Goal: Information Seeking & Learning: Learn about a topic

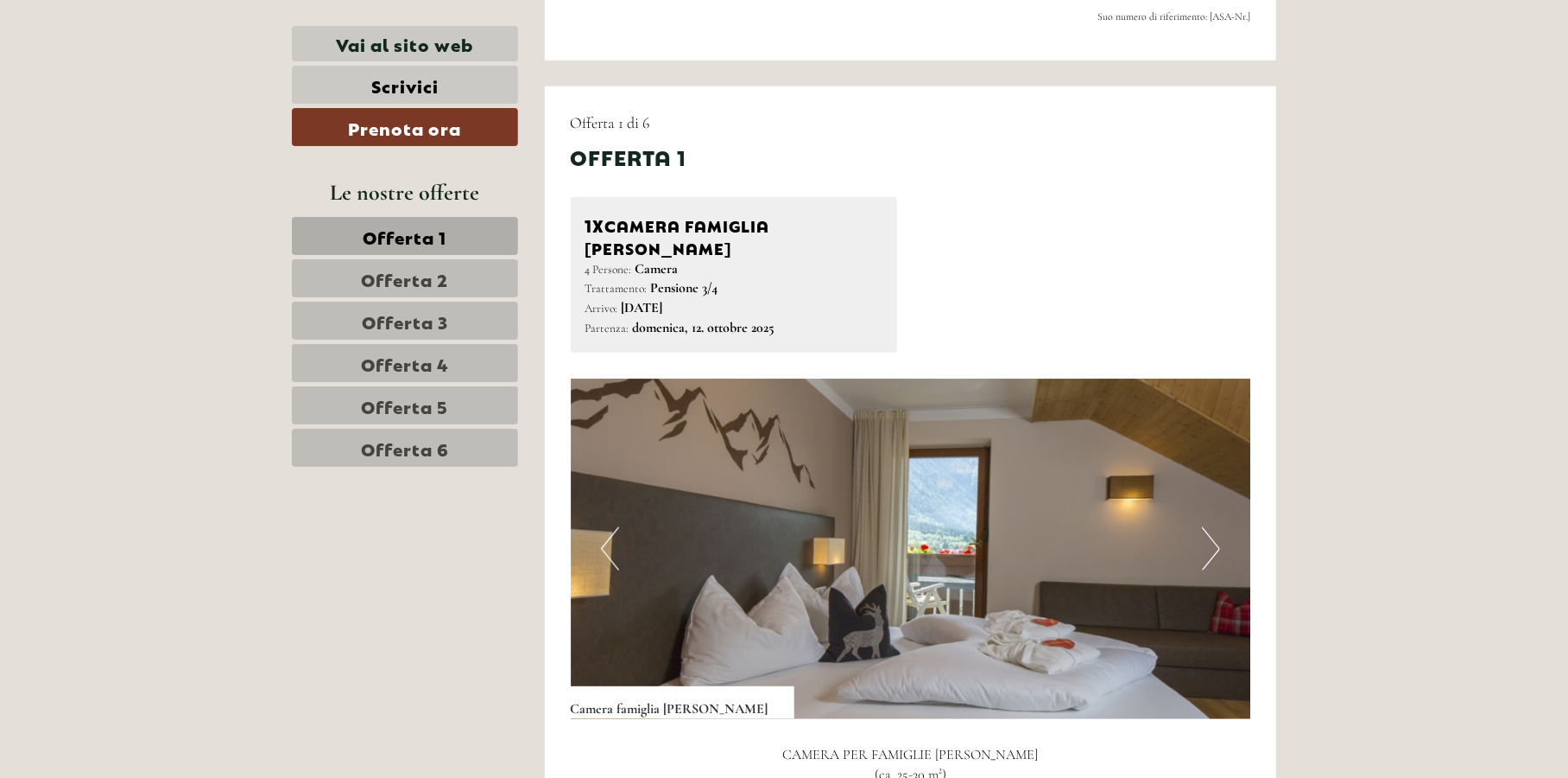
scroll to position [1037, 0]
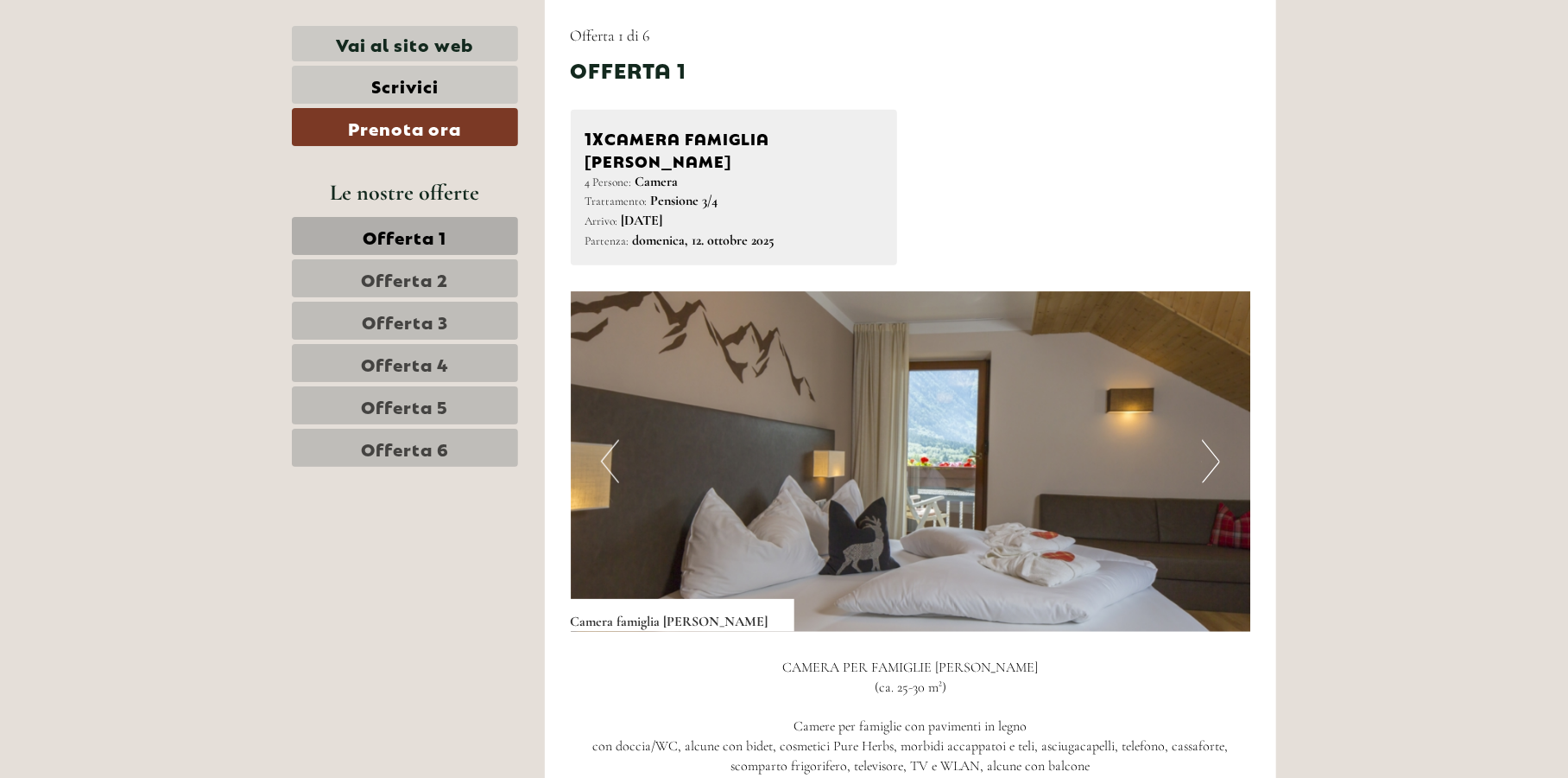
click at [1214, 440] on button "Next" at bounding box center [1210, 462] width 18 height 43
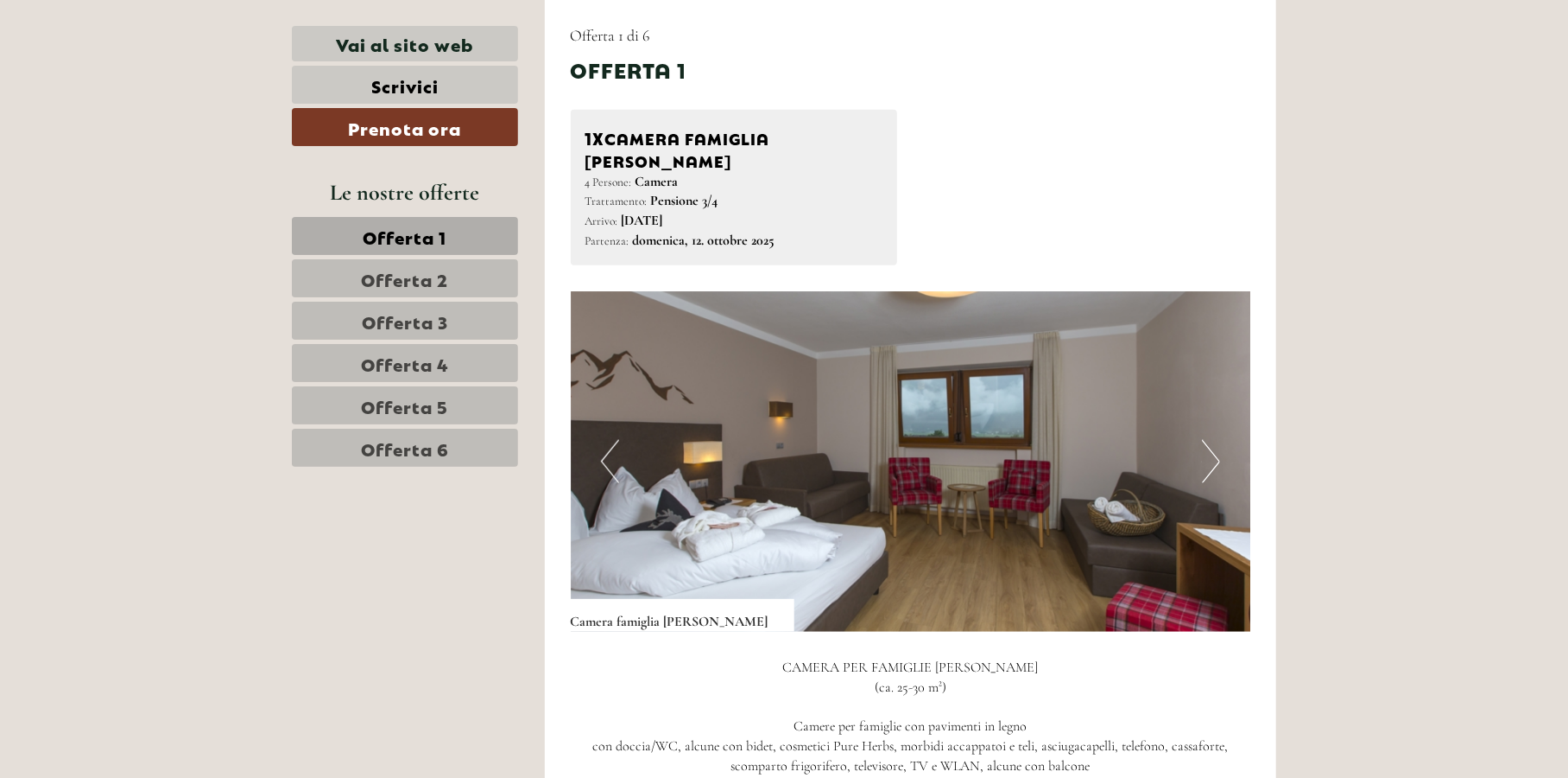
click at [1214, 440] on button "Next" at bounding box center [1210, 462] width 18 height 43
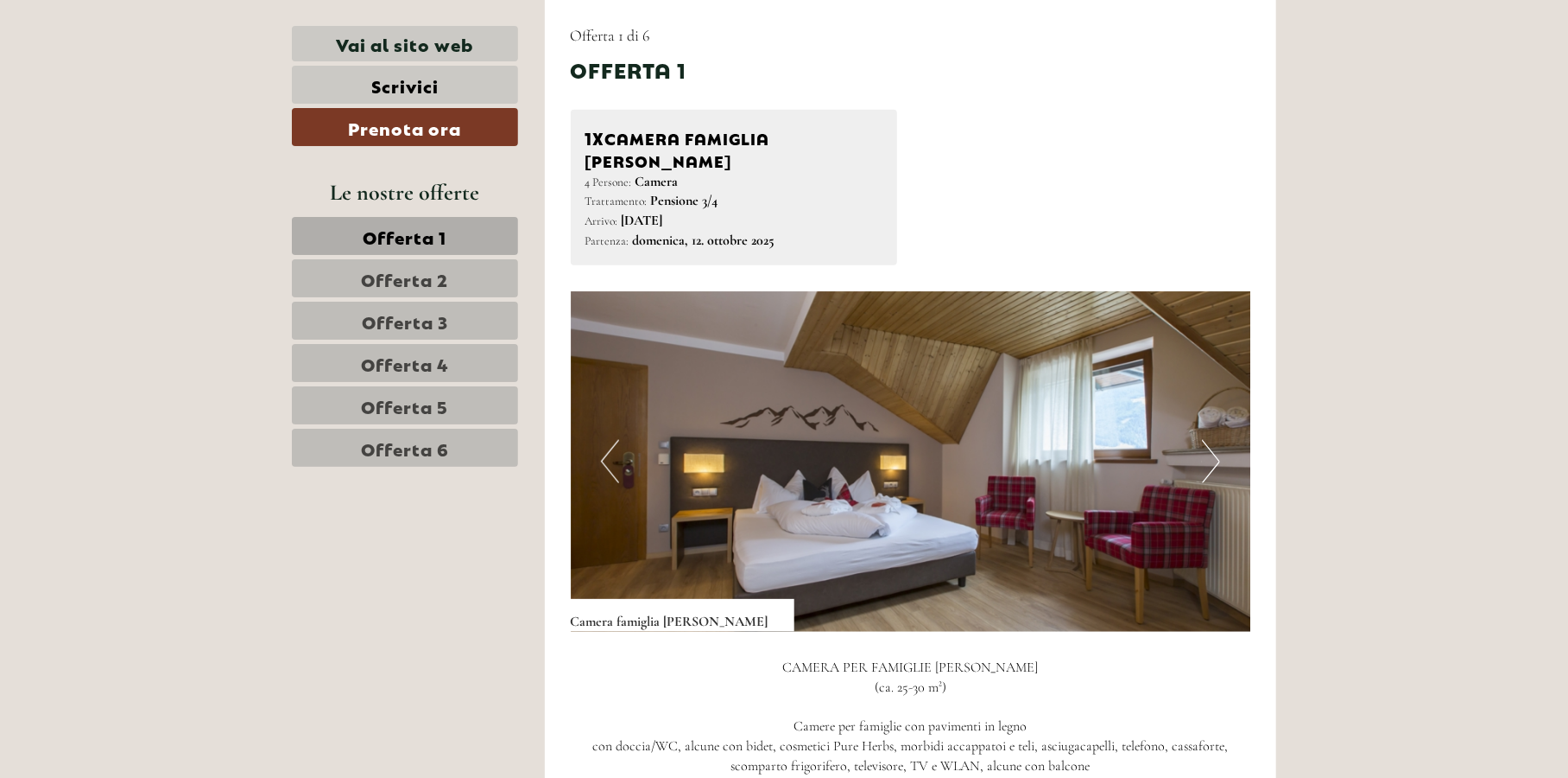
click at [1214, 440] on button "Next" at bounding box center [1210, 462] width 18 height 43
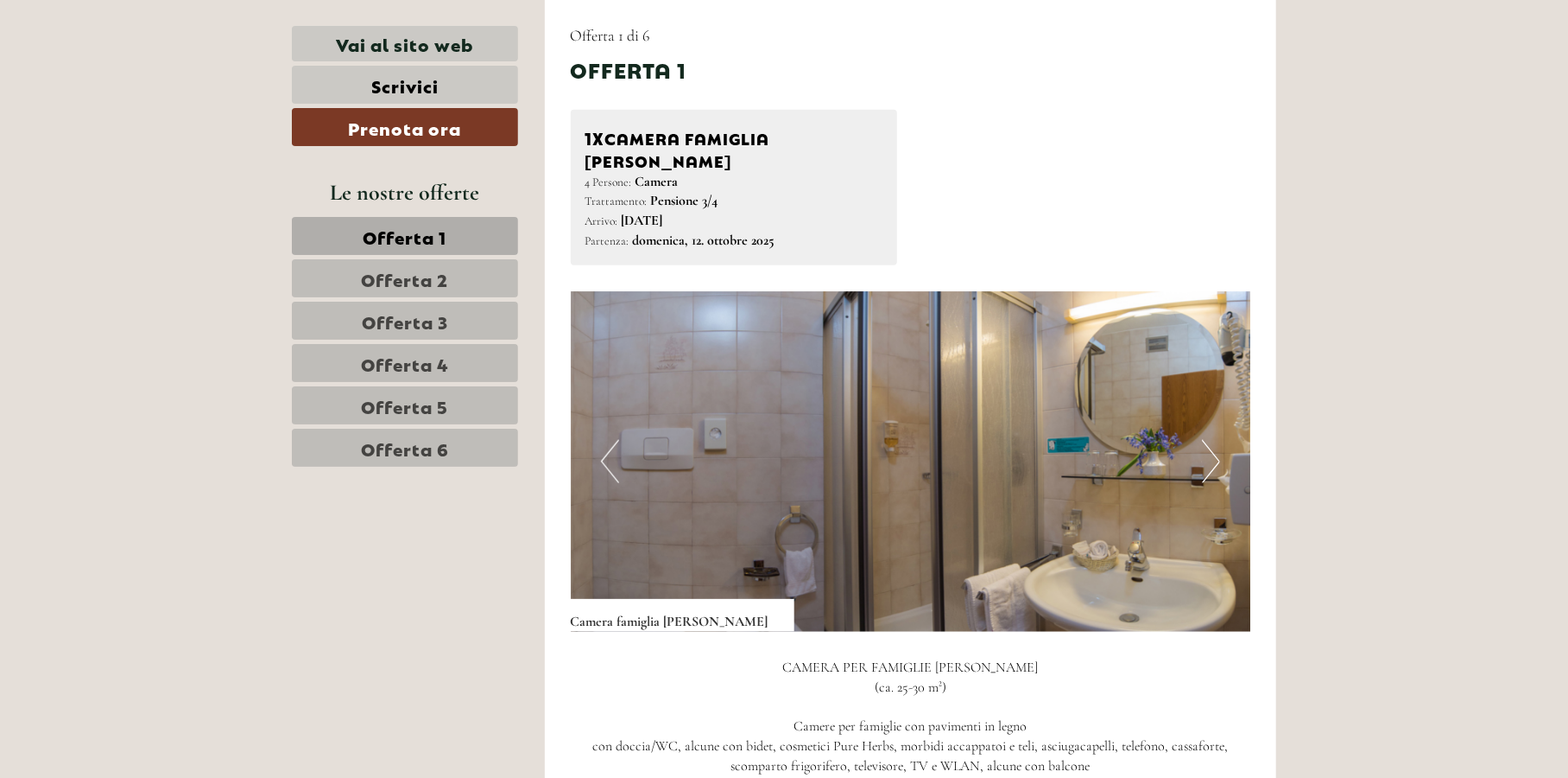
click at [1214, 440] on button "Next" at bounding box center [1210, 462] width 18 height 43
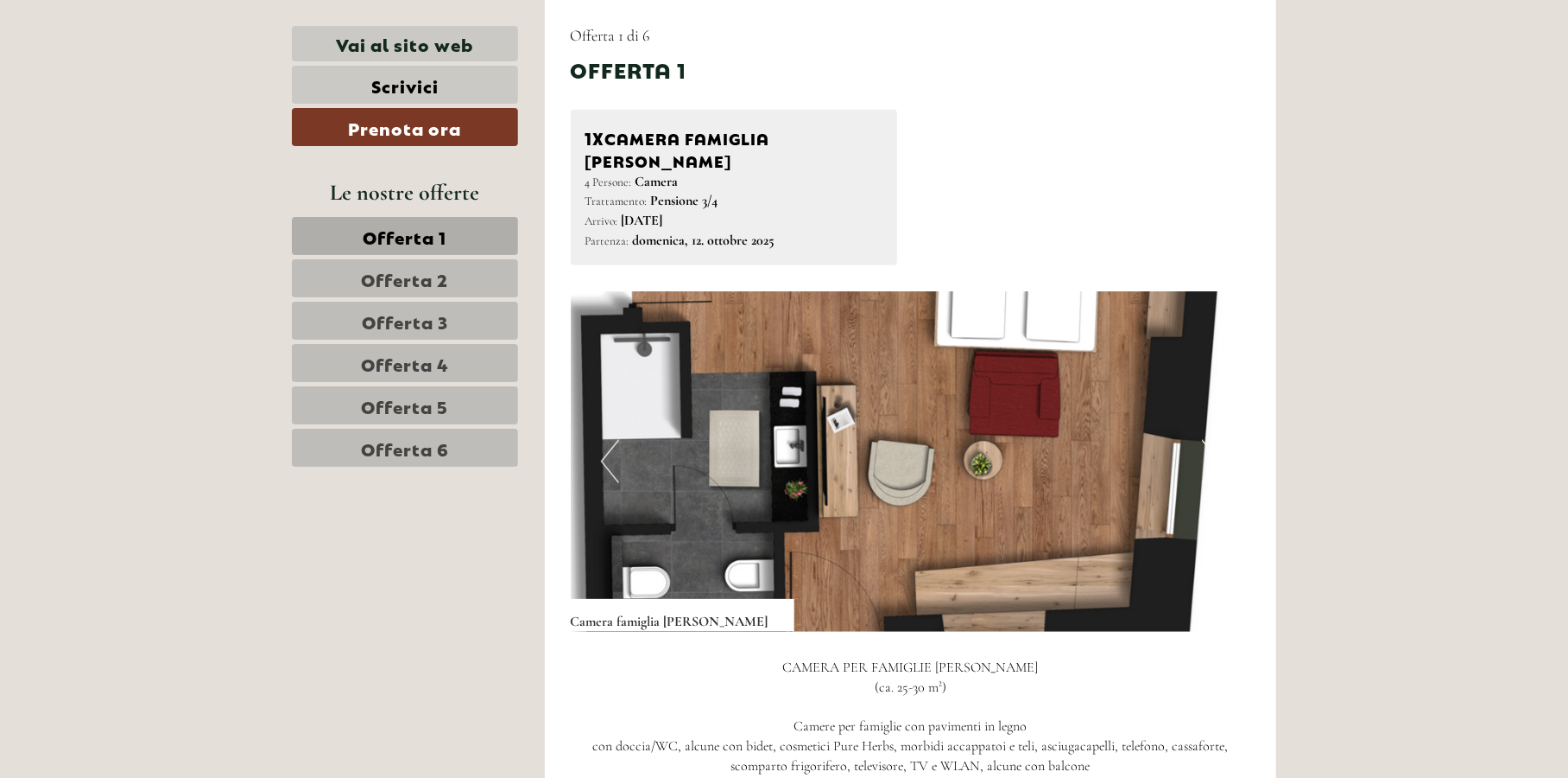
click at [1214, 440] on button "Next" at bounding box center [1210, 462] width 18 height 43
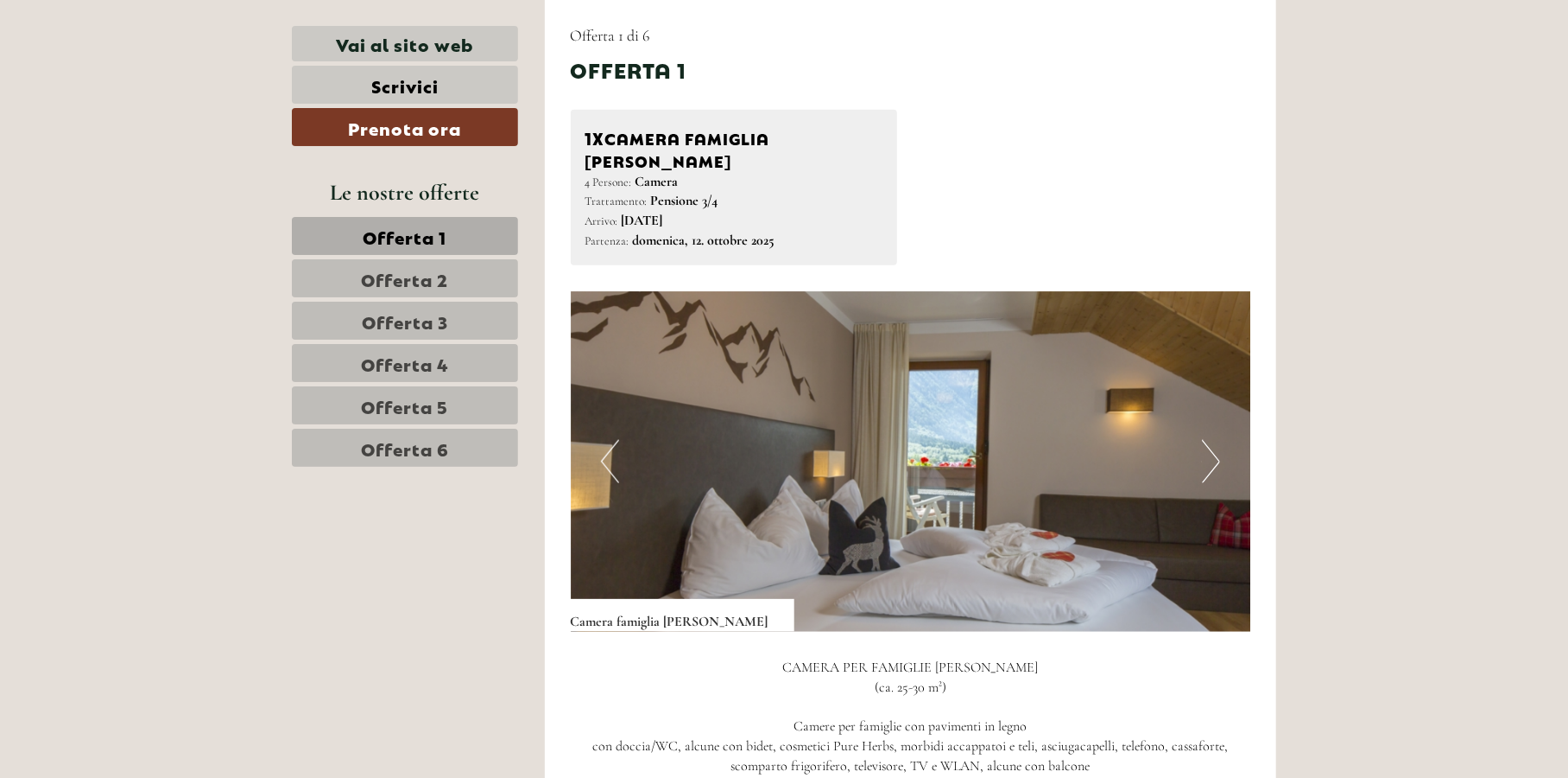
click at [1214, 440] on button "Next" at bounding box center [1210, 462] width 18 height 43
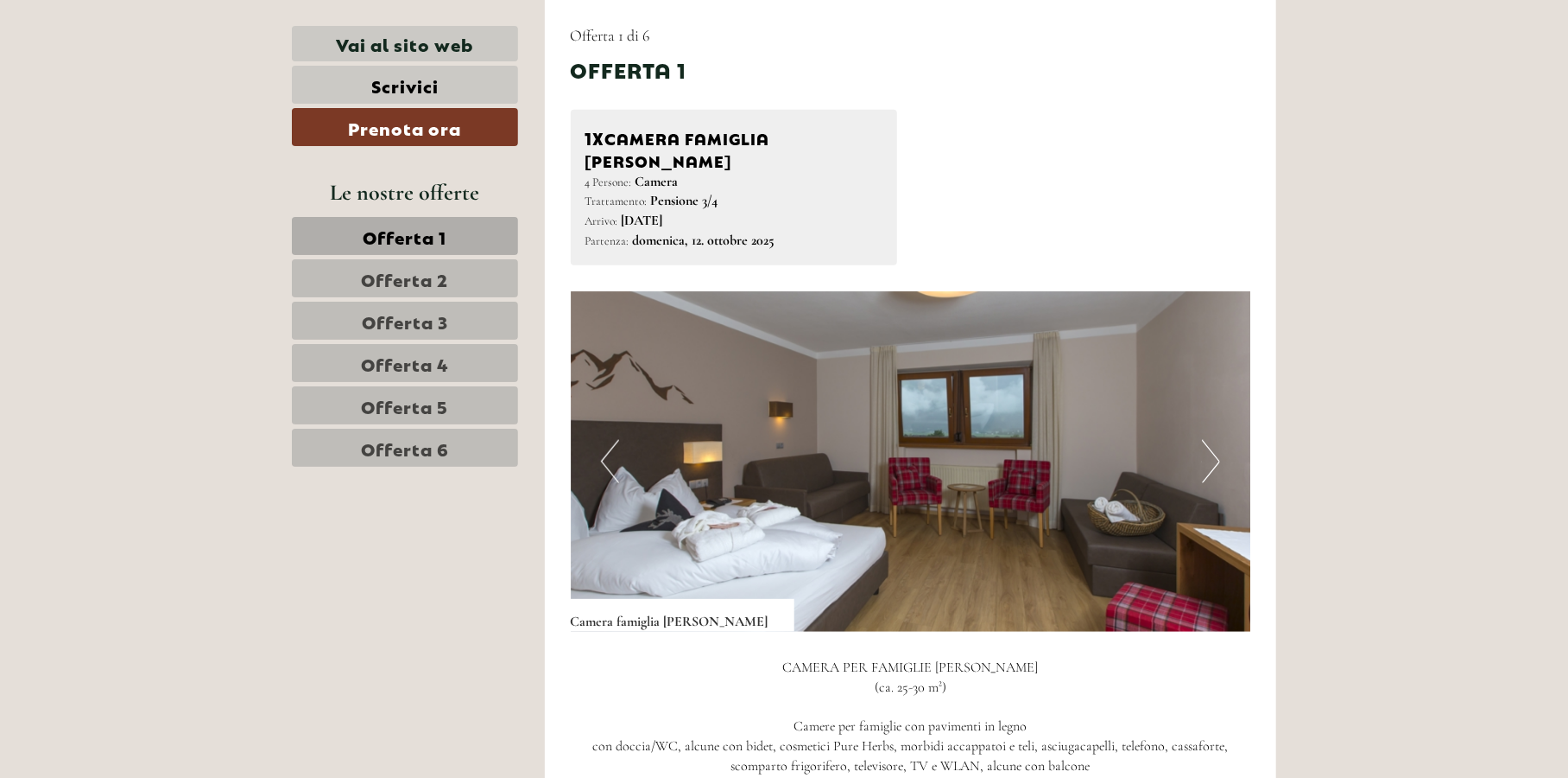
click at [1214, 440] on button "Next" at bounding box center [1210, 462] width 18 height 43
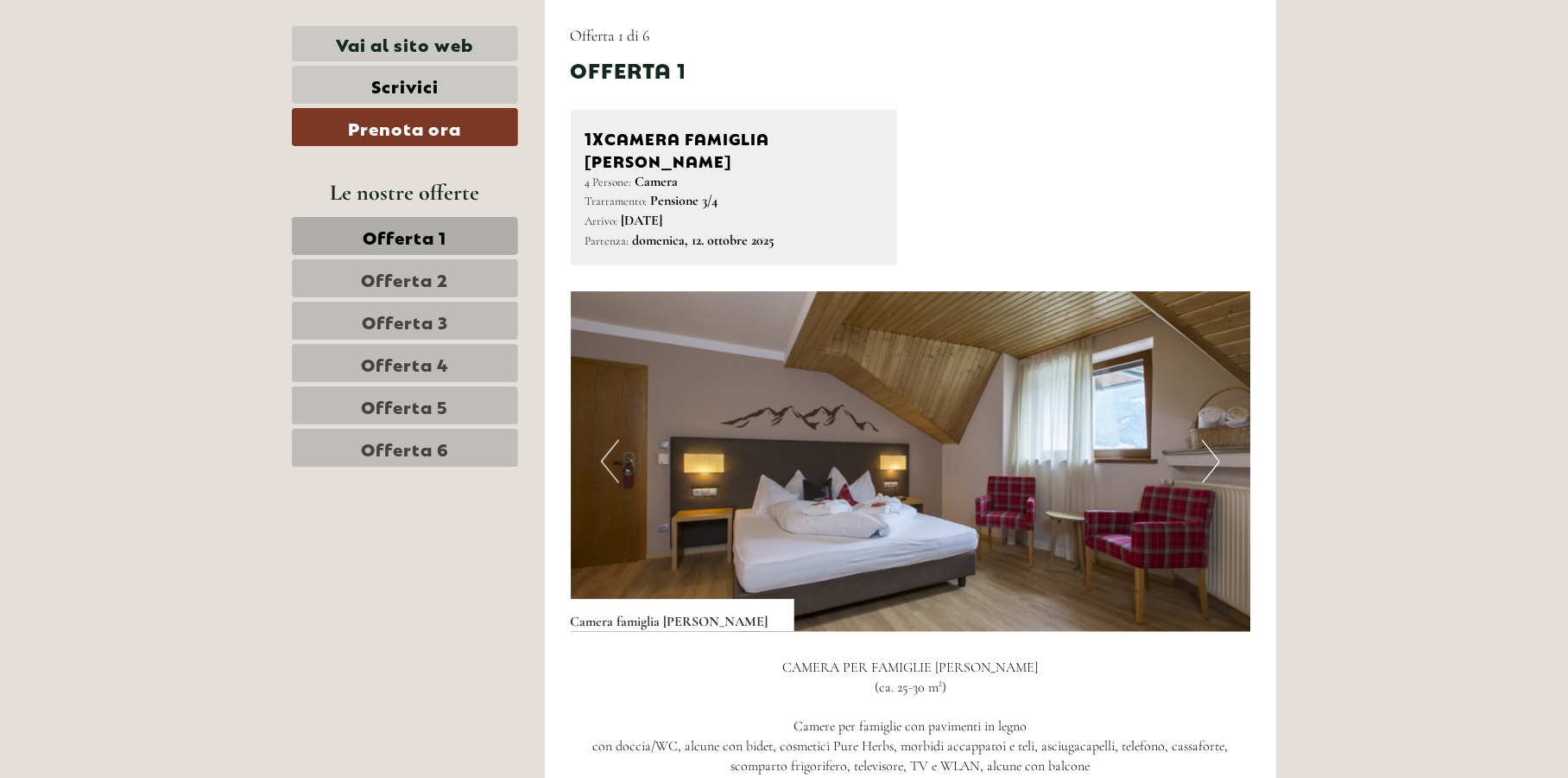
click at [1214, 440] on button "Next" at bounding box center [1210, 462] width 18 height 43
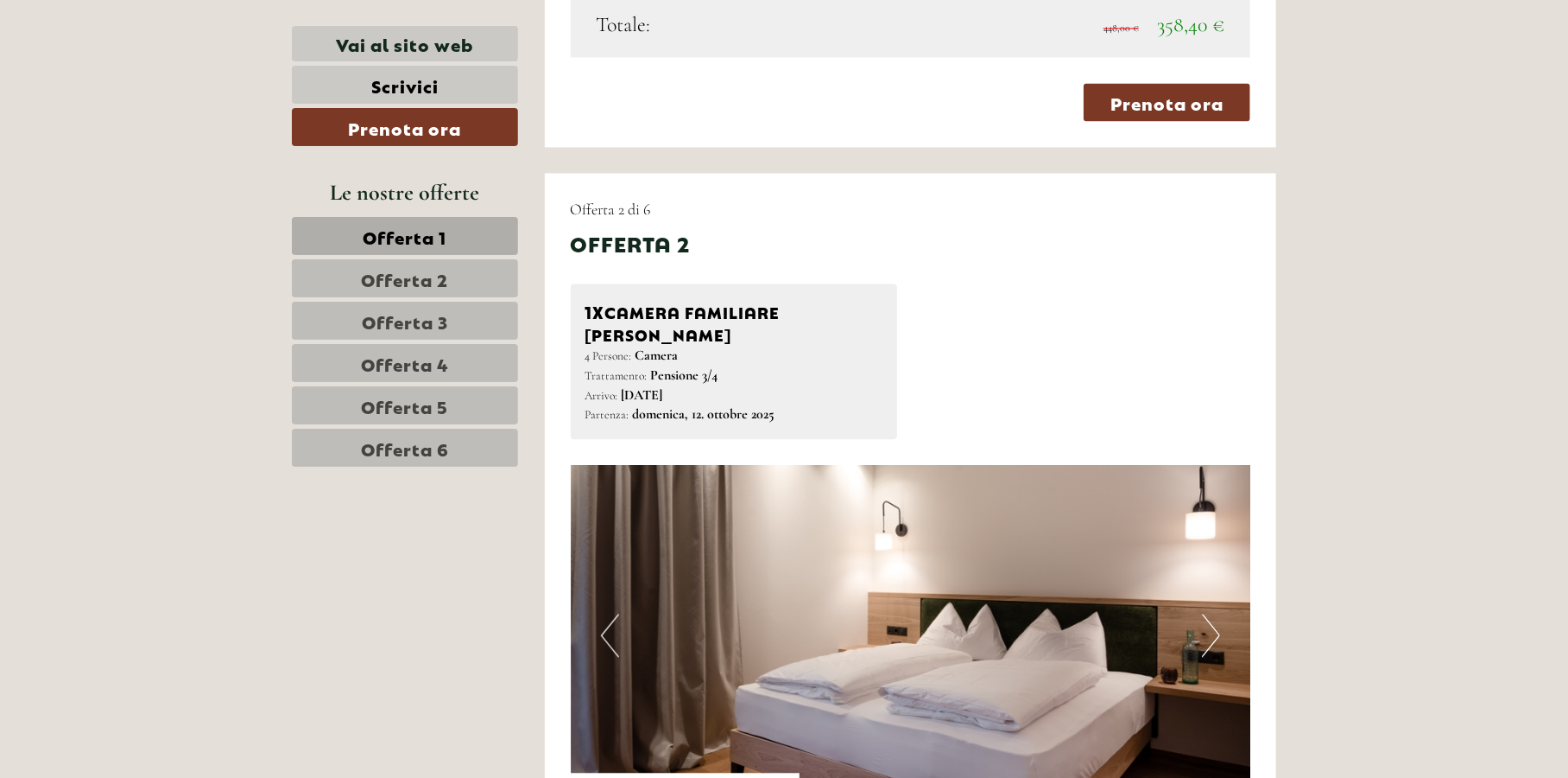
scroll to position [2160, 0]
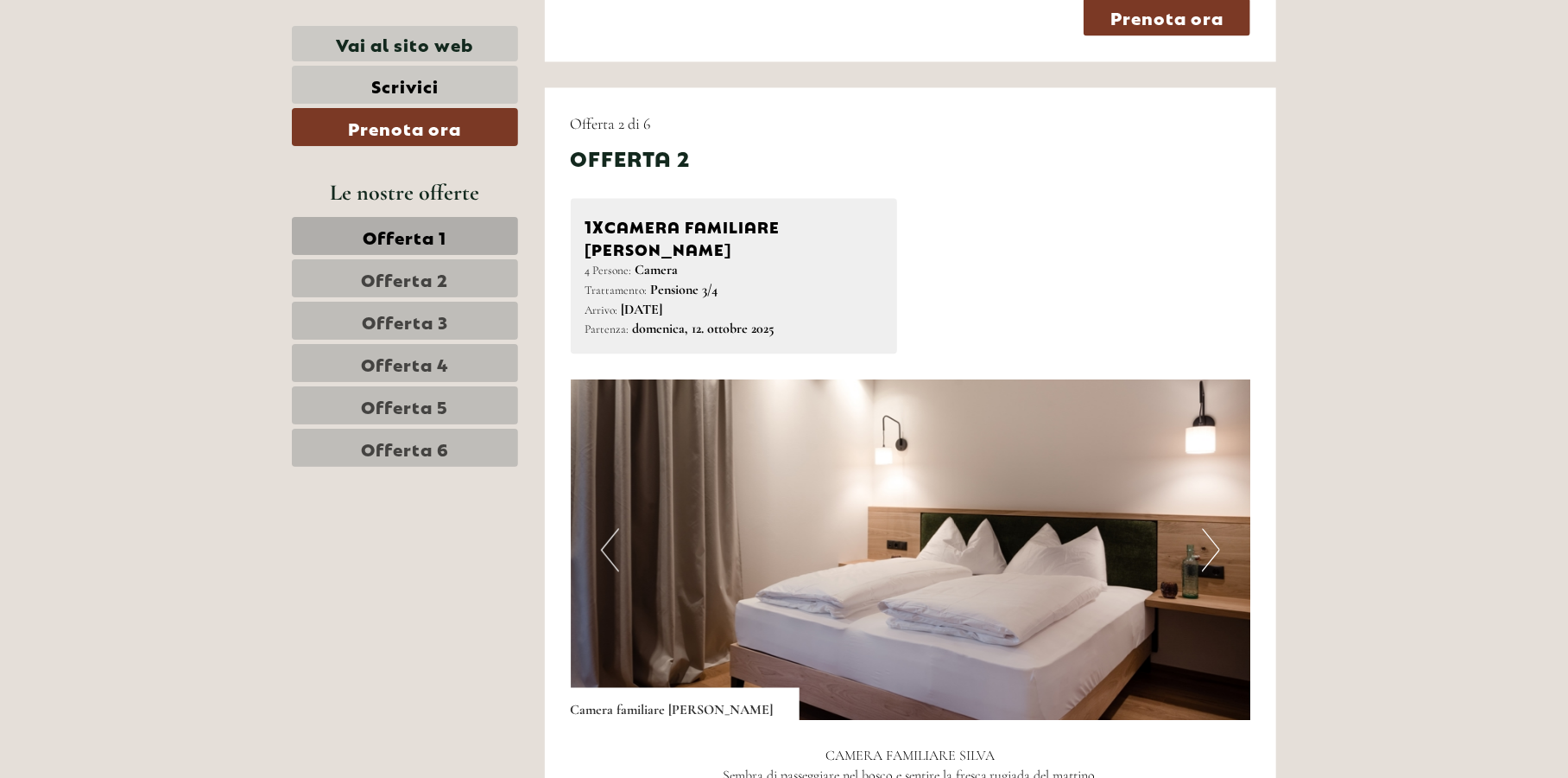
click at [1212, 528] on button "Next" at bounding box center [1210, 549] width 18 height 43
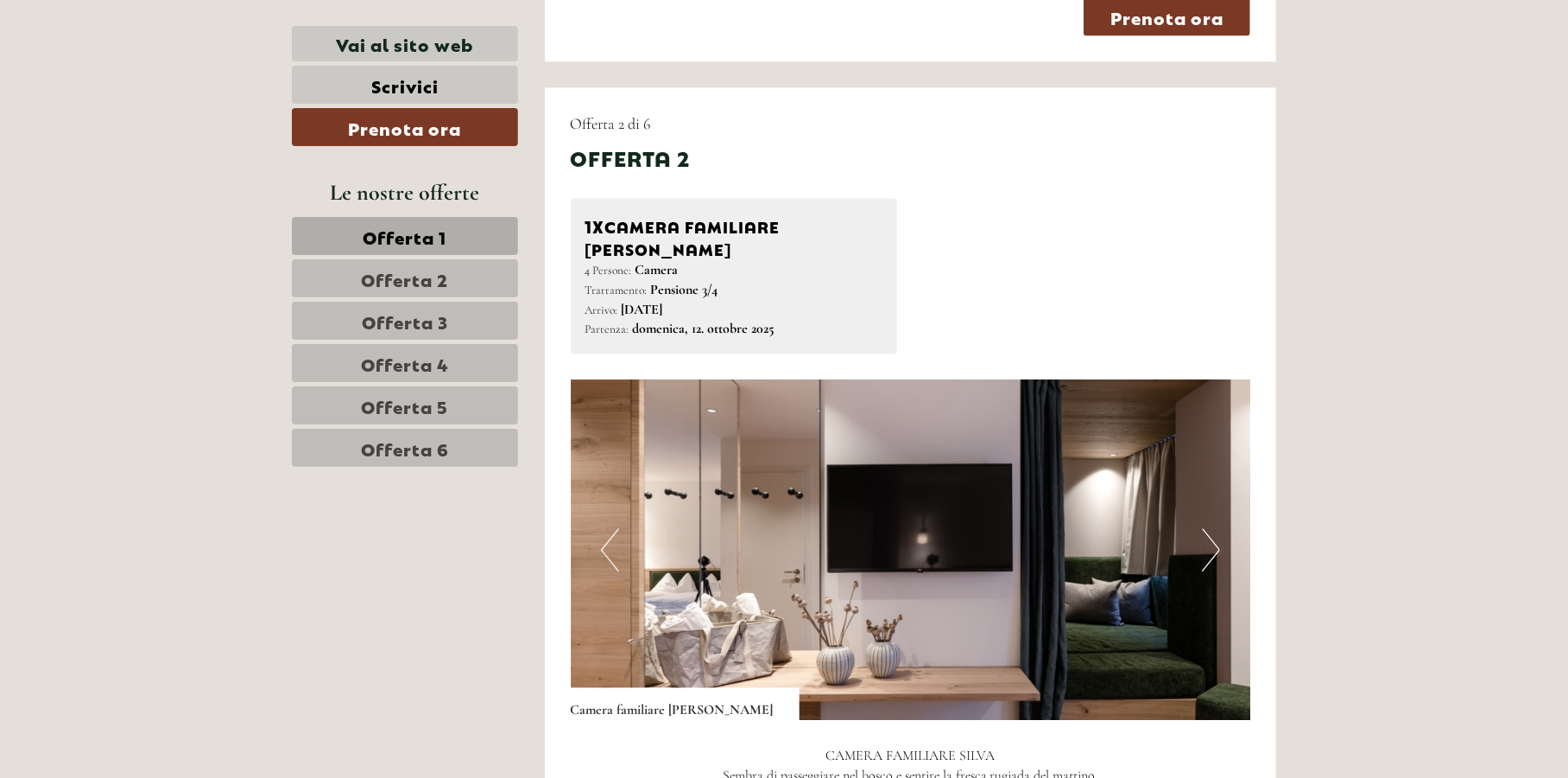
click at [1212, 528] on button "Next" at bounding box center [1210, 549] width 18 height 43
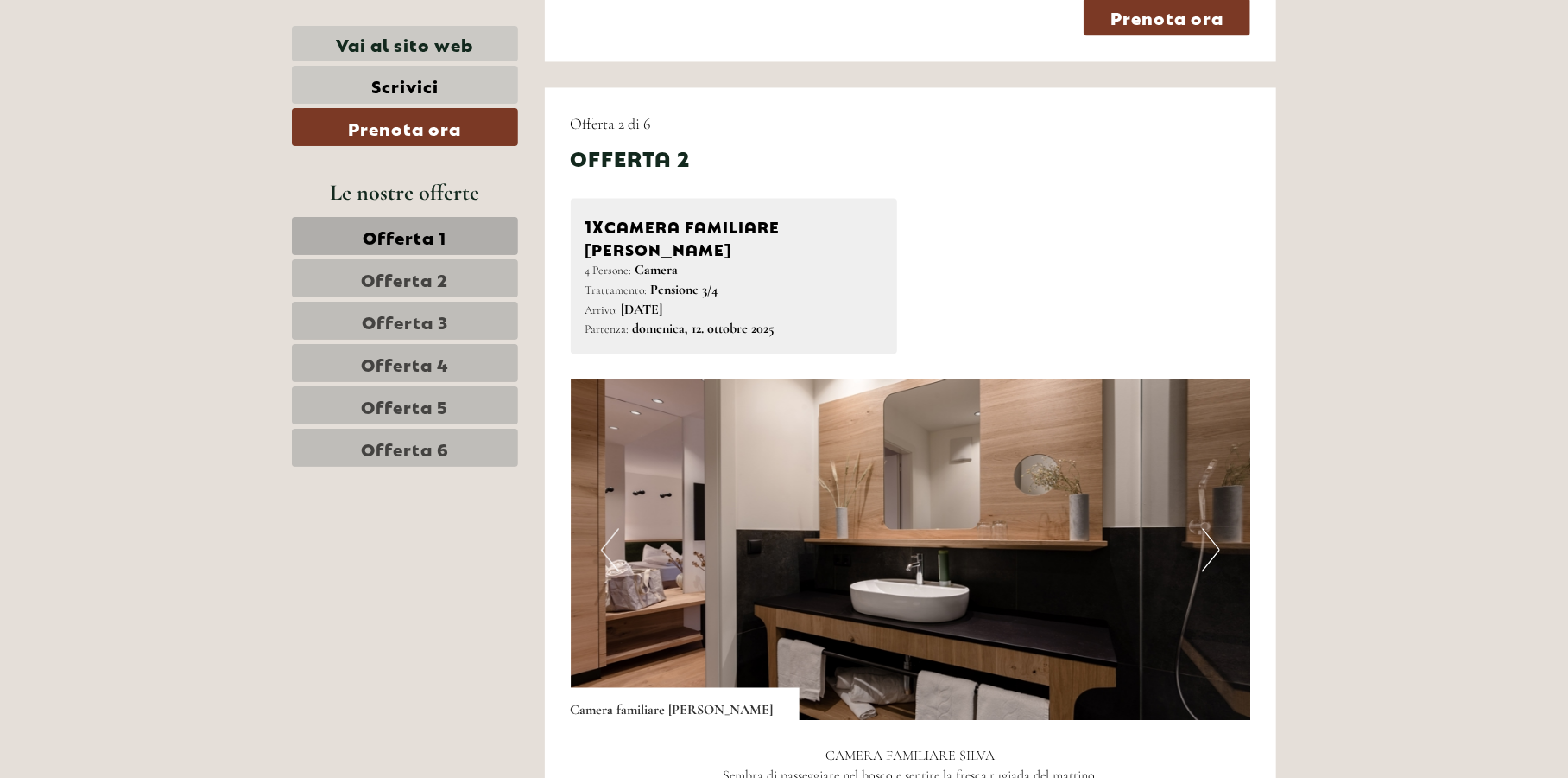
click at [1212, 528] on button "Next" at bounding box center [1210, 549] width 18 height 43
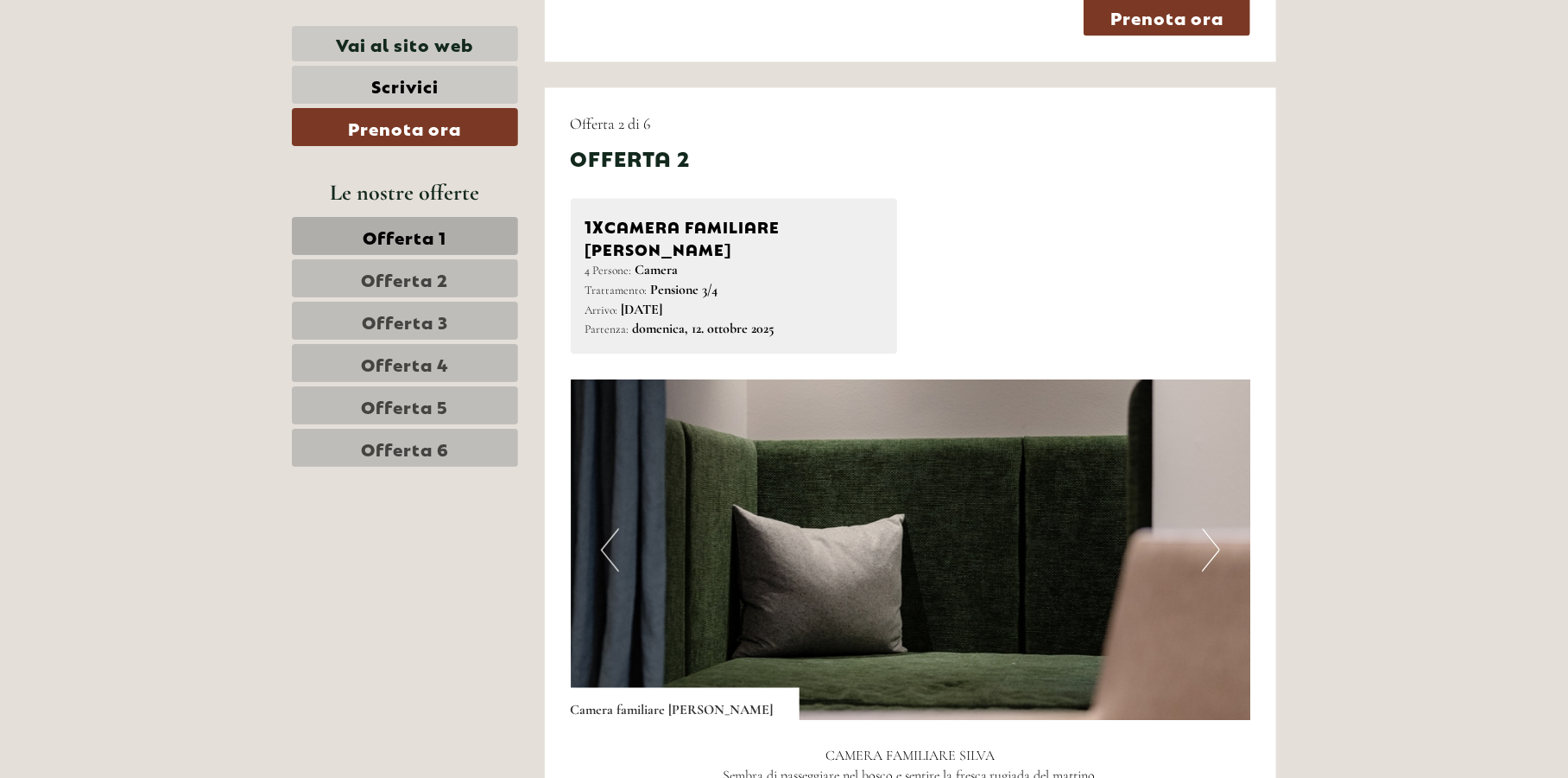
click at [1212, 528] on button "Next" at bounding box center [1210, 549] width 18 height 43
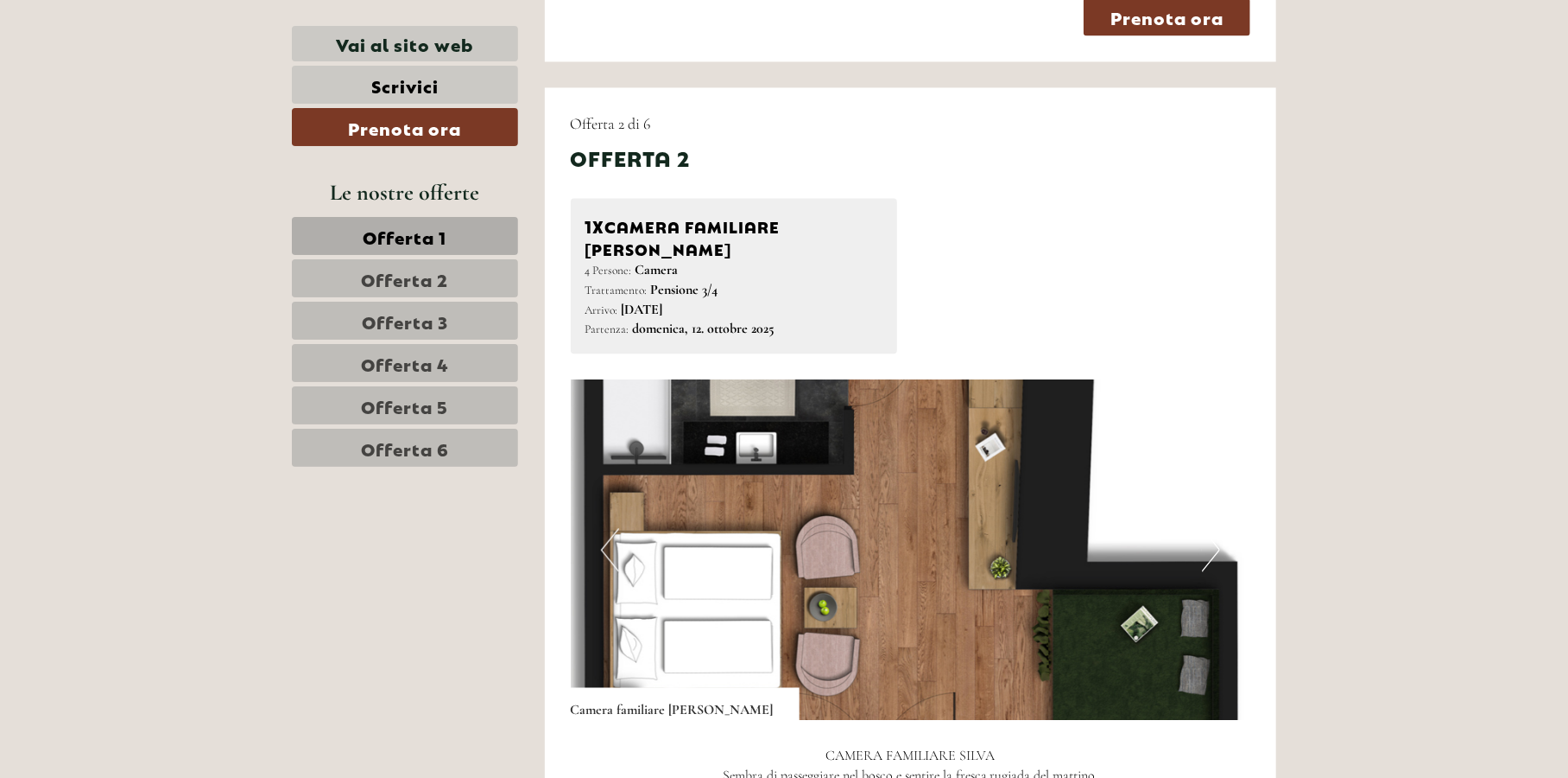
click at [1212, 528] on button "Next" at bounding box center [1210, 549] width 18 height 43
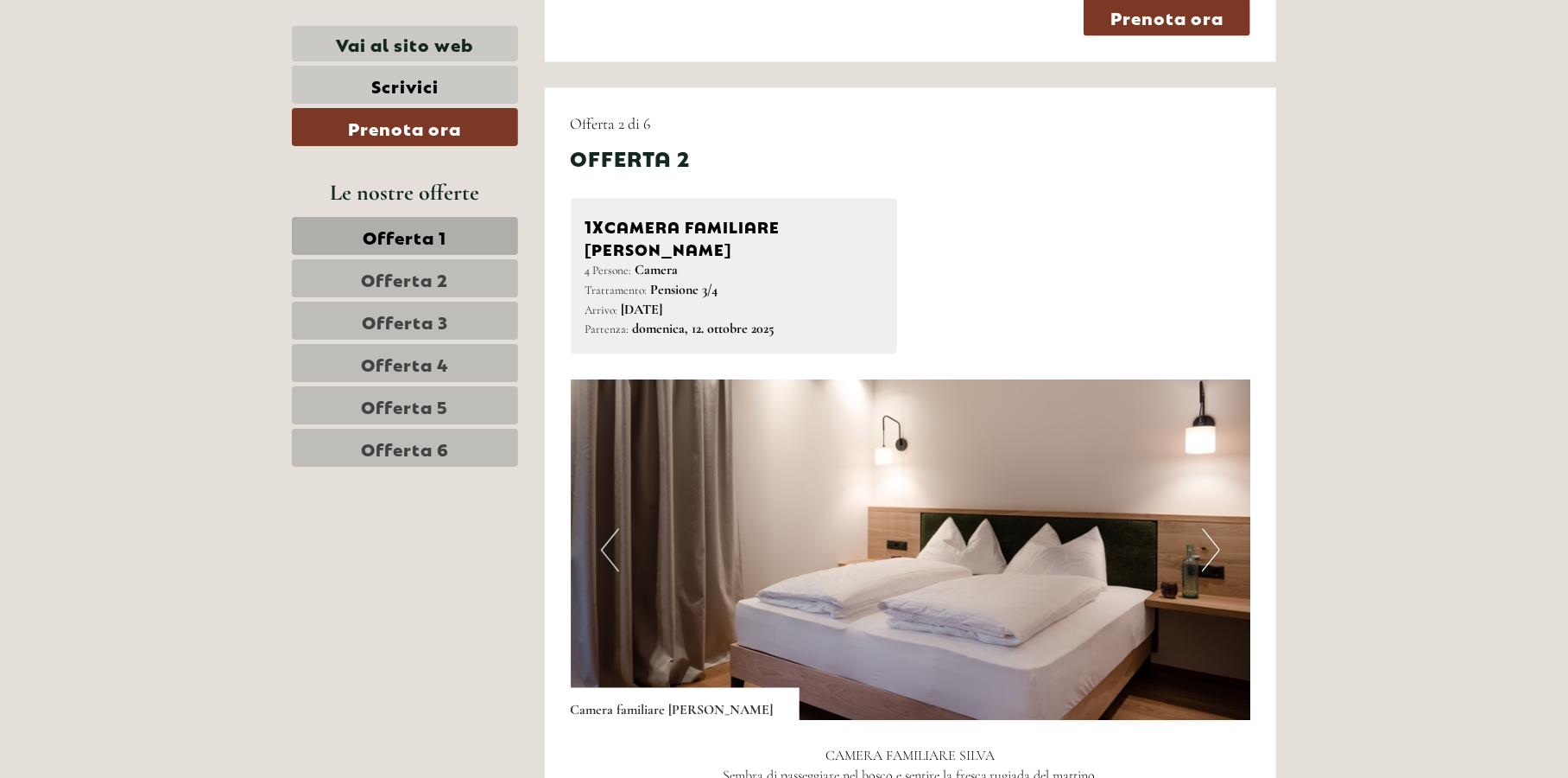
click at [1212, 528] on button "Next" at bounding box center [1210, 549] width 18 height 43
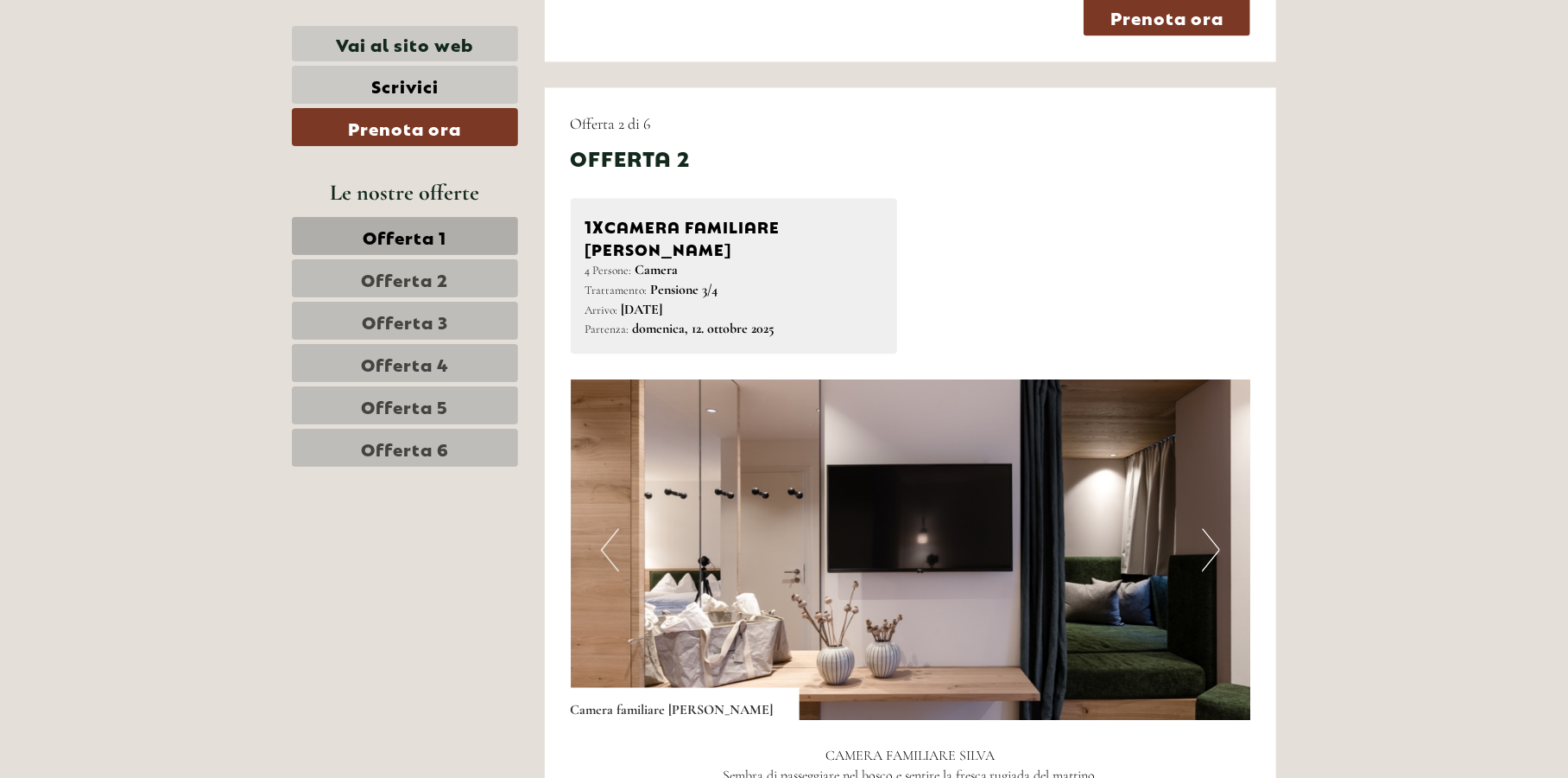
click at [1212, 528] on button "Next" at bounding box center [1210, 549] width 18 height 43
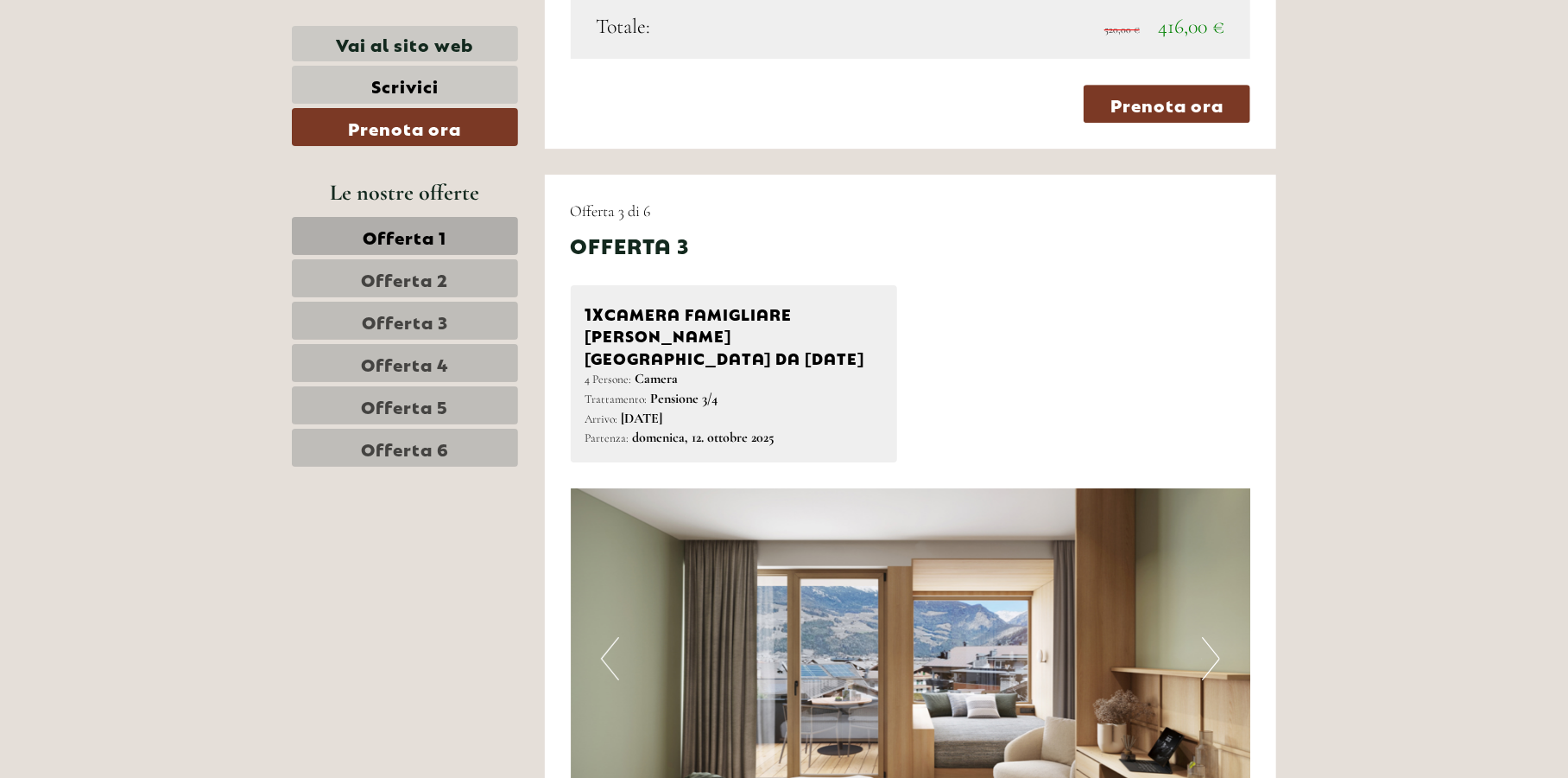
scroll to position [3369, 0]
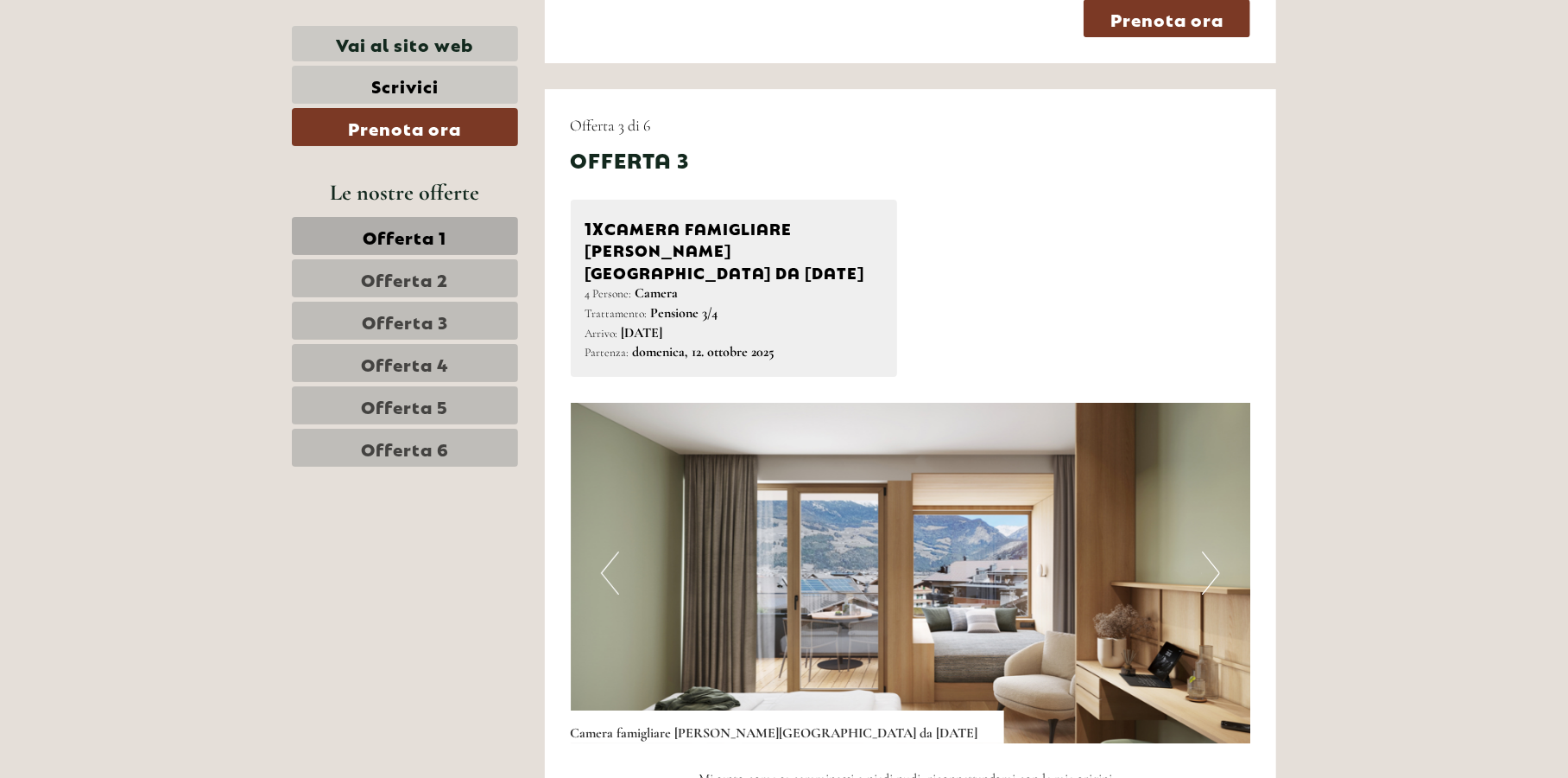
click at [1205, 551] on button "Next" at bounding box center [1210, 573] width 18 height 43
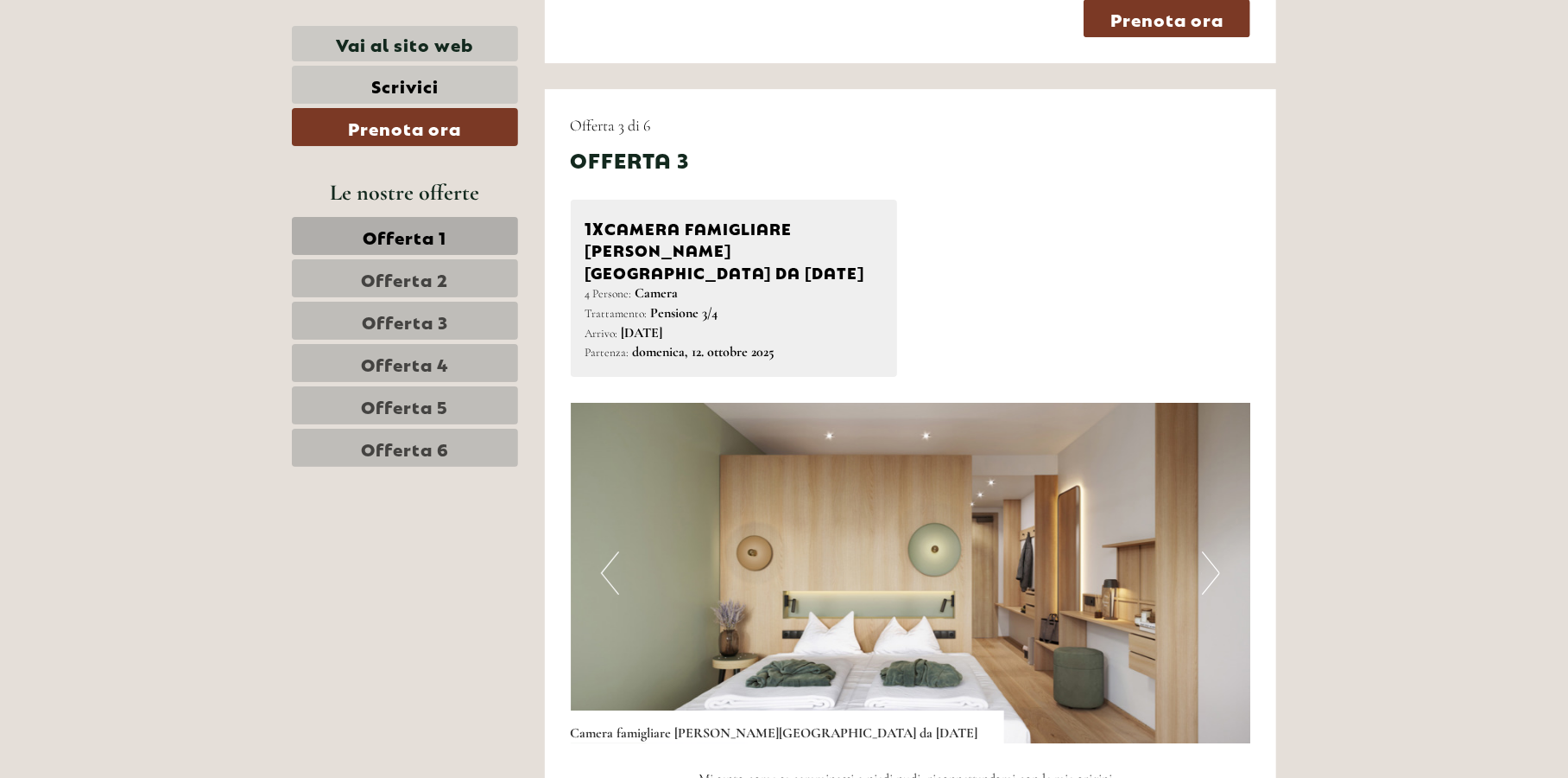
click at [1205, 551] on button "Next" at bounding box center [1210, 573] width 18 height 43
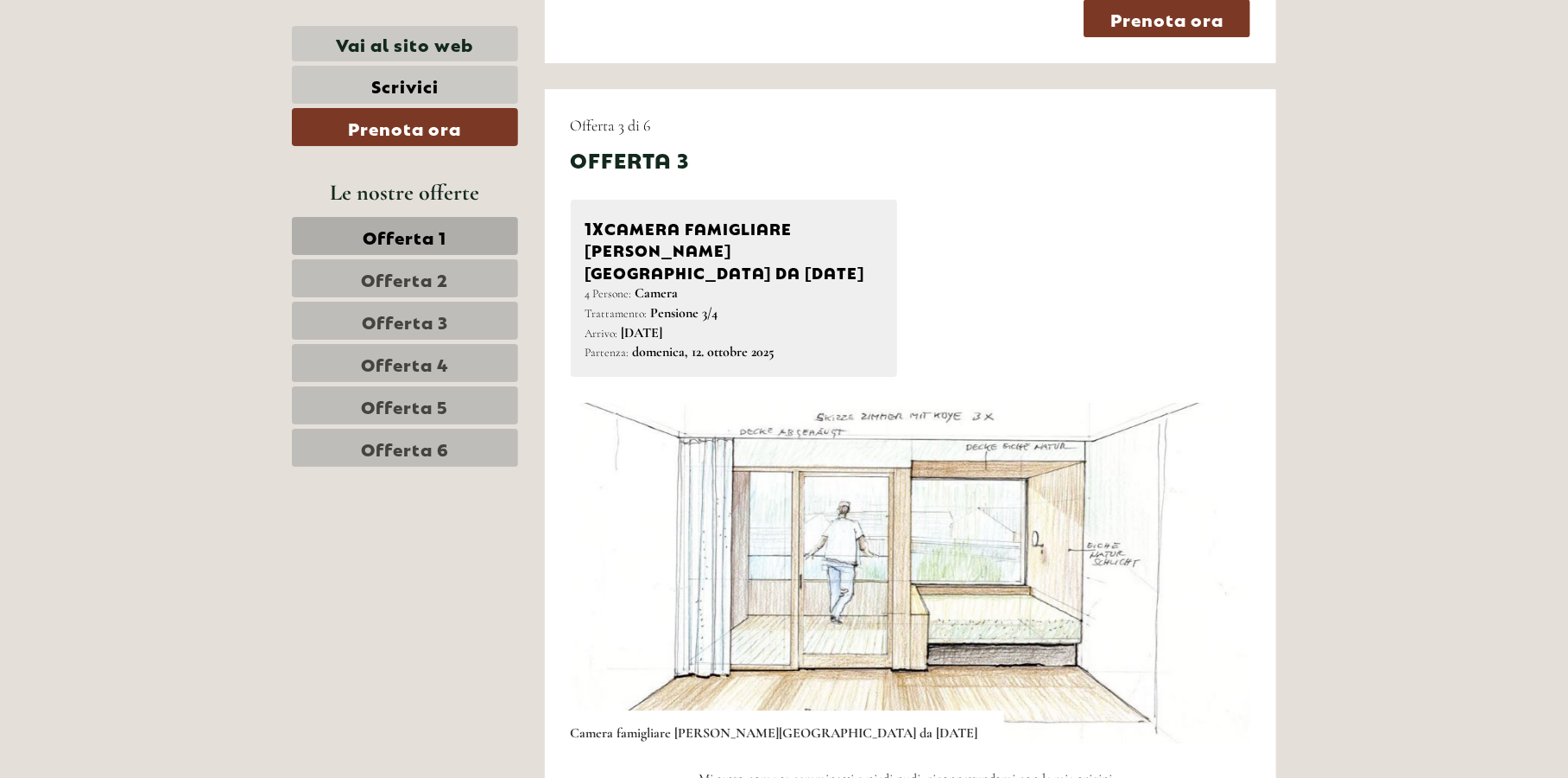
click at [1205, 551] on button "Next" at bounding box center [1210, 573] width 18 height 43
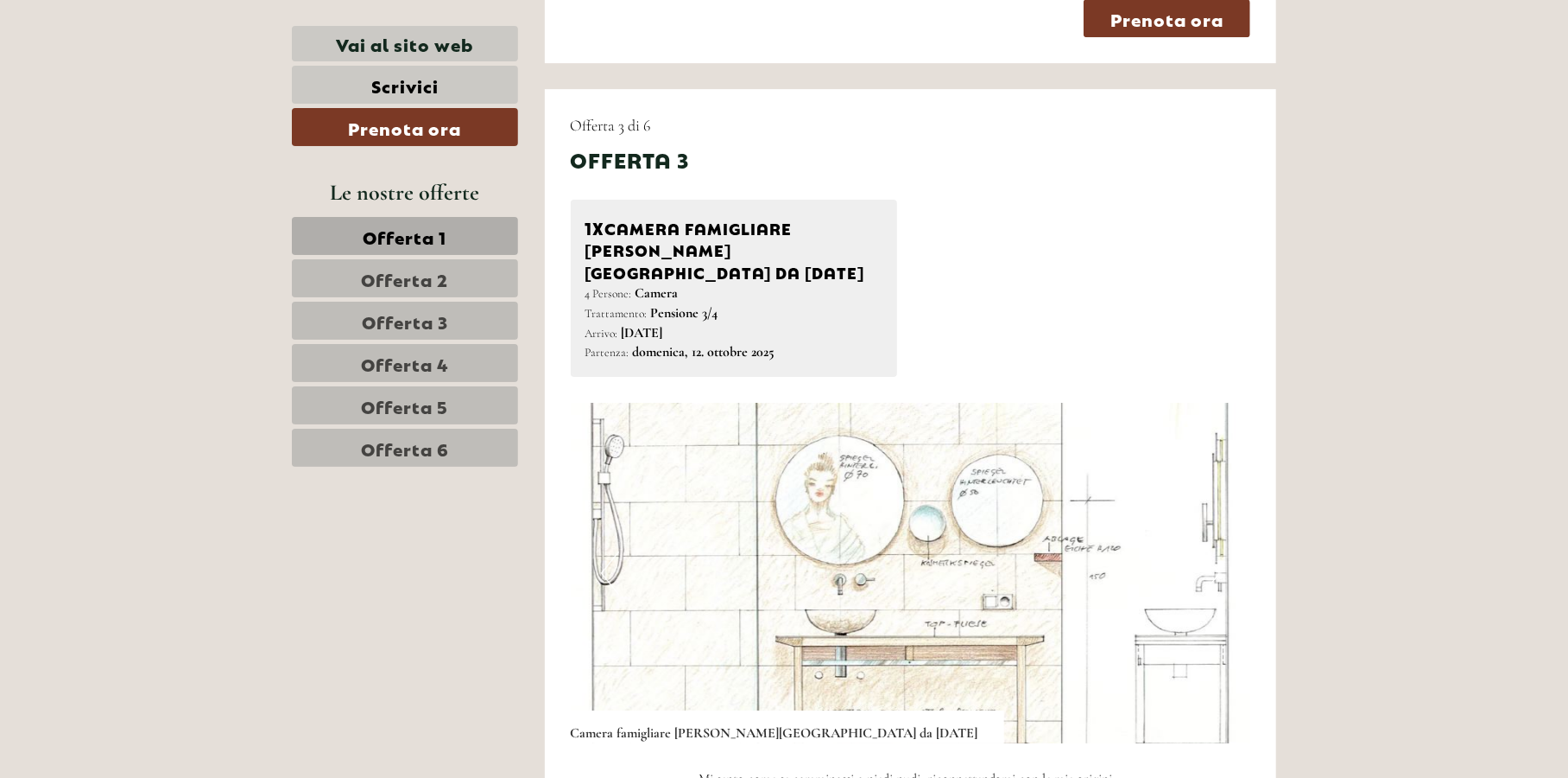
click at [1205, 551] on button "Next" at bounding box center [1210, 573] width 18 height 43
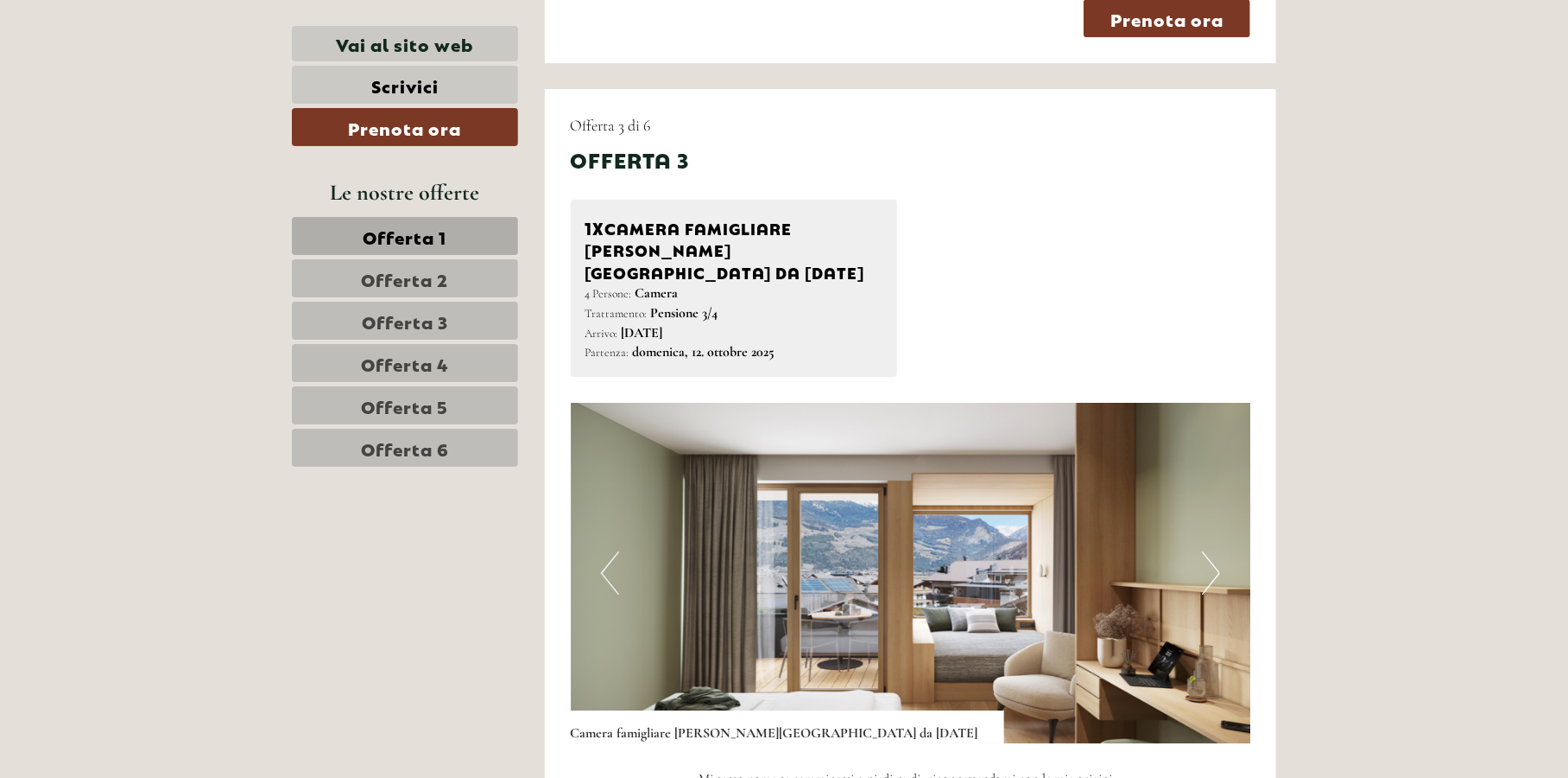
click at [1205, 551] on button "Next" at bounding box center [1210, 573] width 18 height 43
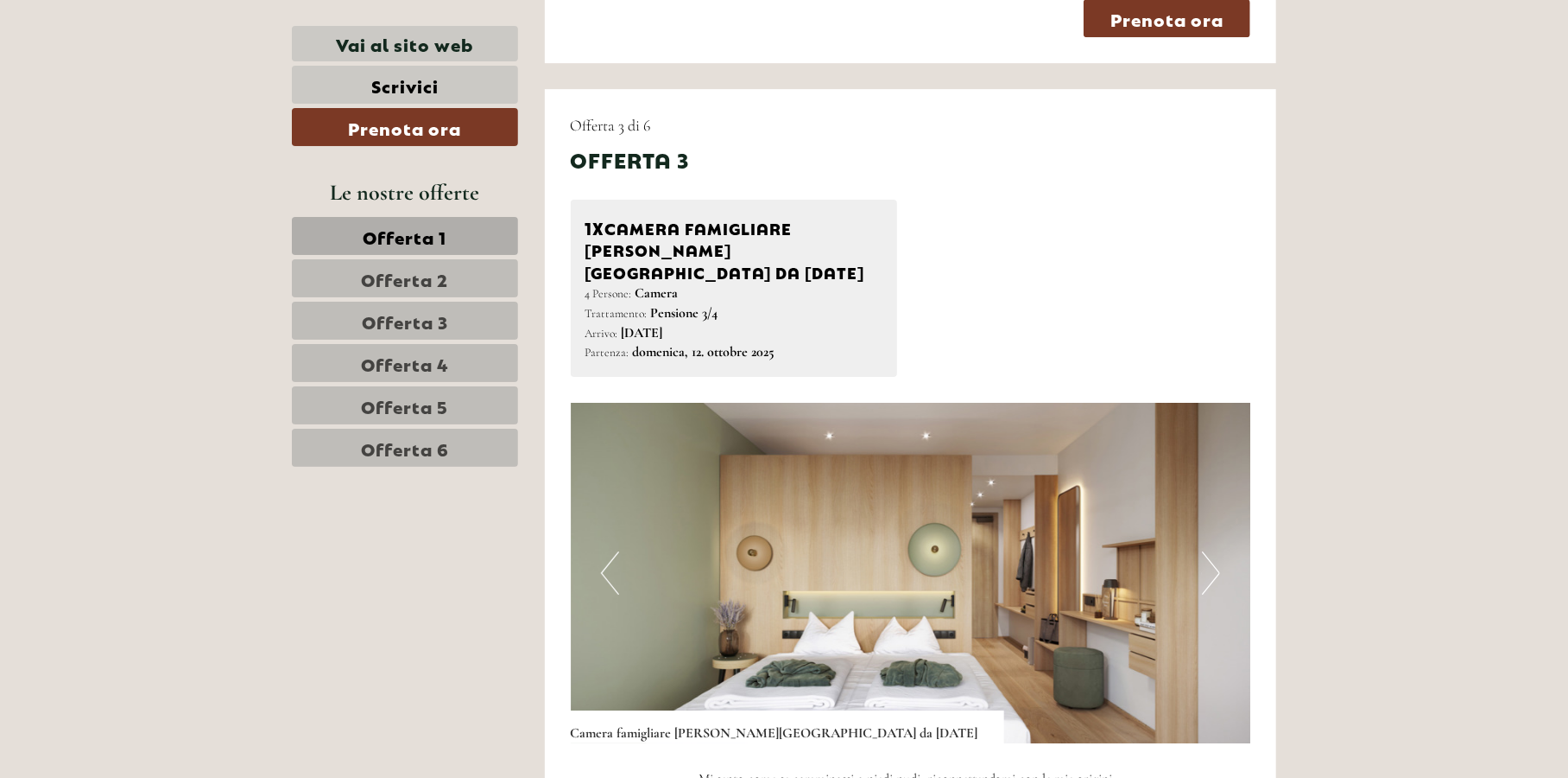
click at [1205, 551] on button "Next" at bounding box center [1210, 573] width 18 height 43
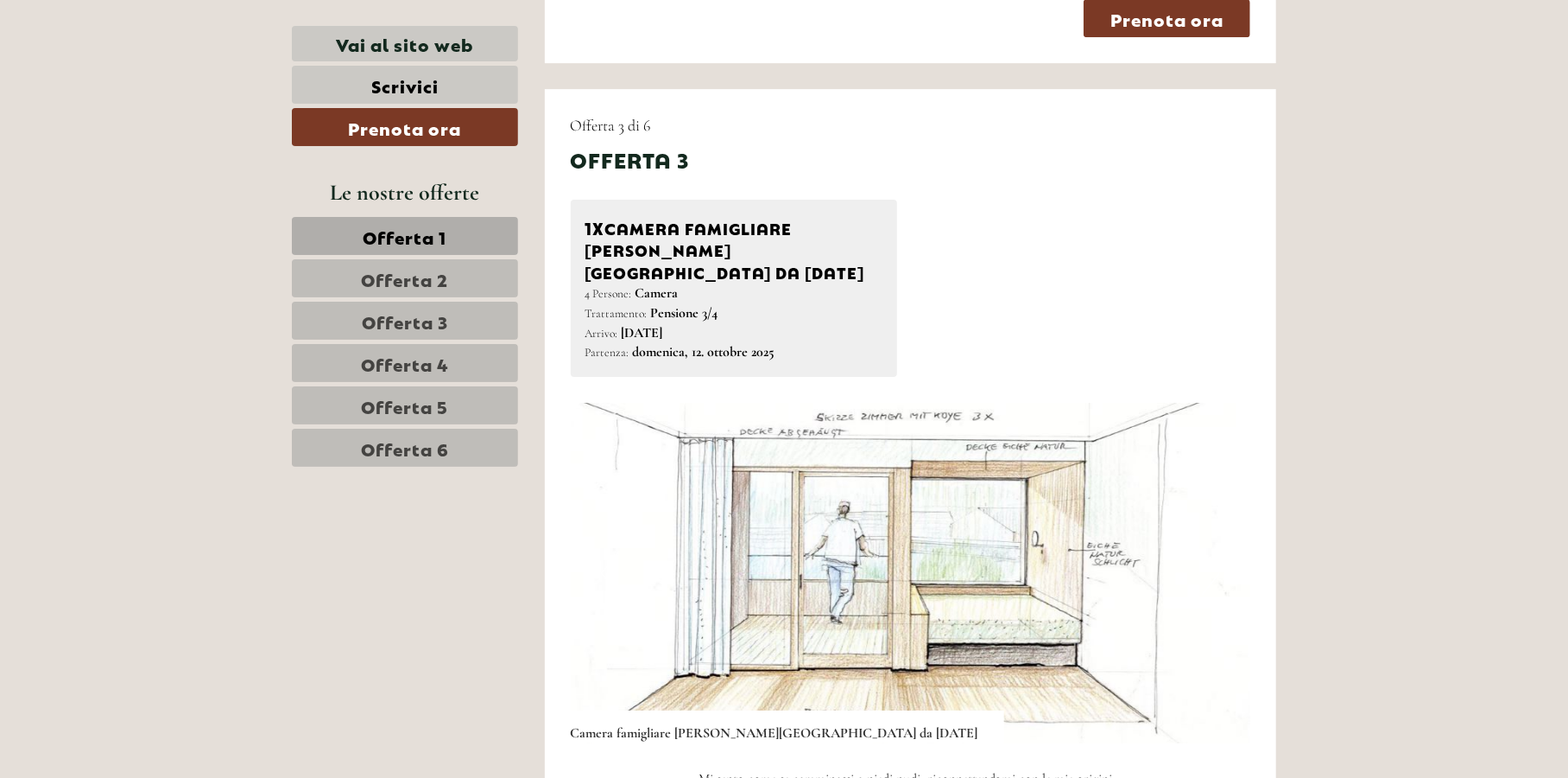
click at [1205, 551] on button "Next" at bounding box center [1210, 573] width 18 height 43
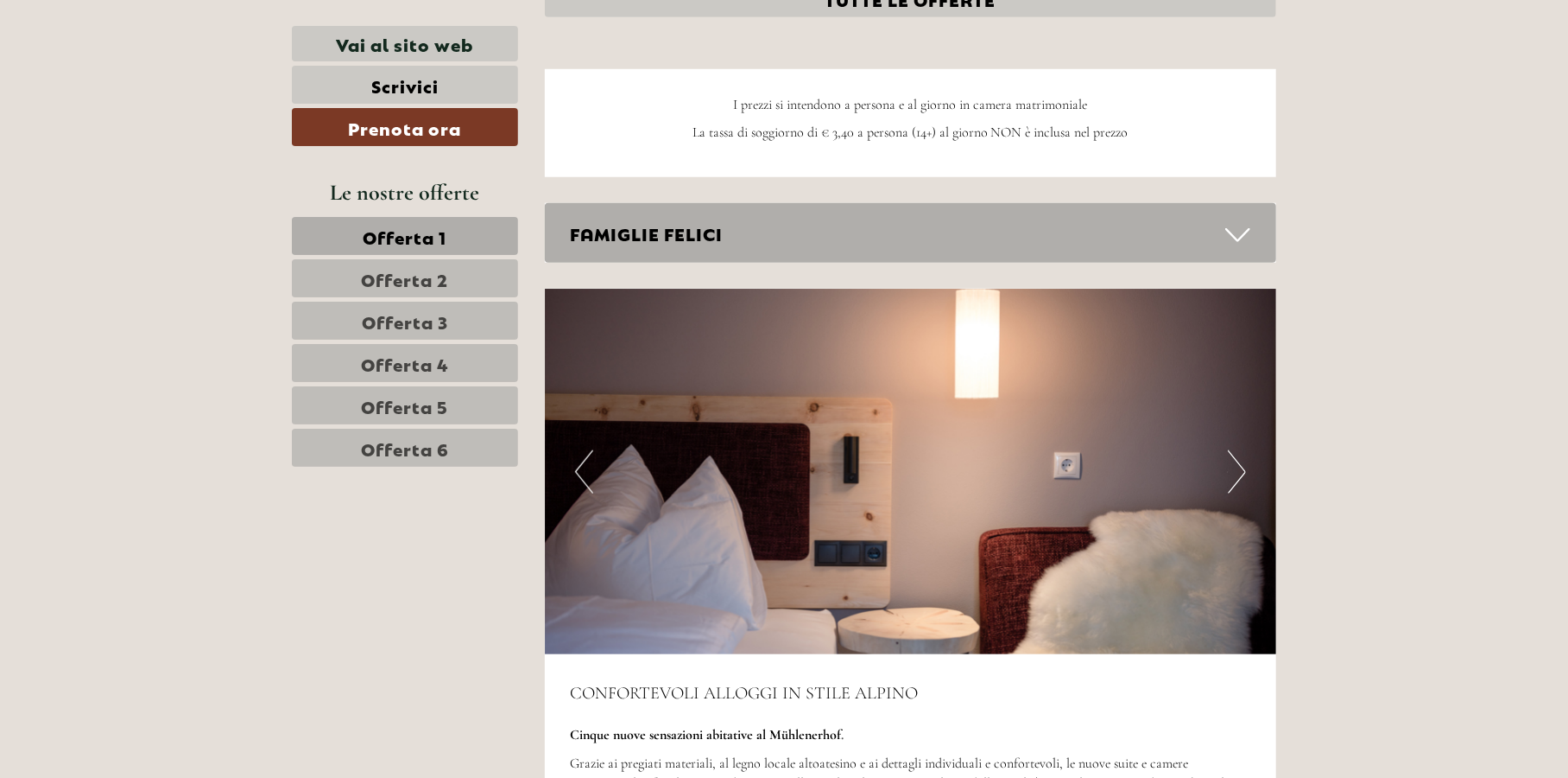
scroll to position [4840, 0]
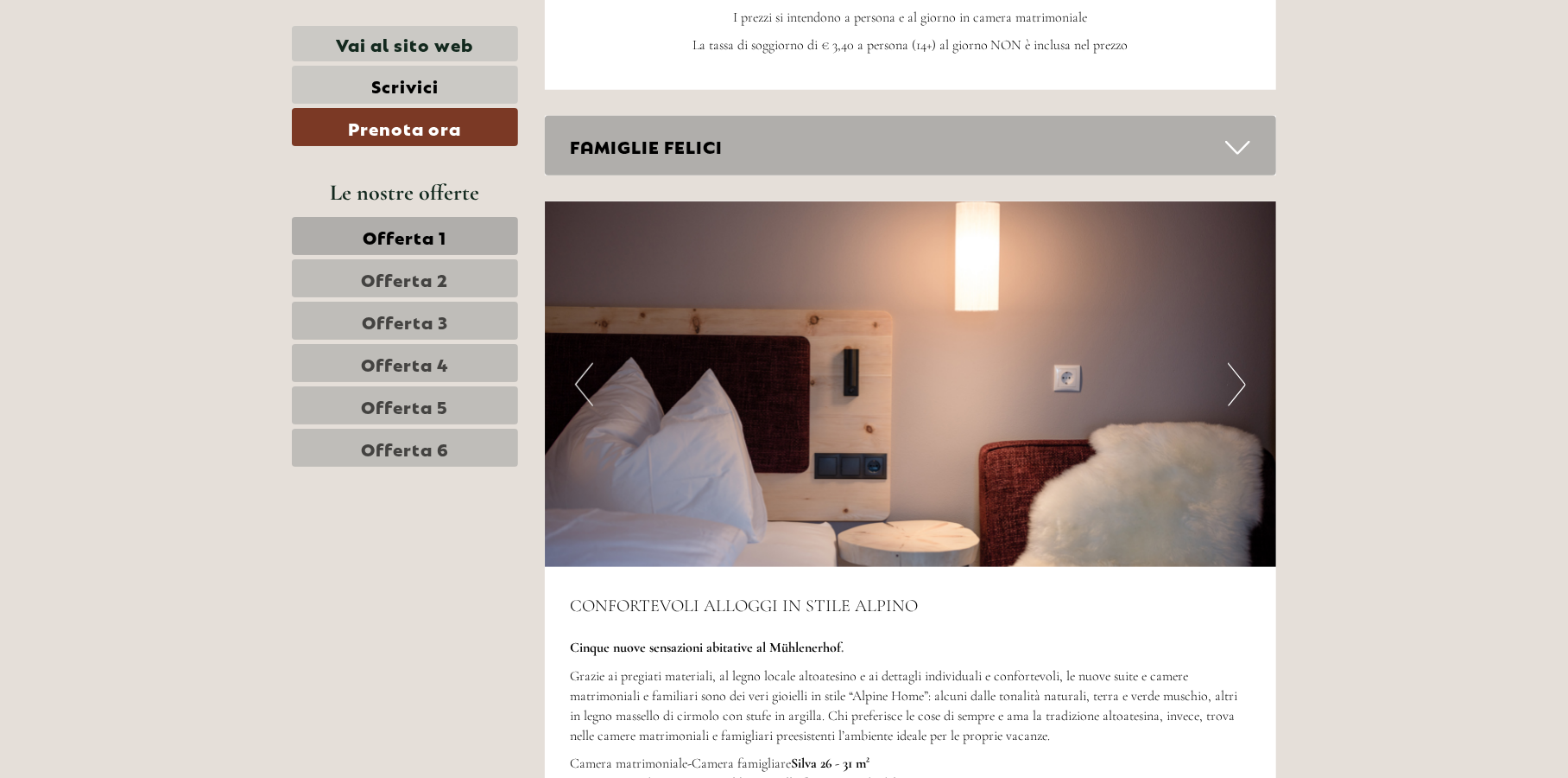
click at [1236, 363] on button "Next" at bounding box center [1236, 385] width 18 height 43
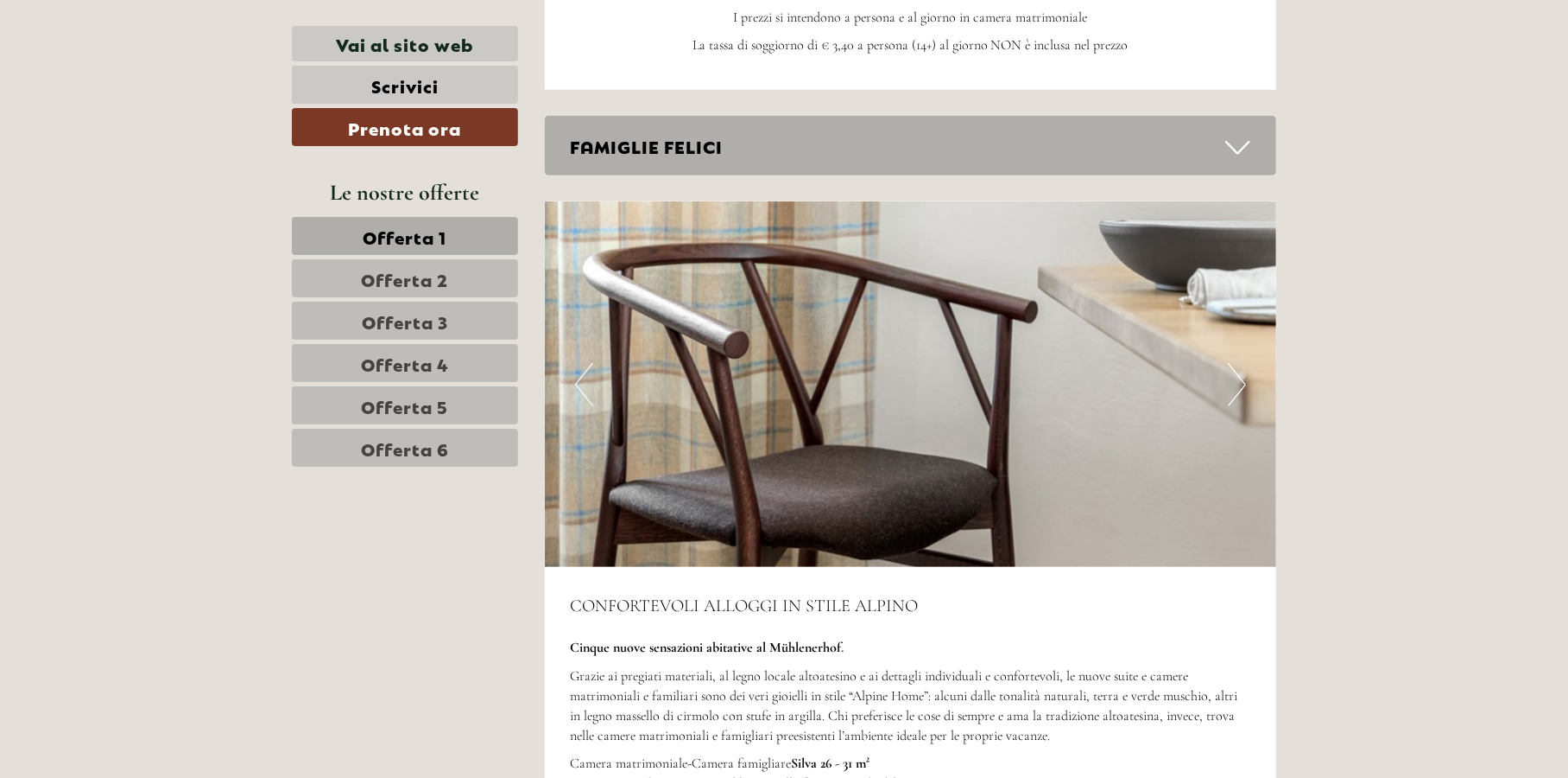
click at [1236, 363] on button "Next" at bounding box center [1236, 385] width 18 height 43
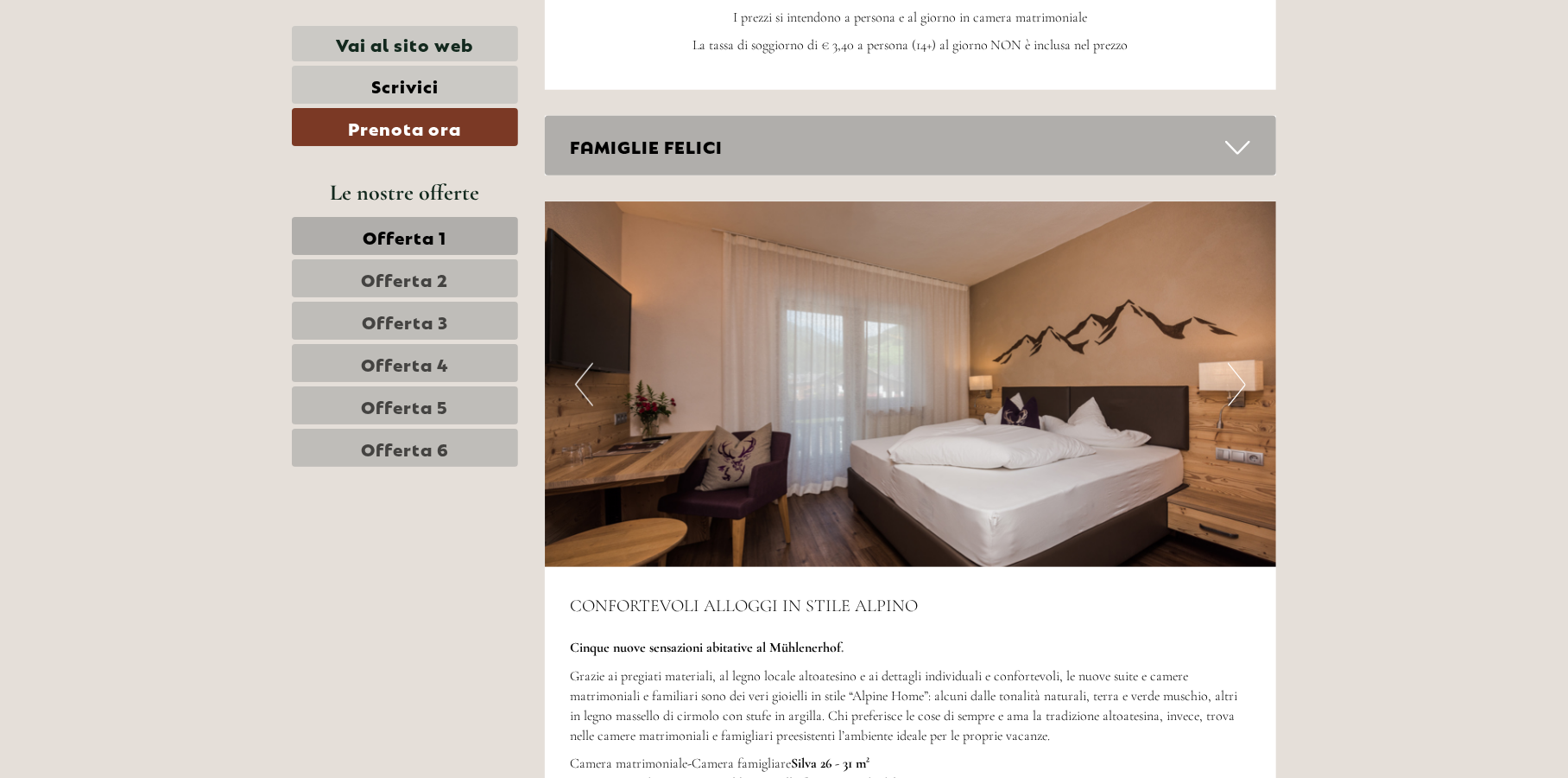
click at [1236, 363] on button "Next" at bounding box center [1236, 385] width 18 height 43
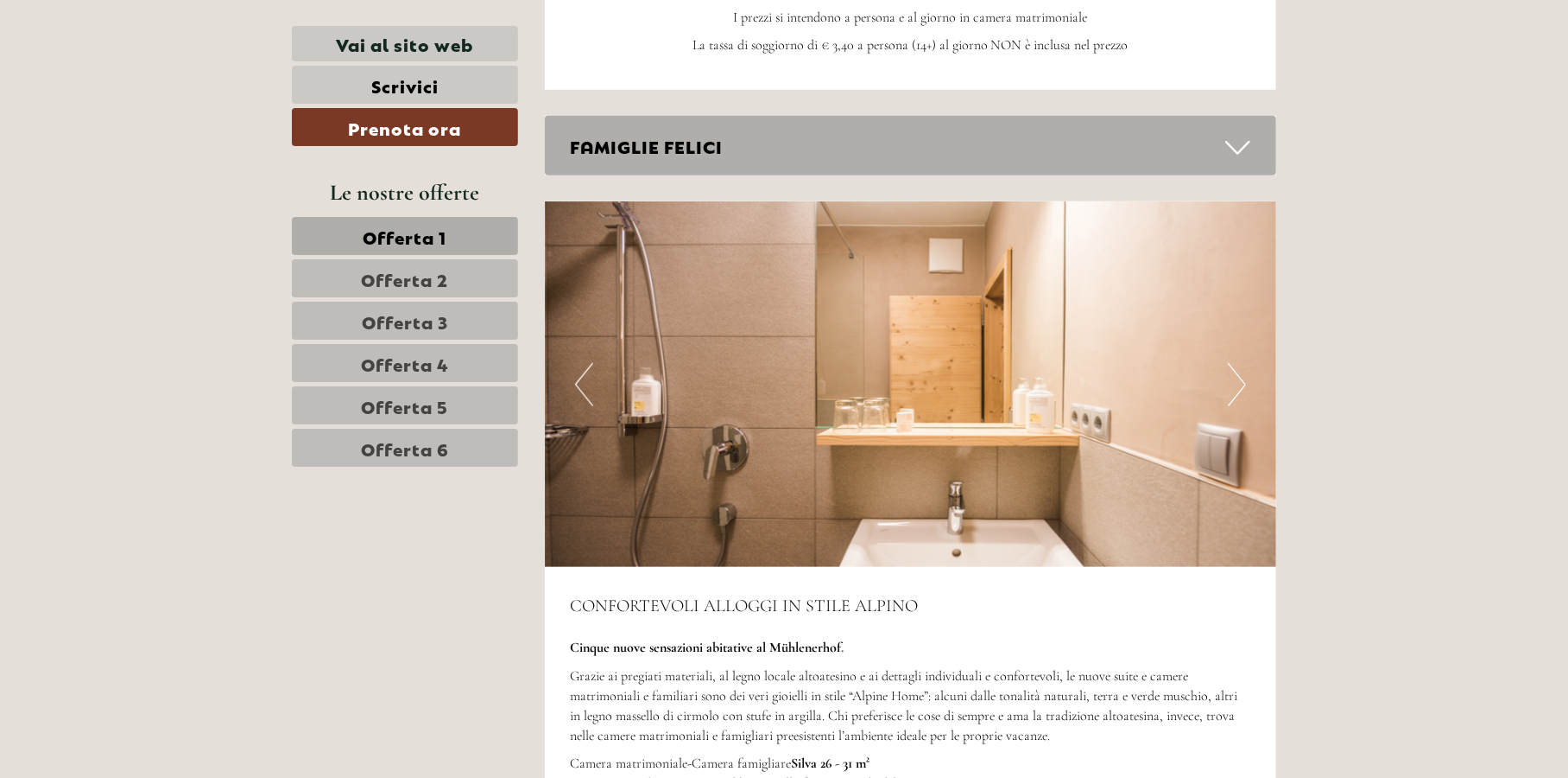
click at [1236, 363] on button "Next" at bounding box center [1236, 385] width 18 height 43
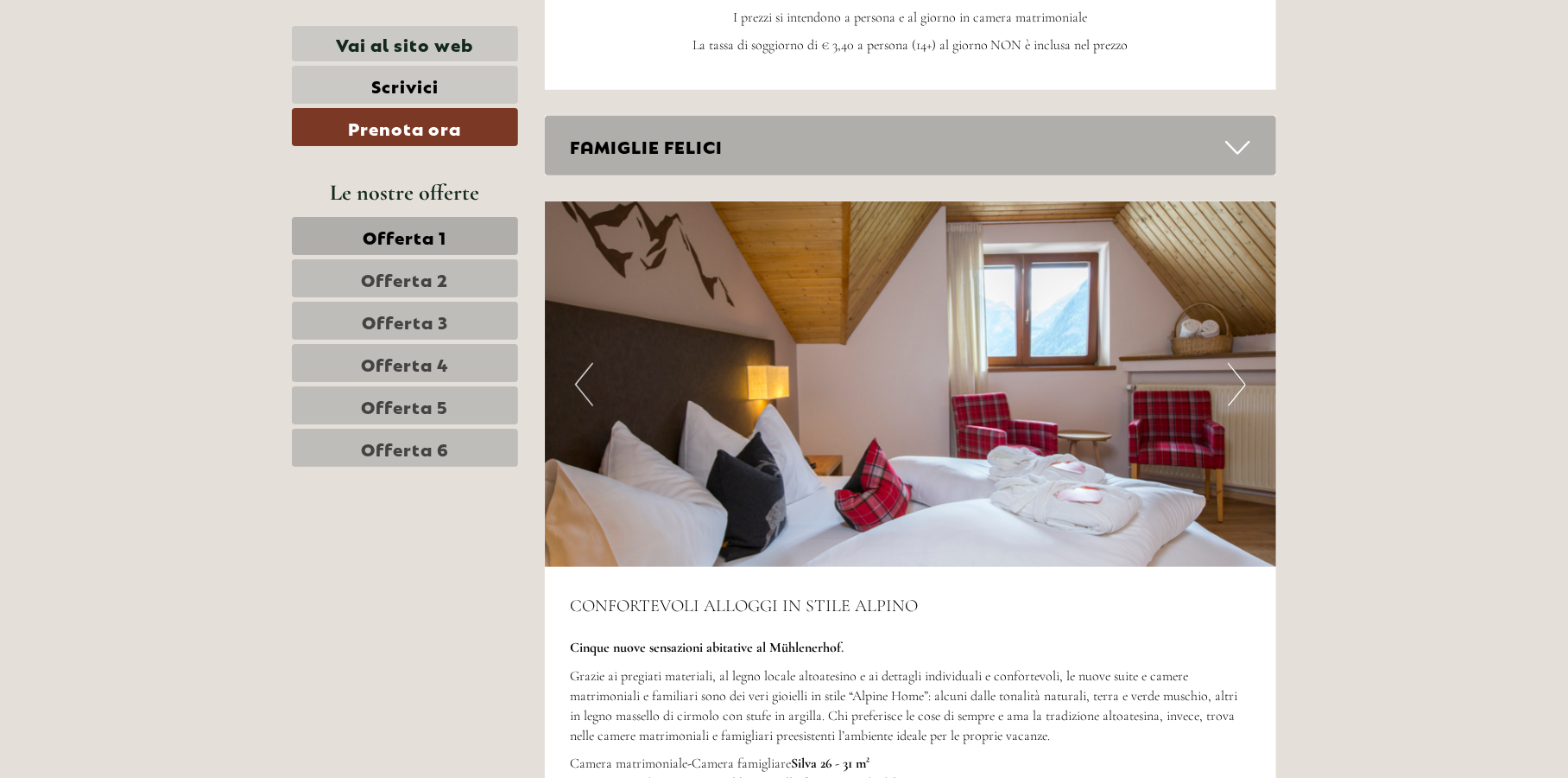
click at [1236, 363] on button "Next" at bounding box center [1236, 385] width 18 height 43
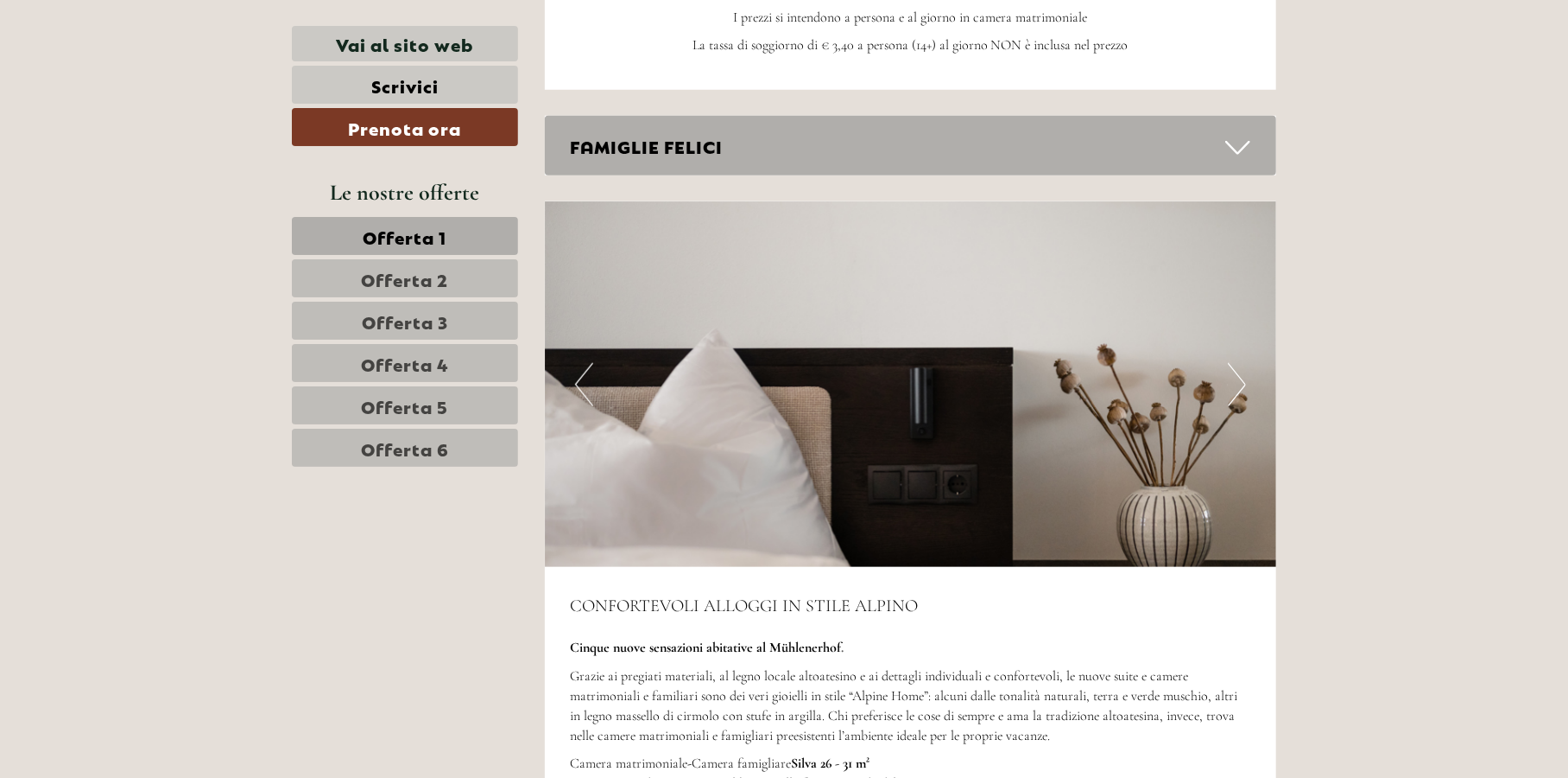
click at [1236, 363] on button "Next" at bounding box center [1236, 385] width 18 height 43
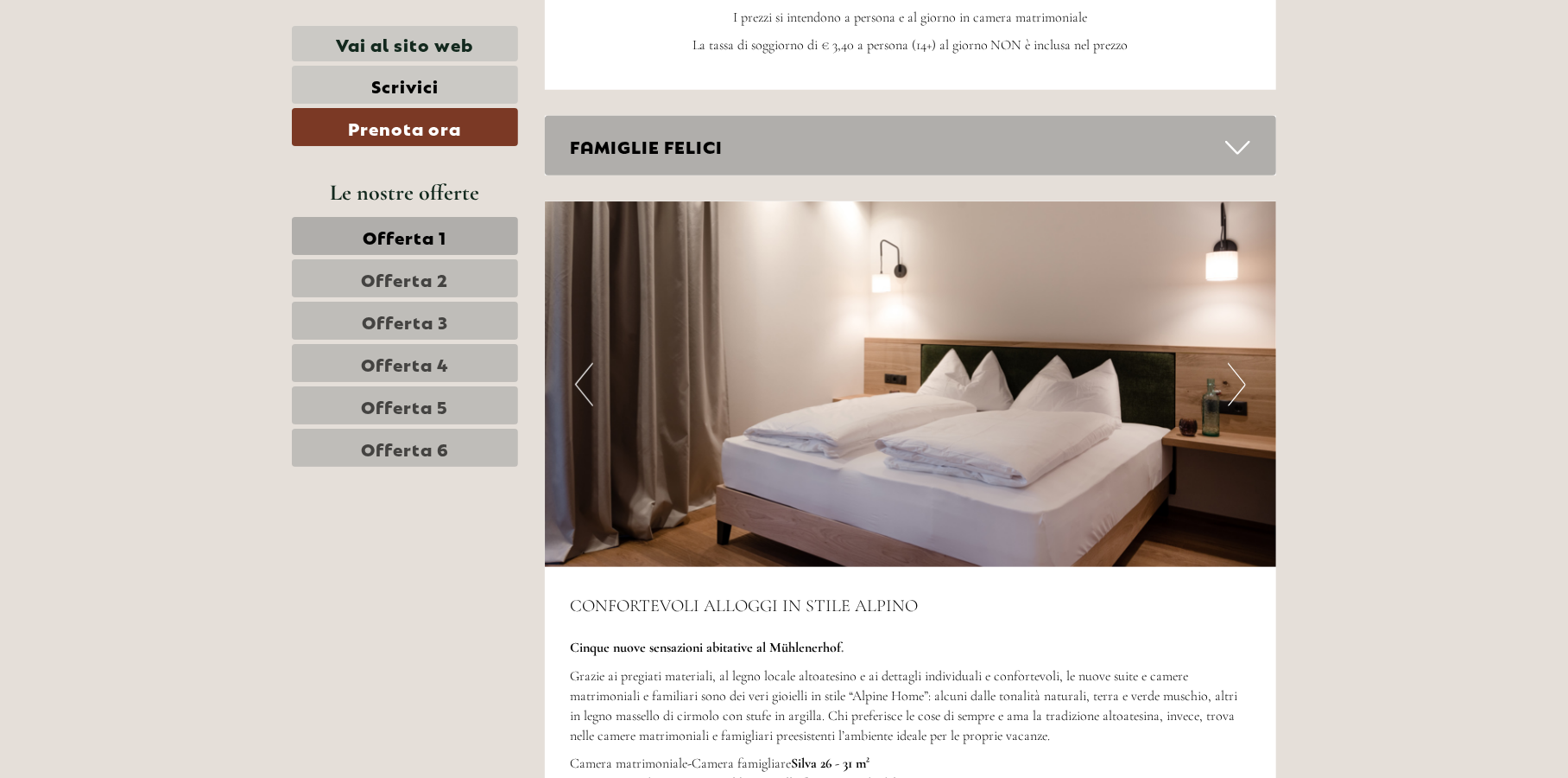
click at [1236, 363] on button "Next" at bounding box center [1236, 385] width 18 height 43
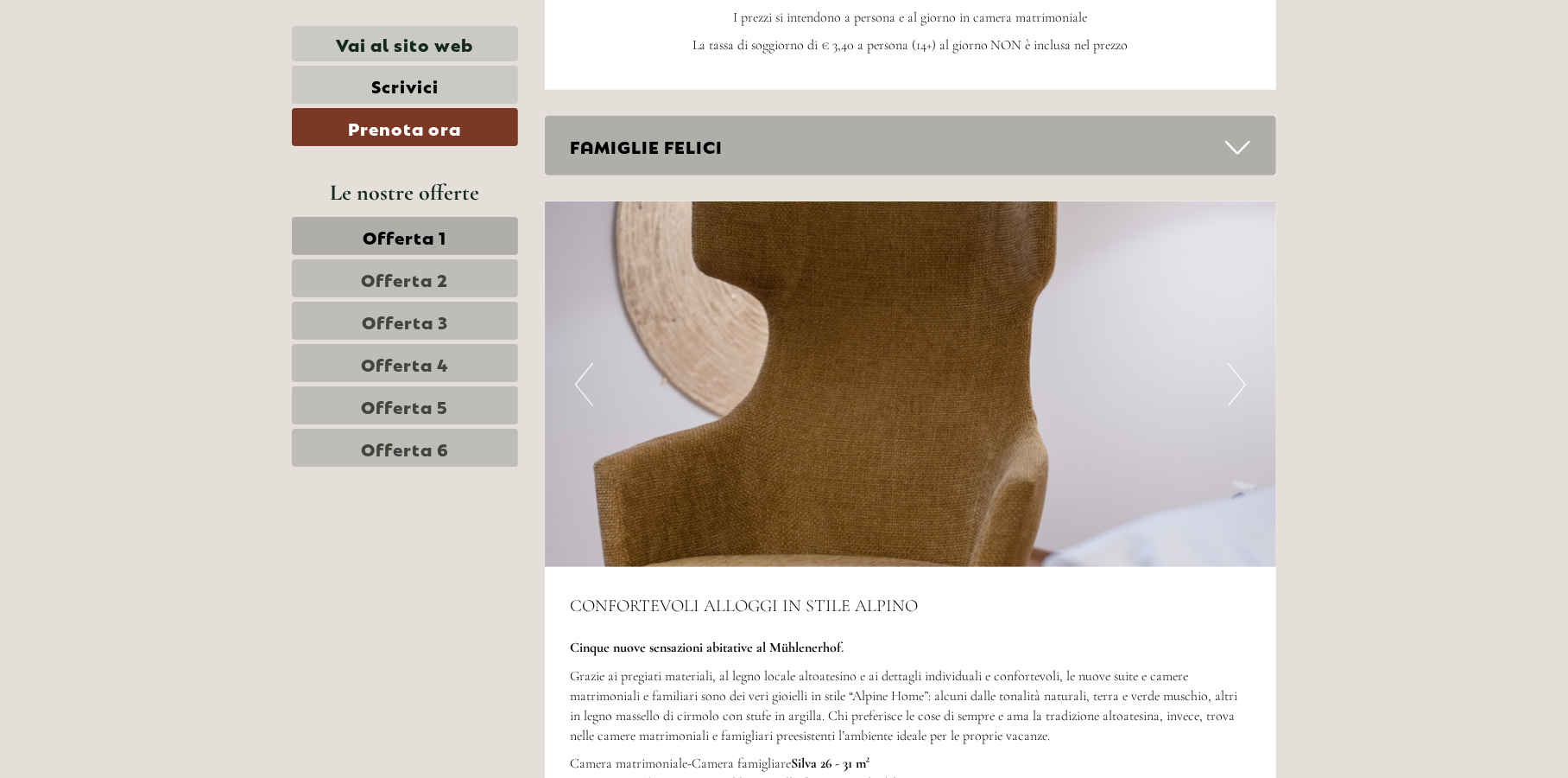
click at [1236, 363] on button "Next" at bounding box center [1236, 385] width 18 height 43
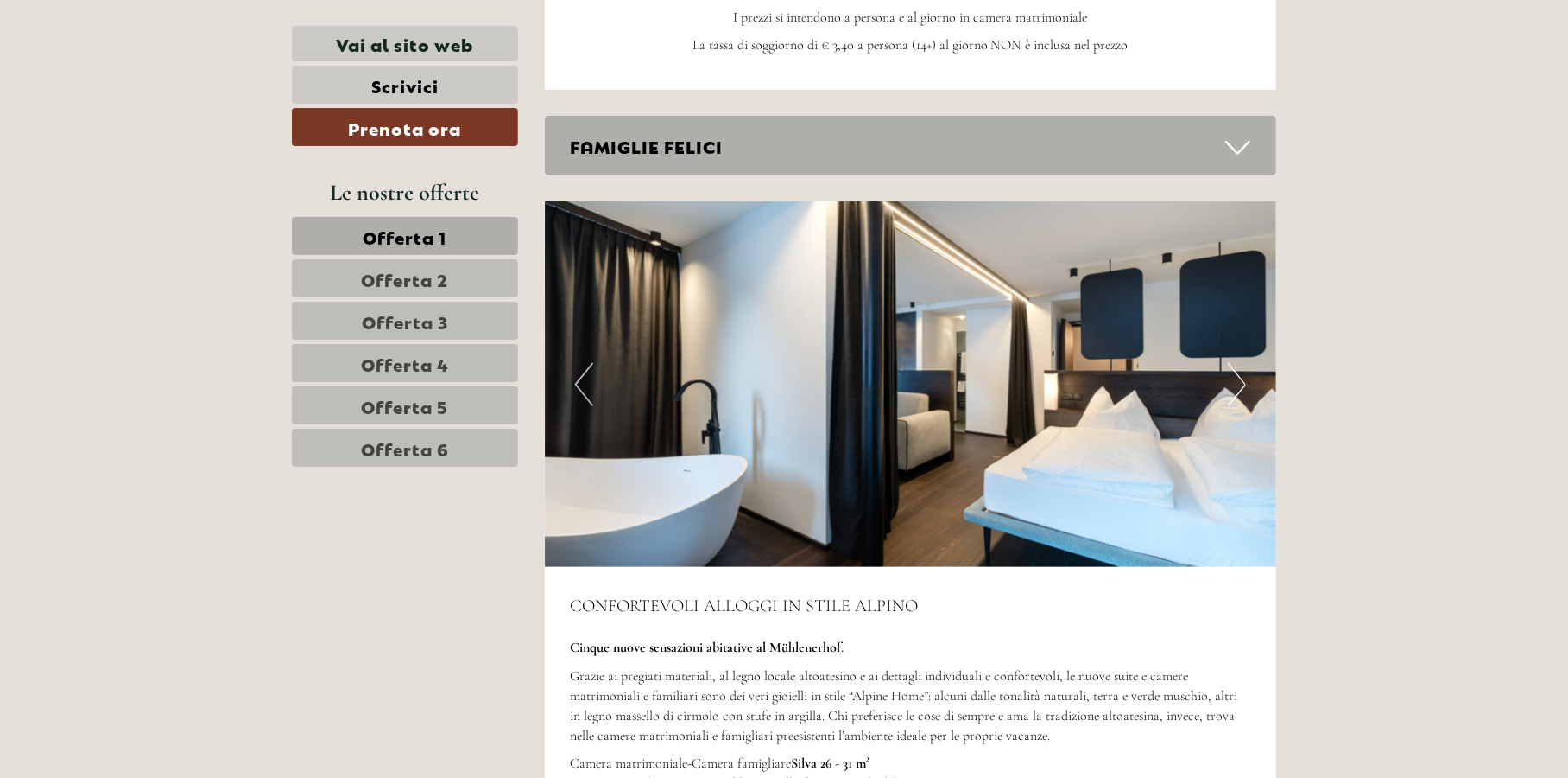
click at [1236, 363] on button "Next" at bounding box center [1236, 385] width 18 height 43
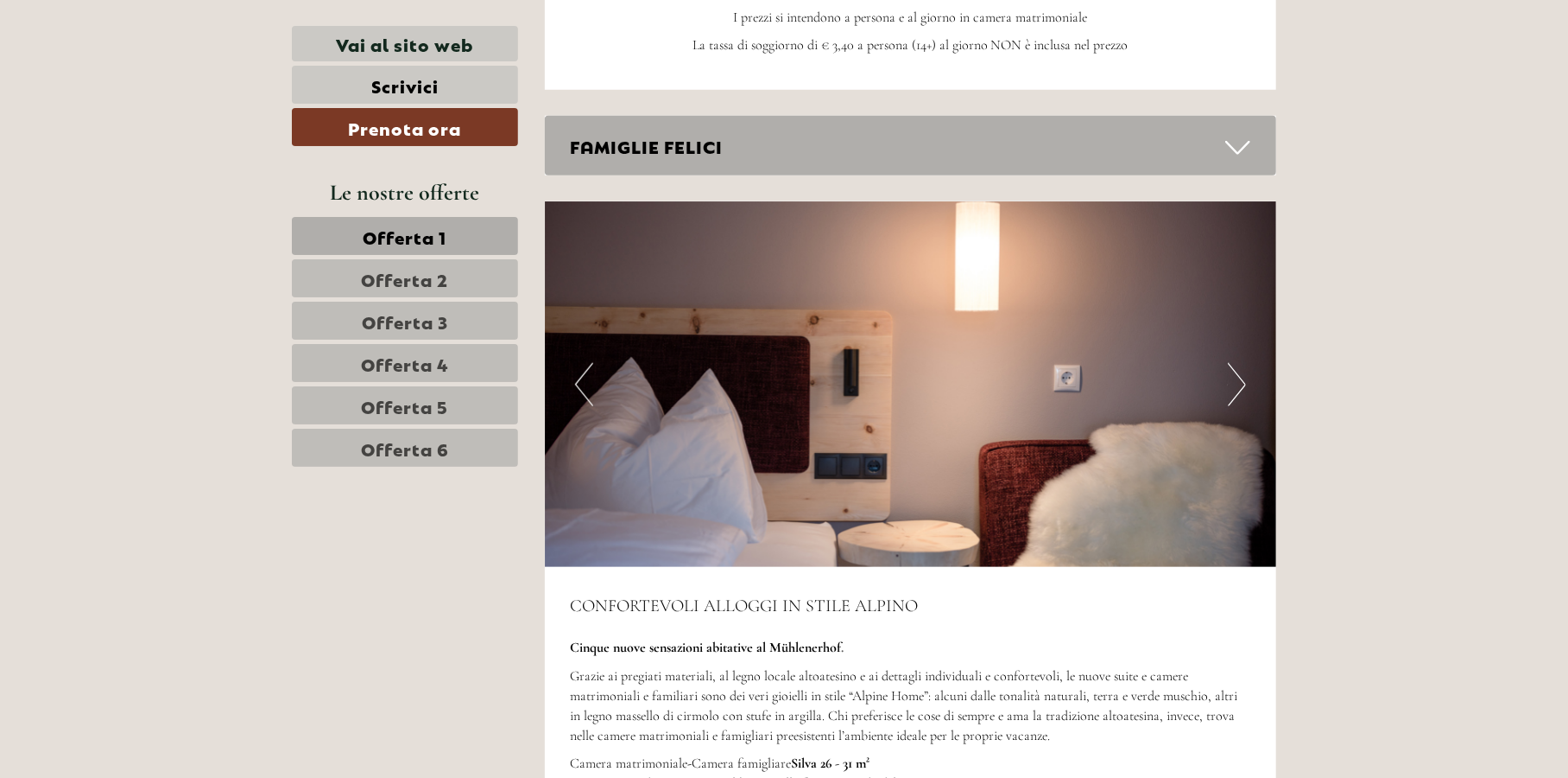
click at [587, 363] on button "Previous" at bounding box center [584, 385] width 18 height 43
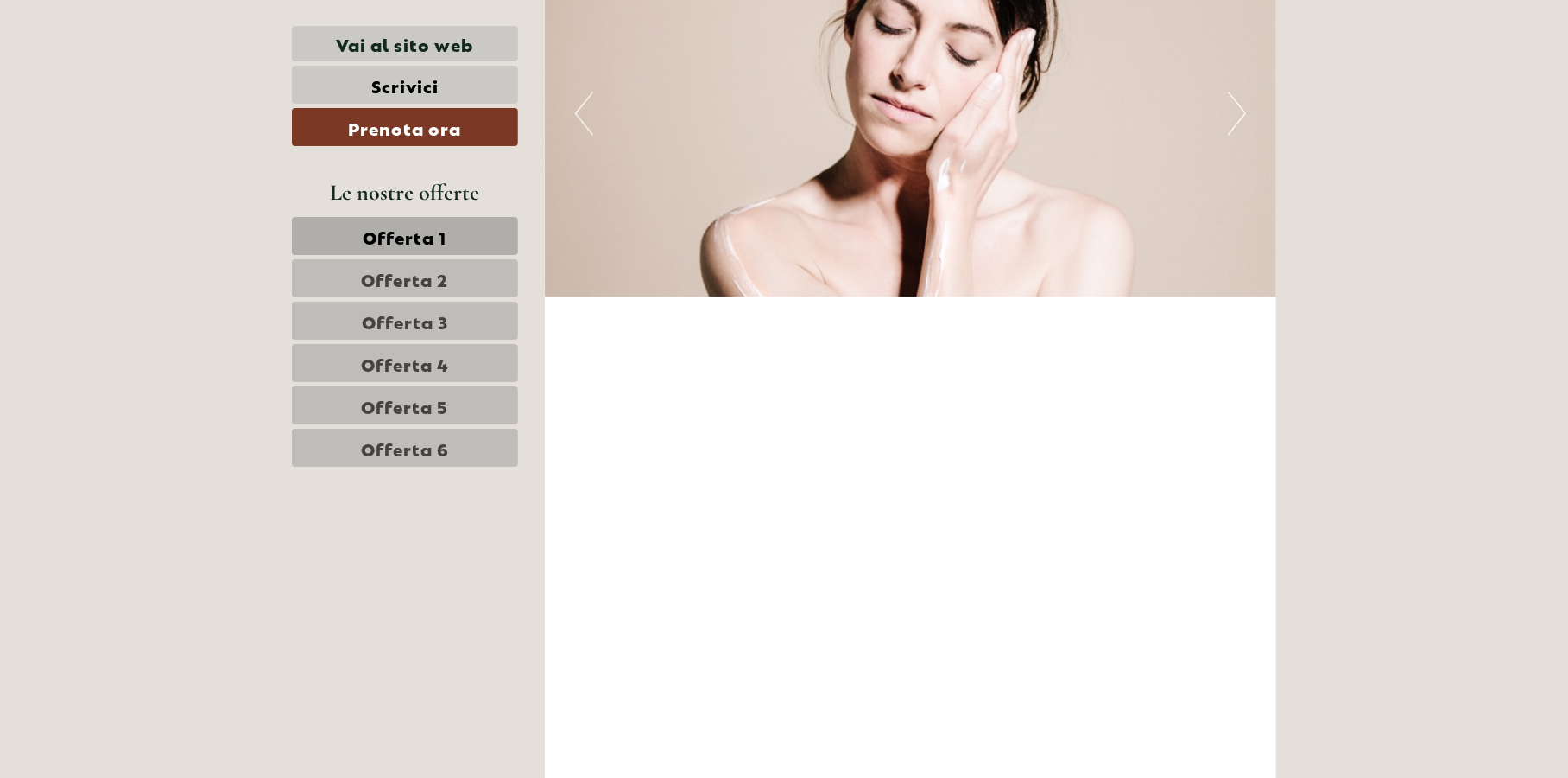
scroll to position [5961, 0]
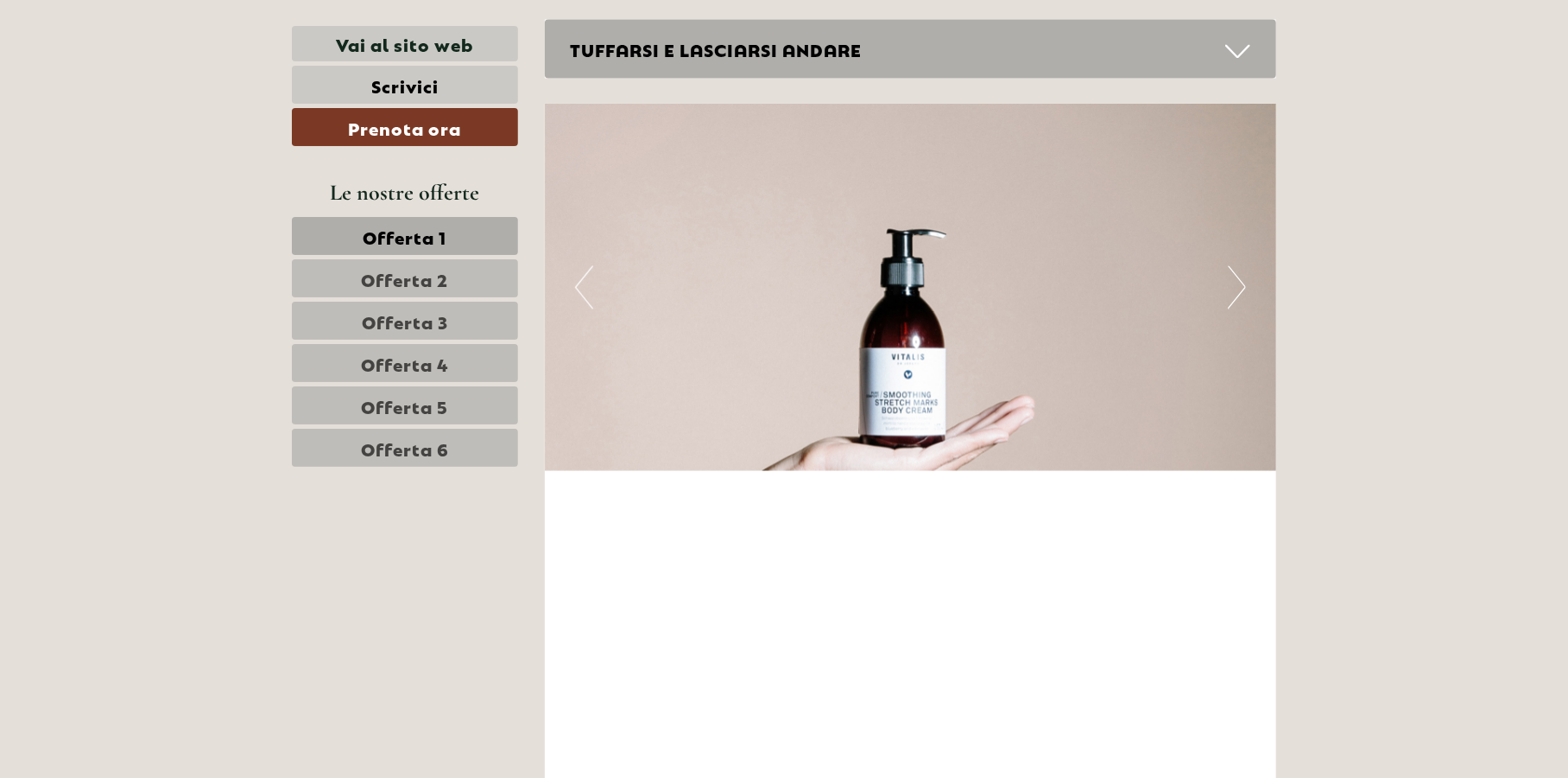
click at [391, 237] on span "Offerta 1" at bounding box center [405, 236] width 84 height 24
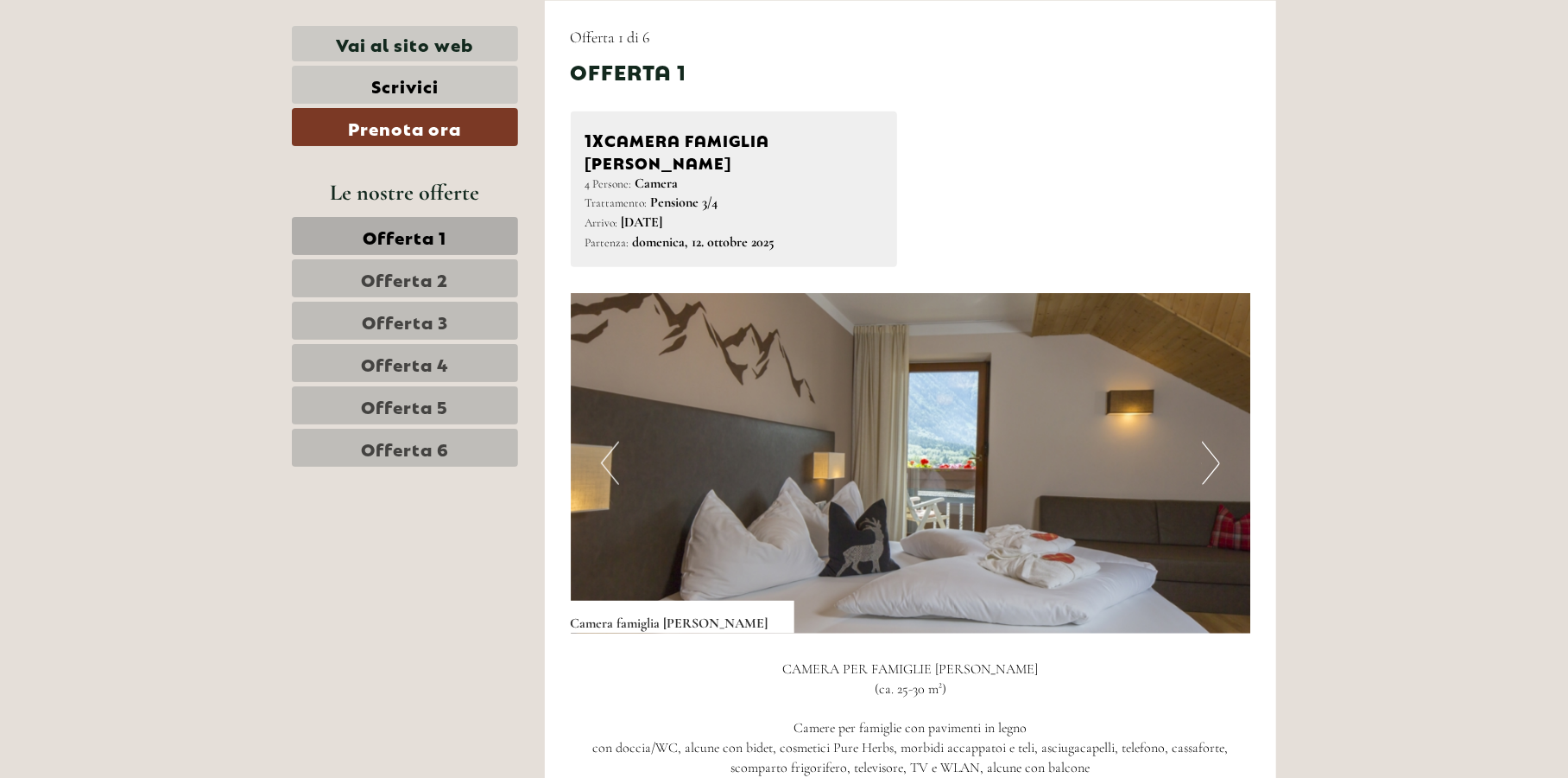
click at [398, 280] on span "Offerta 2" at bounding box center [405, 278] width 87 height 24
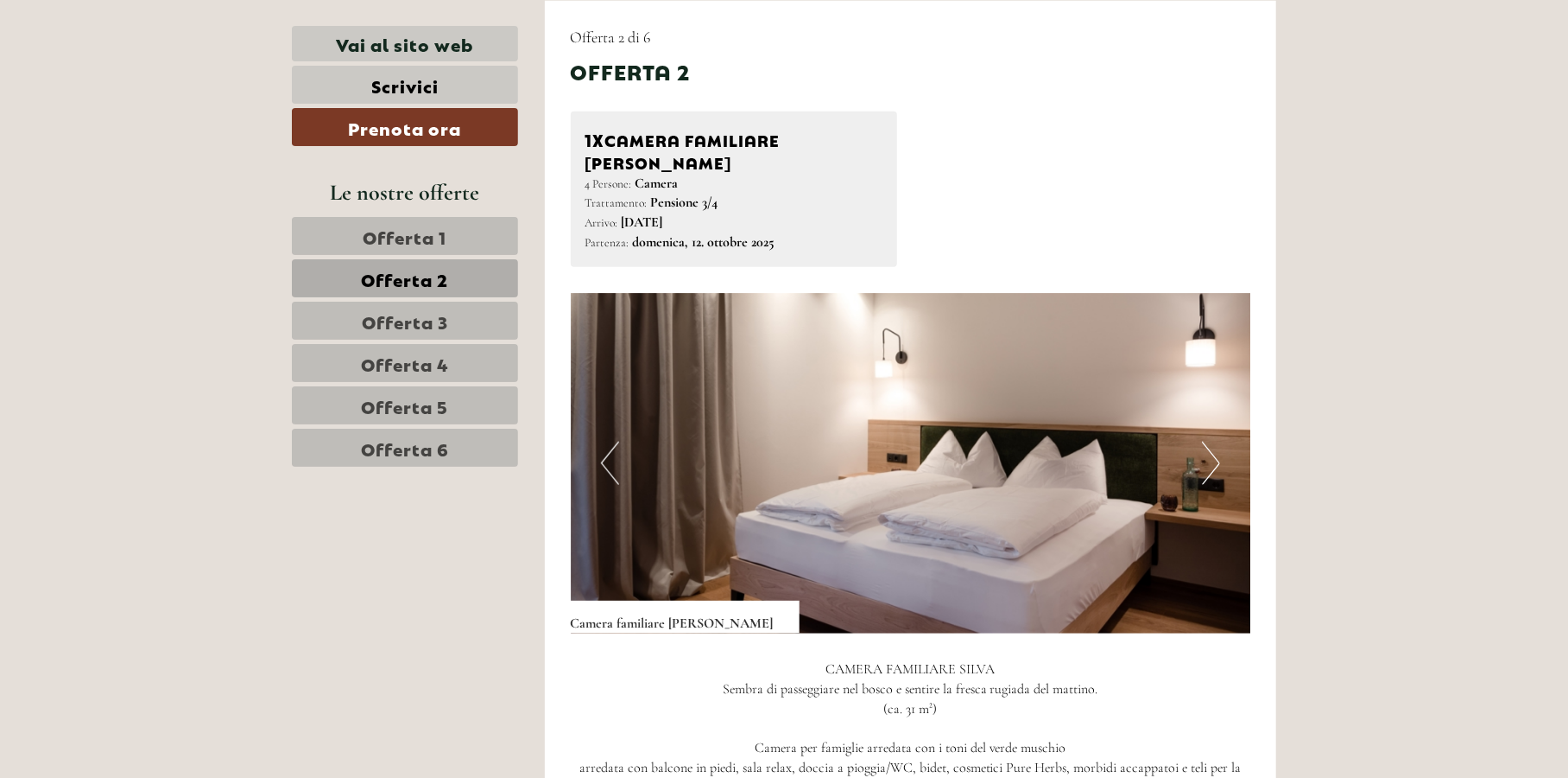
click at [406, 312] on span "Offerta 3" at bounding box center [405, 321] width 87 height 24
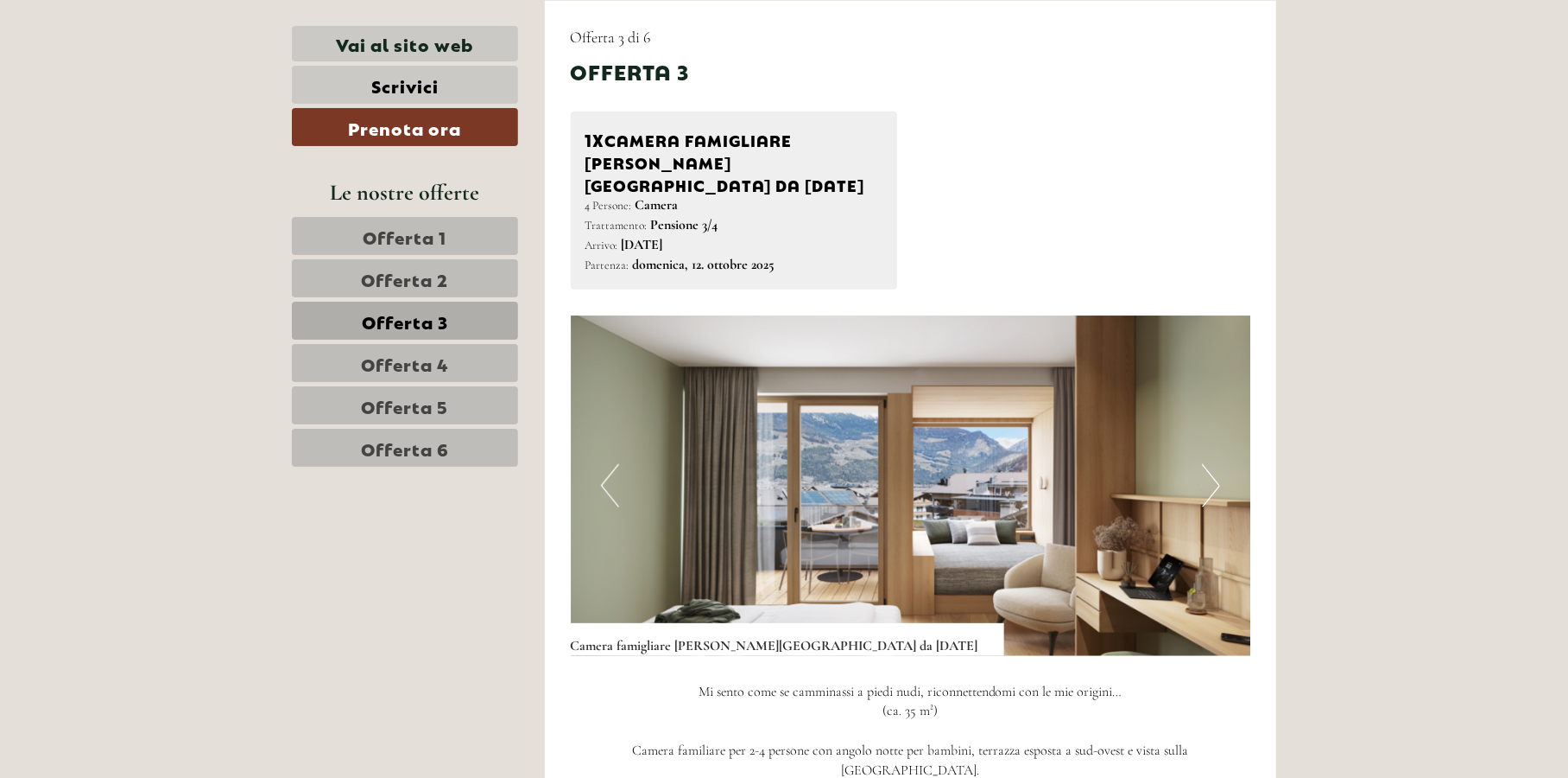
click at [410, 360] on span "Offerta 4" at bounding box center [405, 363] width 88 height 24
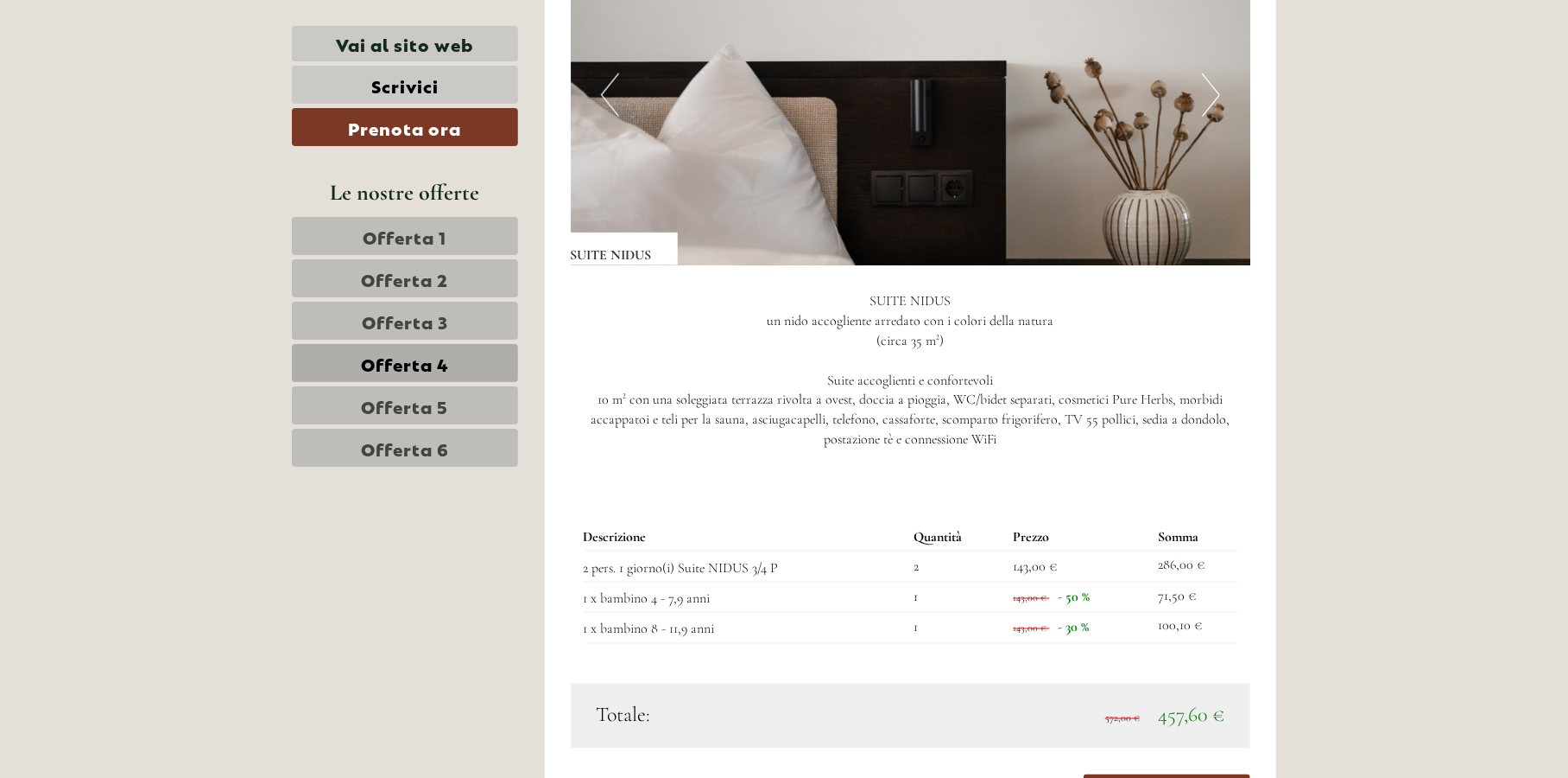
scroll to position [1209, 0]
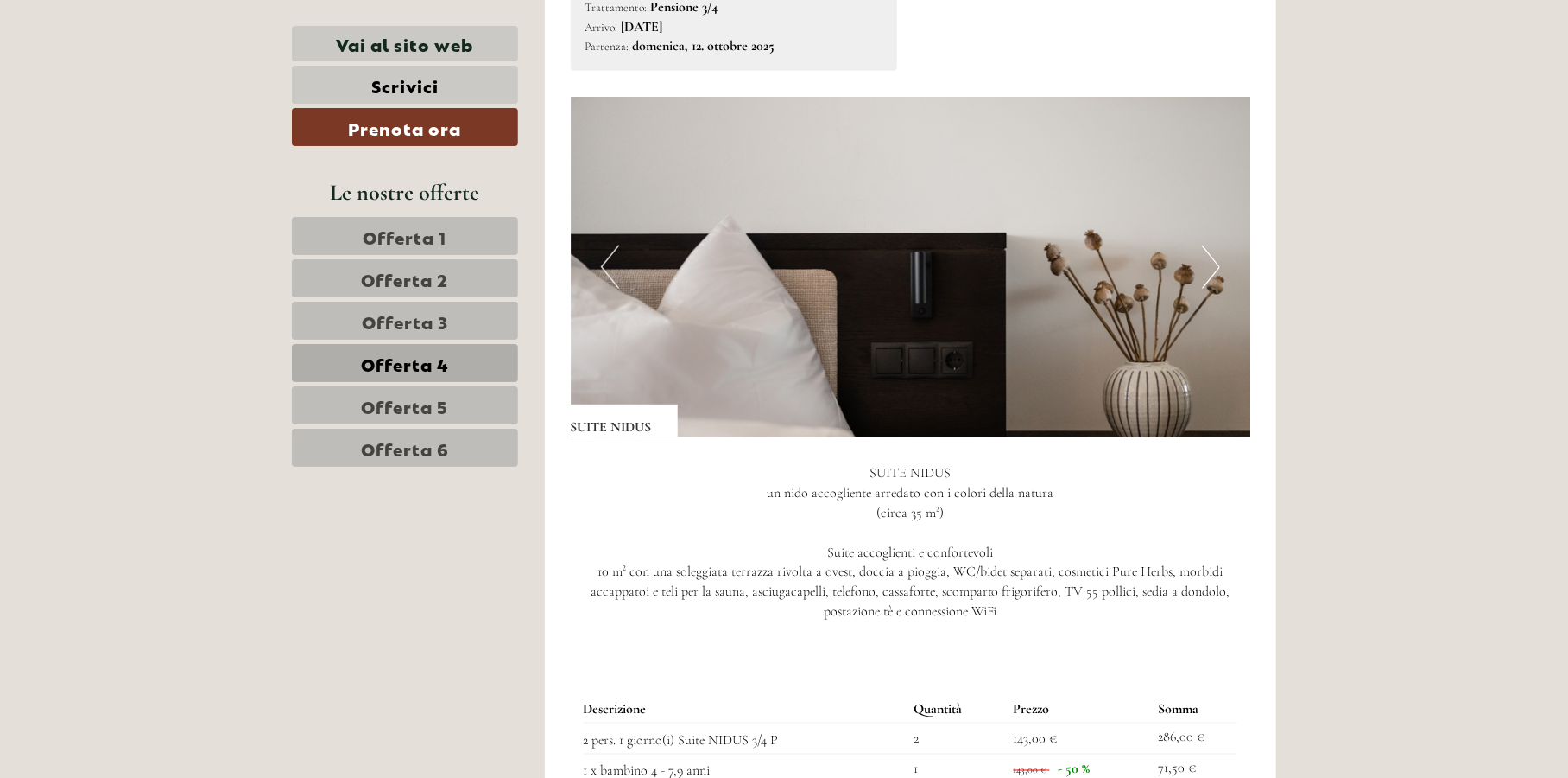
click at [1205, 253] on button "Next" at bounding box center [1210, 267] width 18 height 43
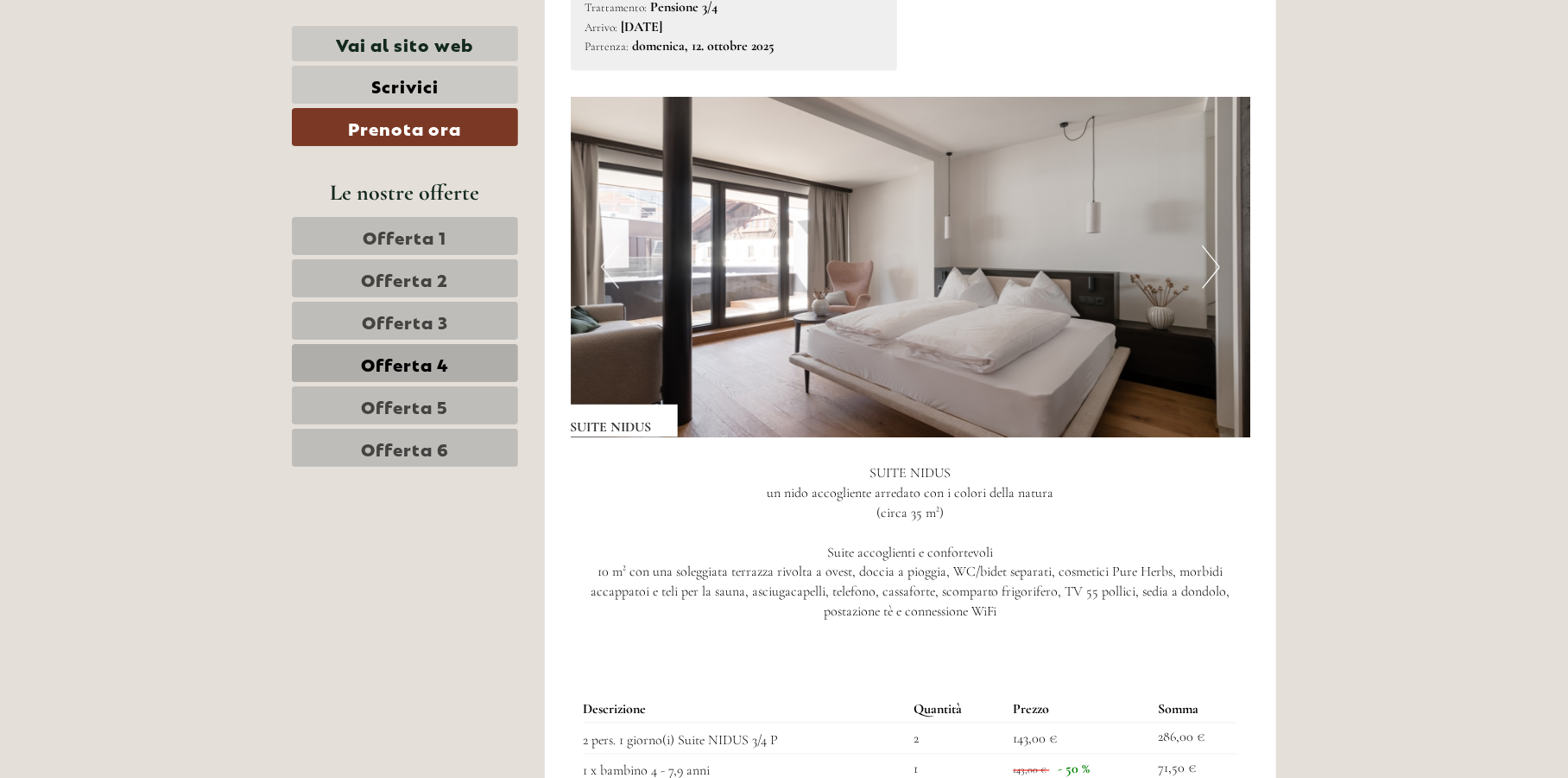
click at [1205, 253] on button "Next" at bounding box center [1210, 267] width 18 height 43
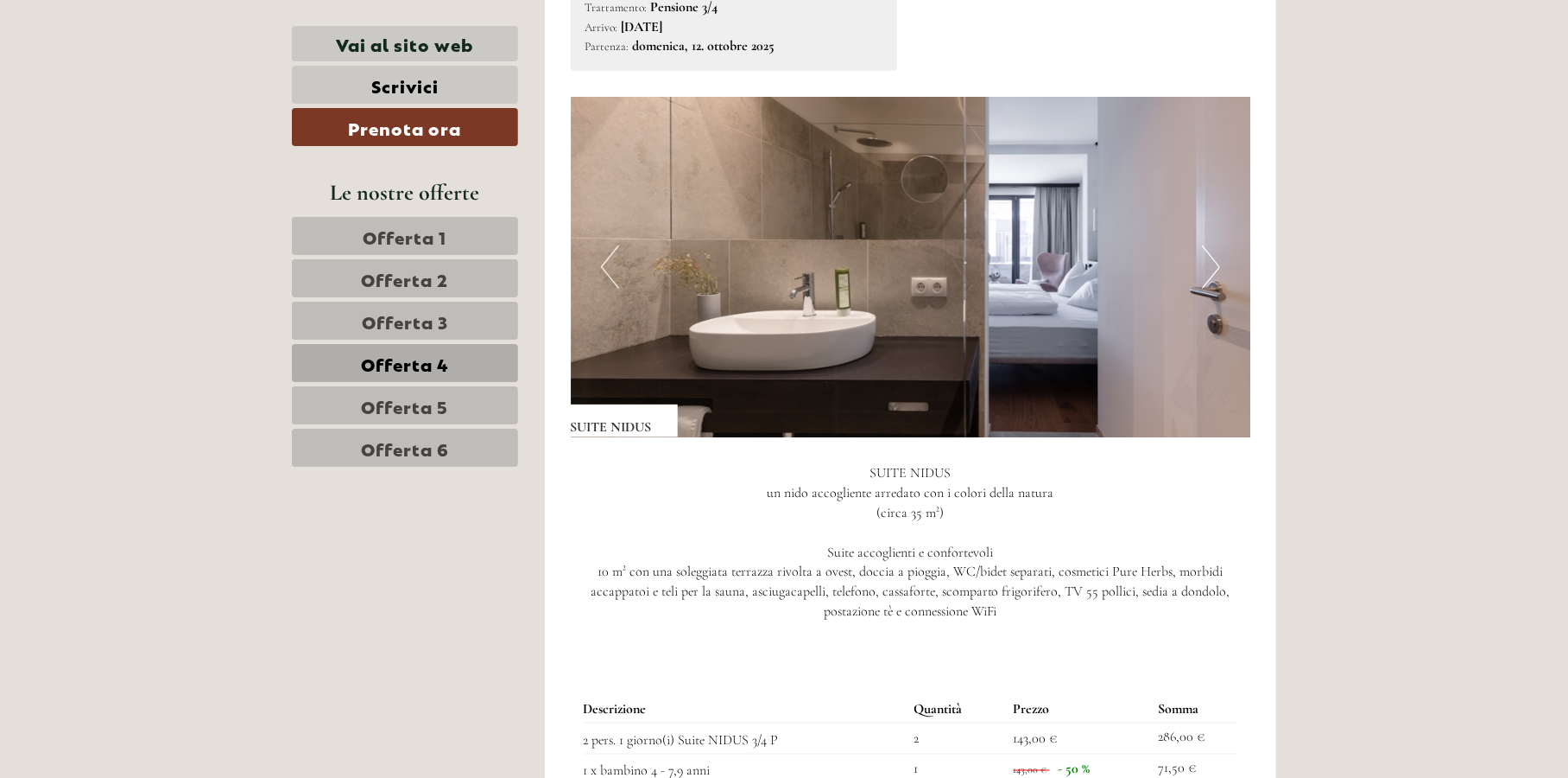
click at [1205, 253] on button "Next" at bounding box center [1210, 267] width 18 height 43
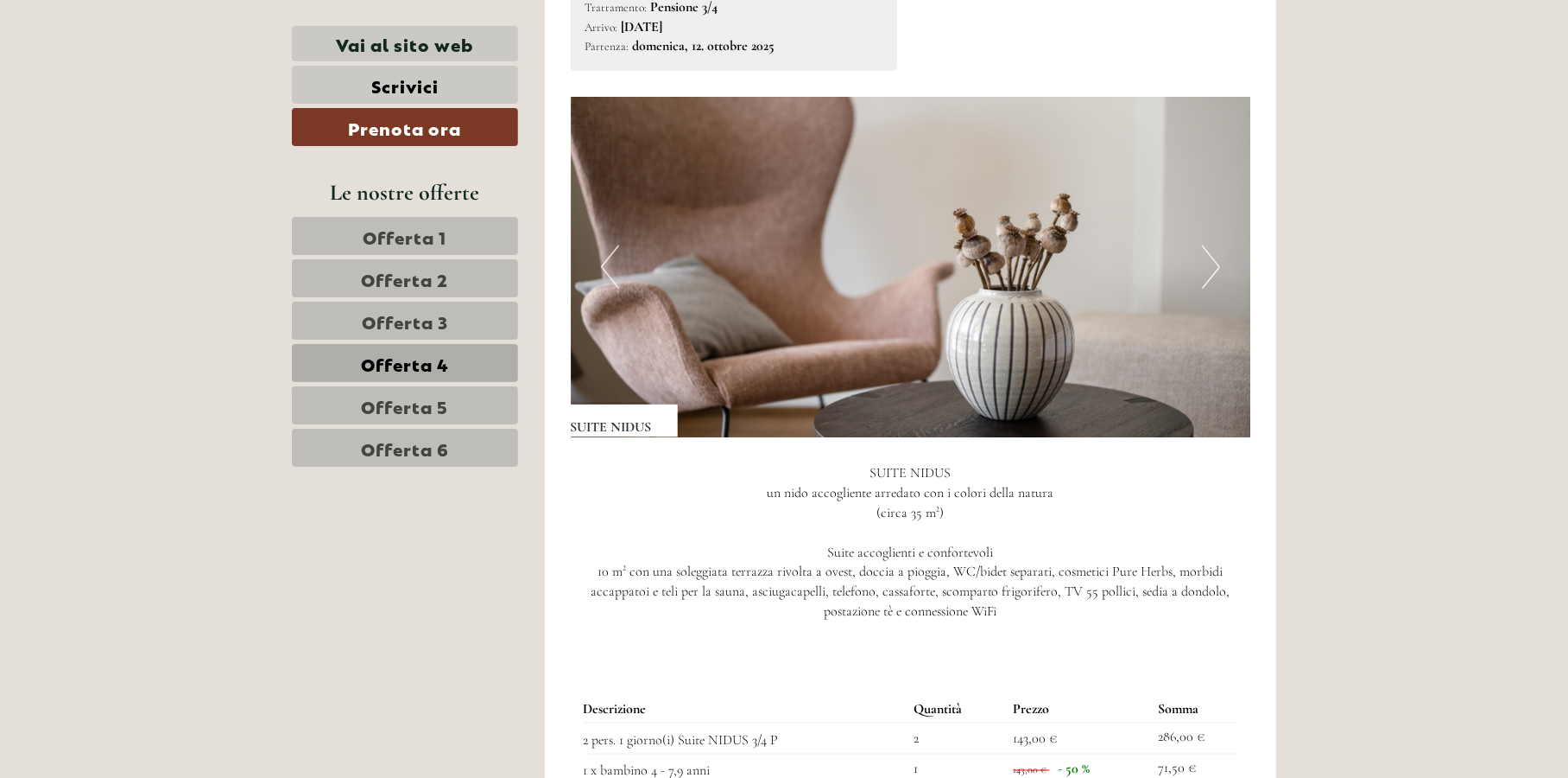
click at [1205, 253] on button "Next" at bounding box center [1210, 267] width 18 height 43
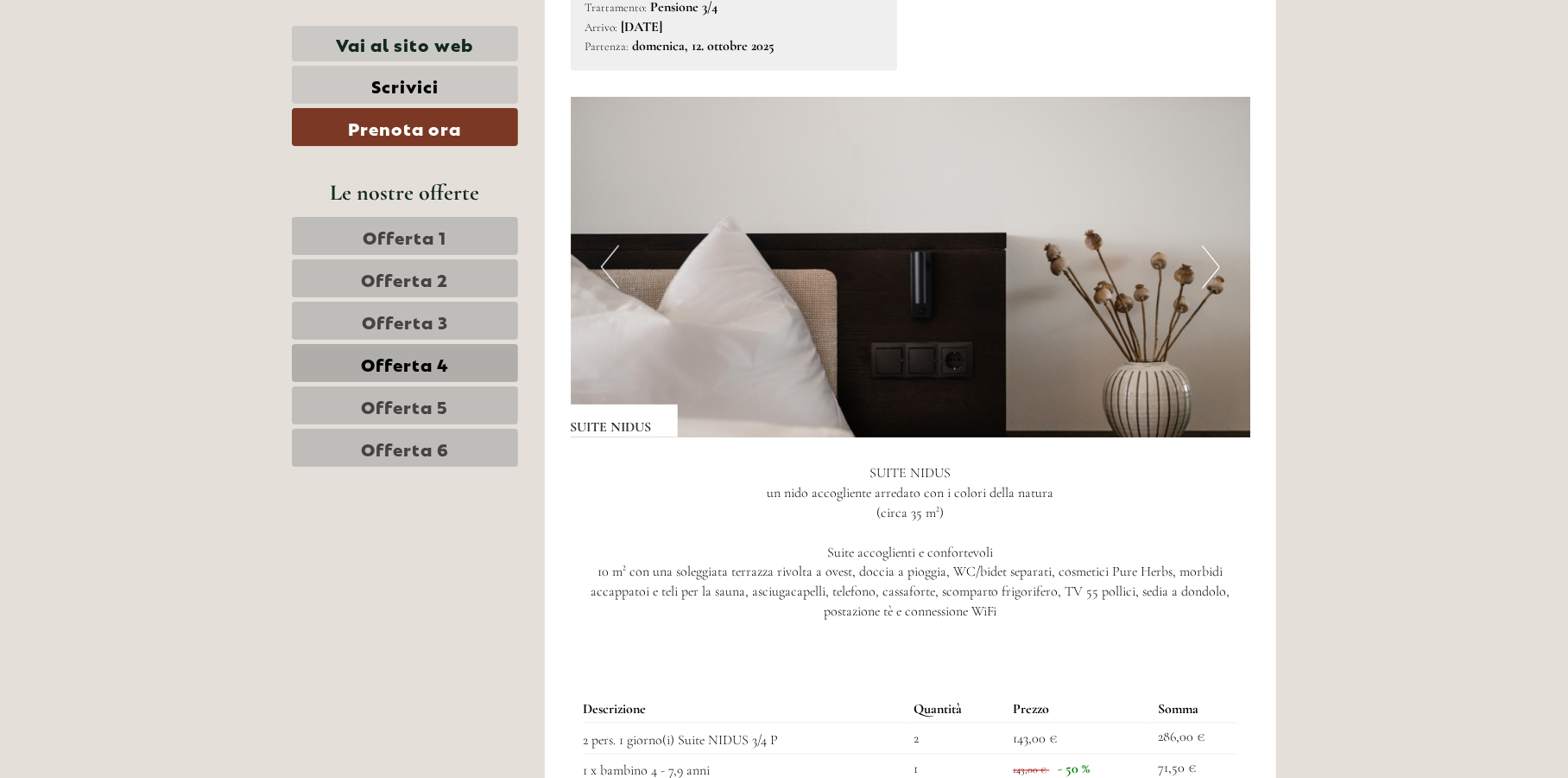
click at [1205, 253] on button "Next" at bounding box center [1210, 267] width 18 height 43
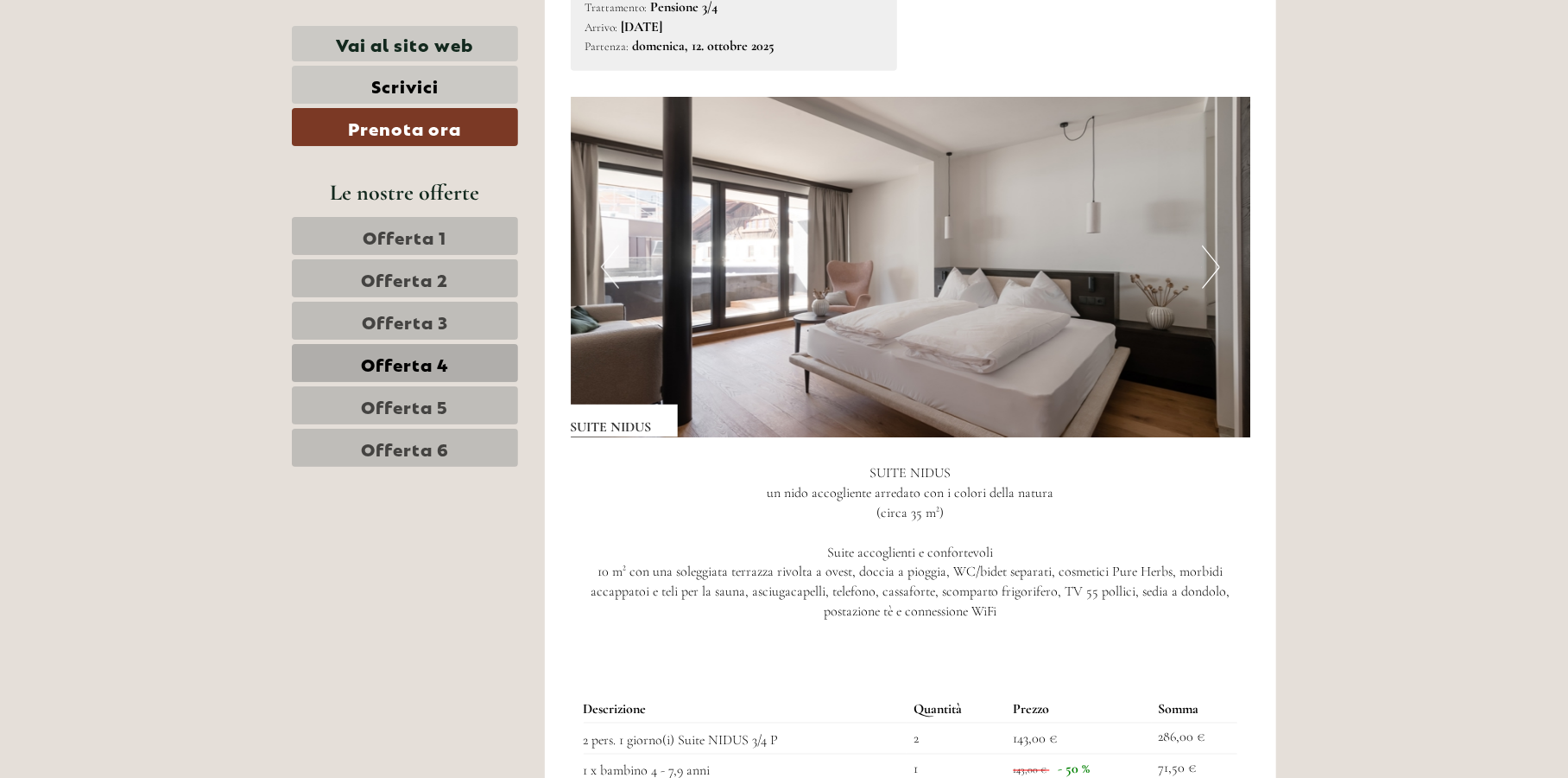
click at [412, 405] on span "Offerta 5" at bounding box center [405, 405] width 87 height 24
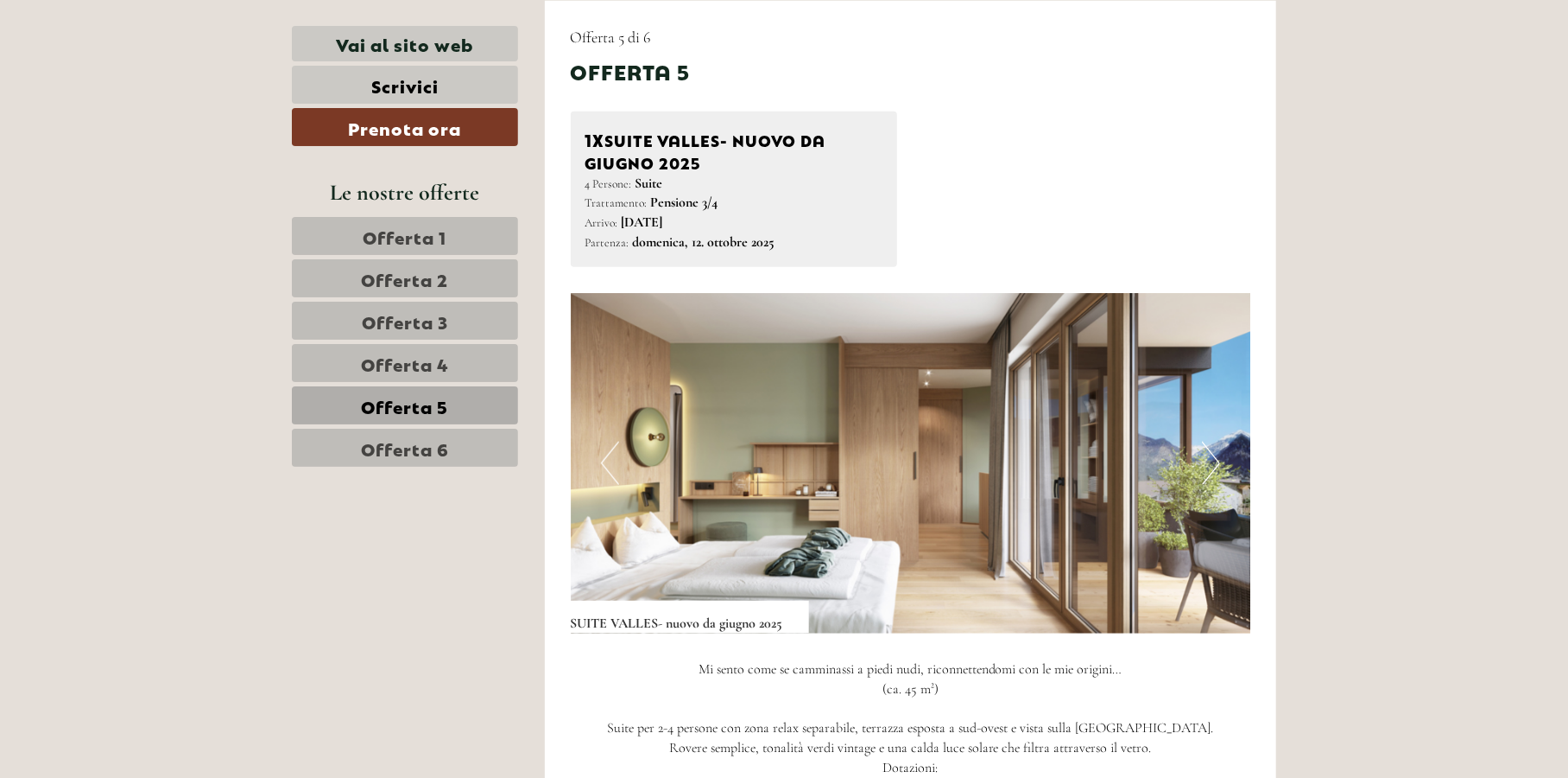
click at [1207, 457] on button "Next" at bounding box center [1210, 464] width 18 height 43
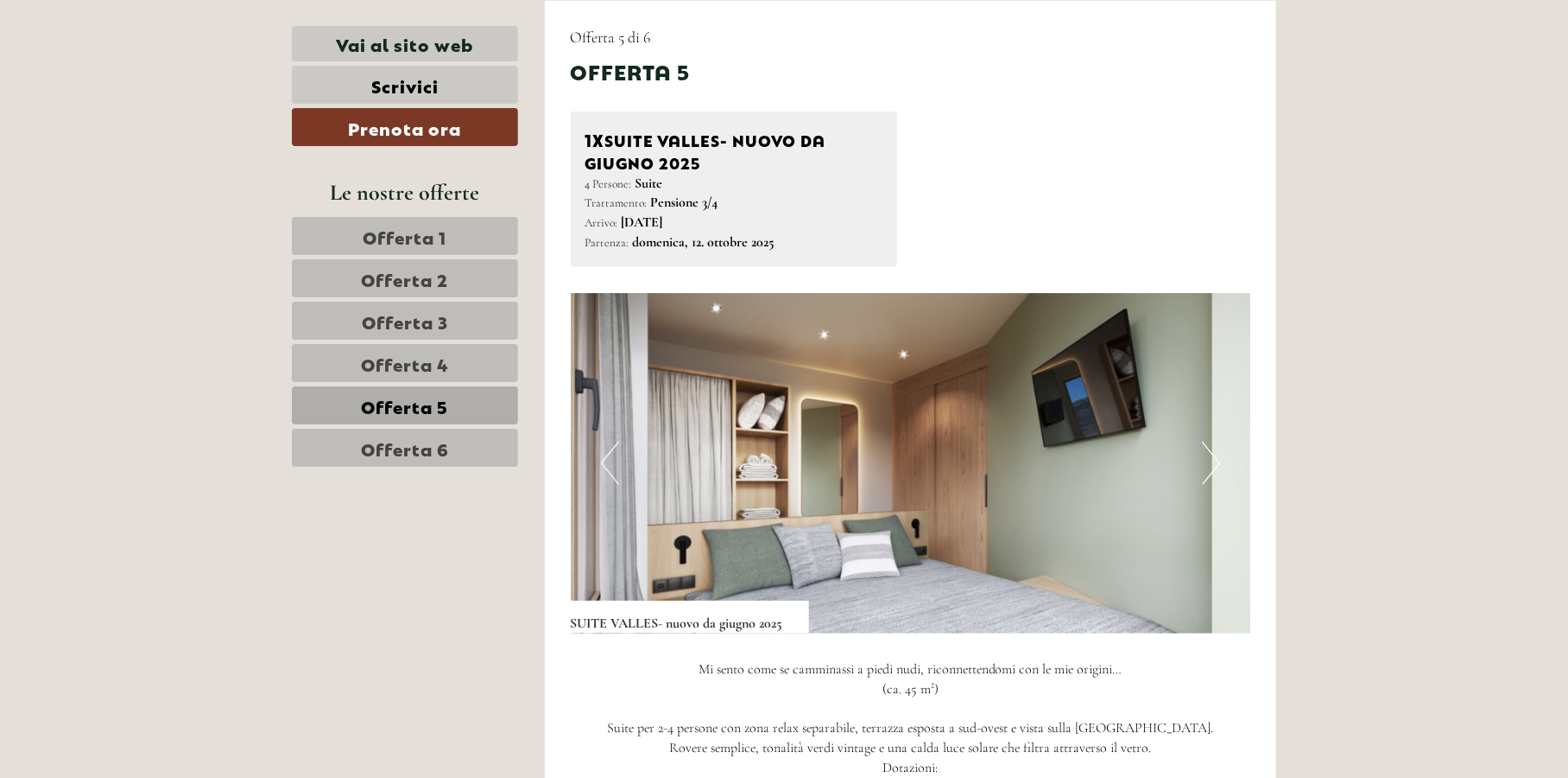
click at [1207, 457] on button "Next" at bounding box center [1210, 464] width 18 height 43
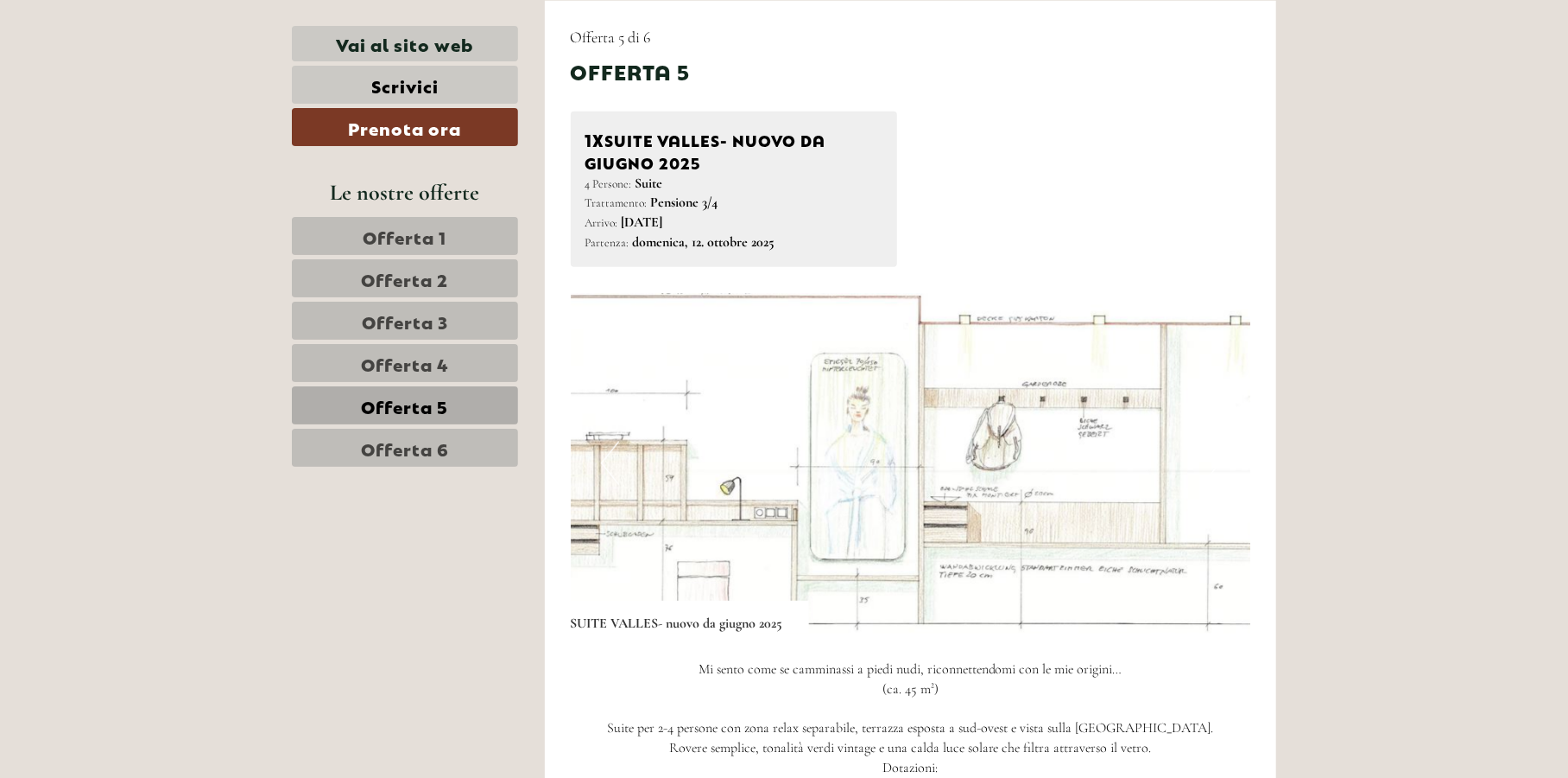
click at [1207, 457] on button "Next" at bounding box center [1210, 464] width 18 height 43
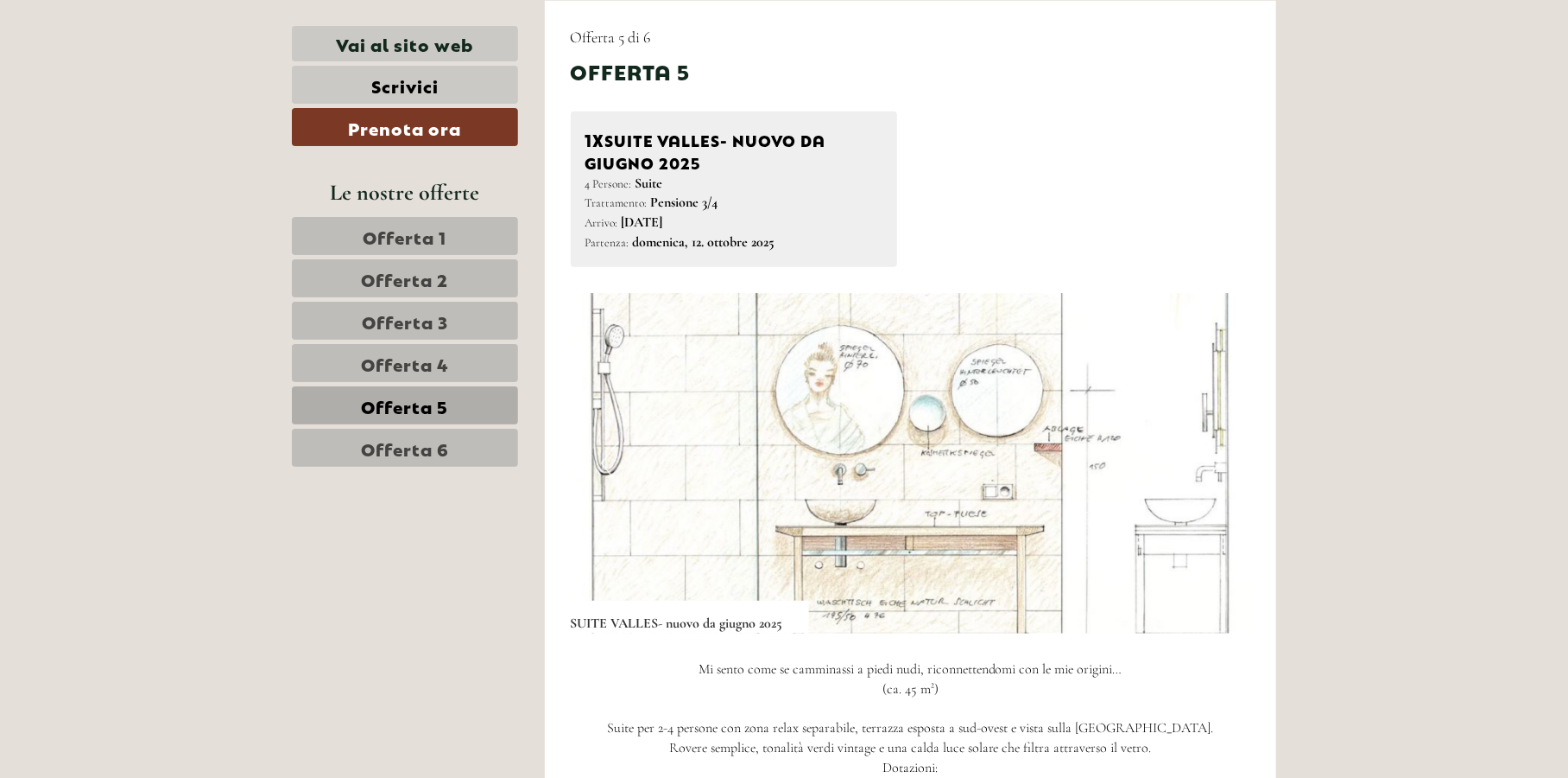
click at [1207, 457] on button "Next" at bounding box center [1210, 464] width 18 height 43
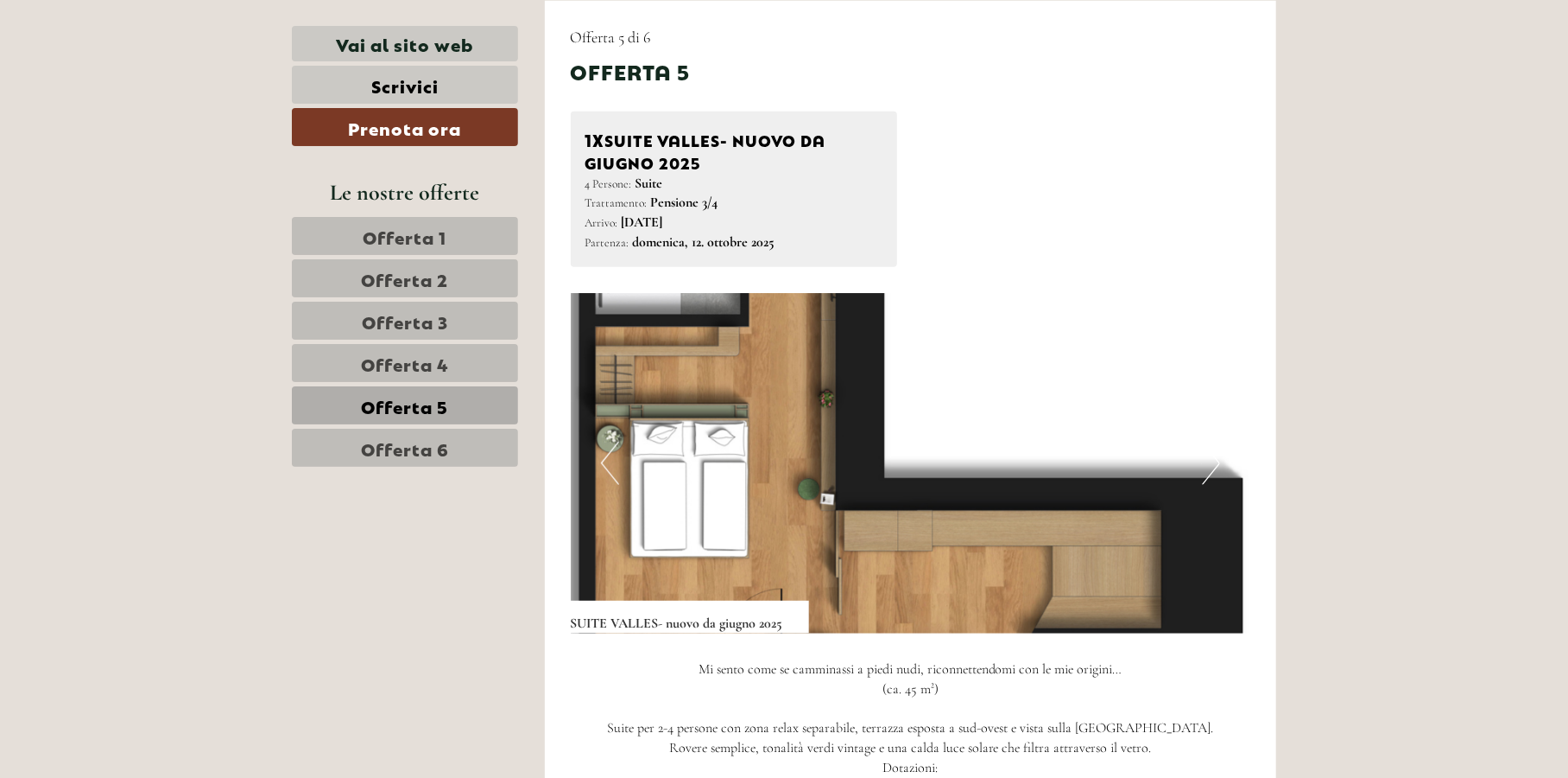
click at [1207, 457] on button "Next" at bounding box center [1210, 464] width 18 height 43
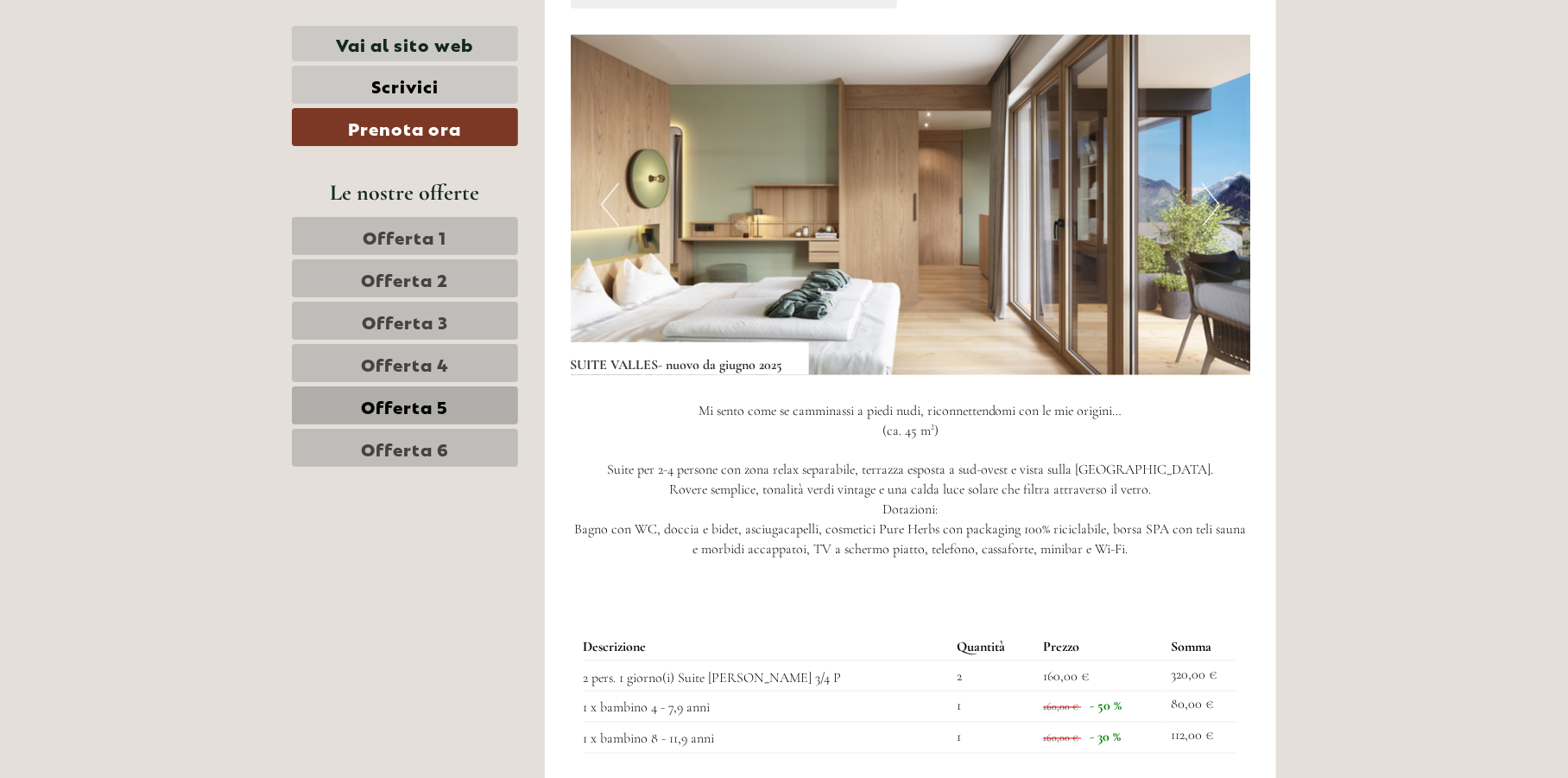
scroll to position [1468, 0]
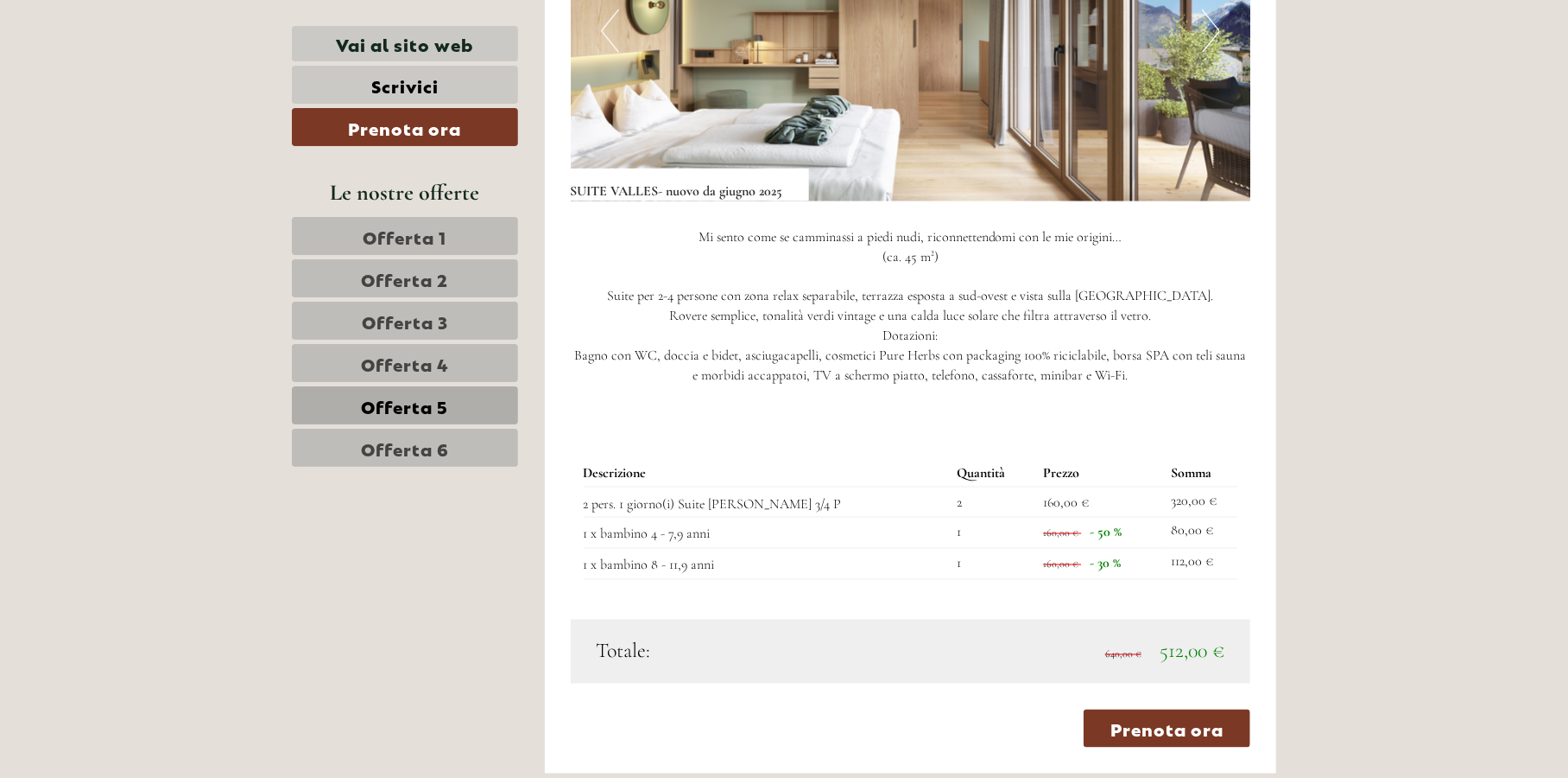
click at [390, 448] on span "Offerta 6" at bounding box center [405, 448] width 88 height 24
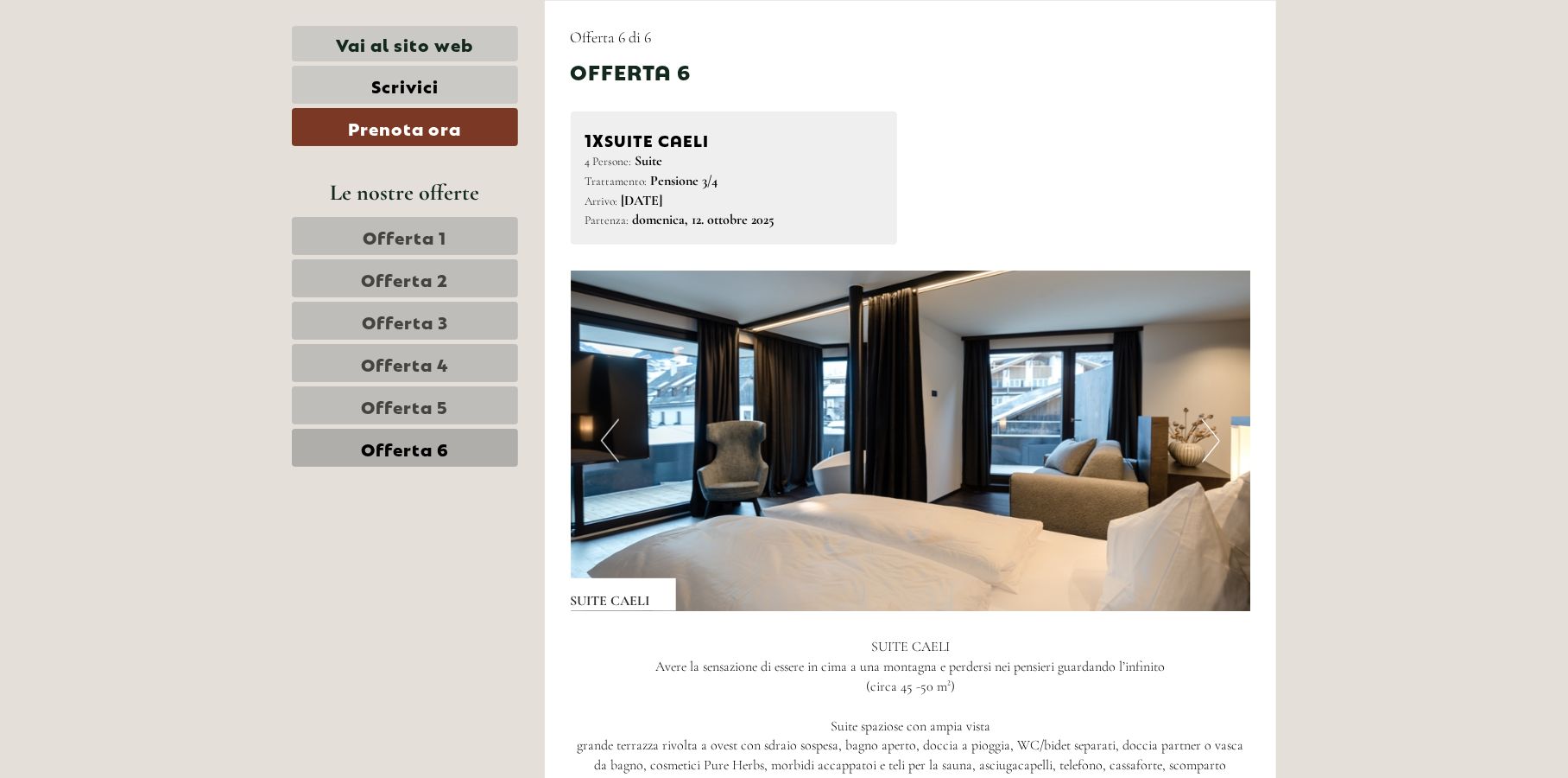
click at [1207, 441] on button "Next" at bounding box center [1210, 441] width 18 height 43
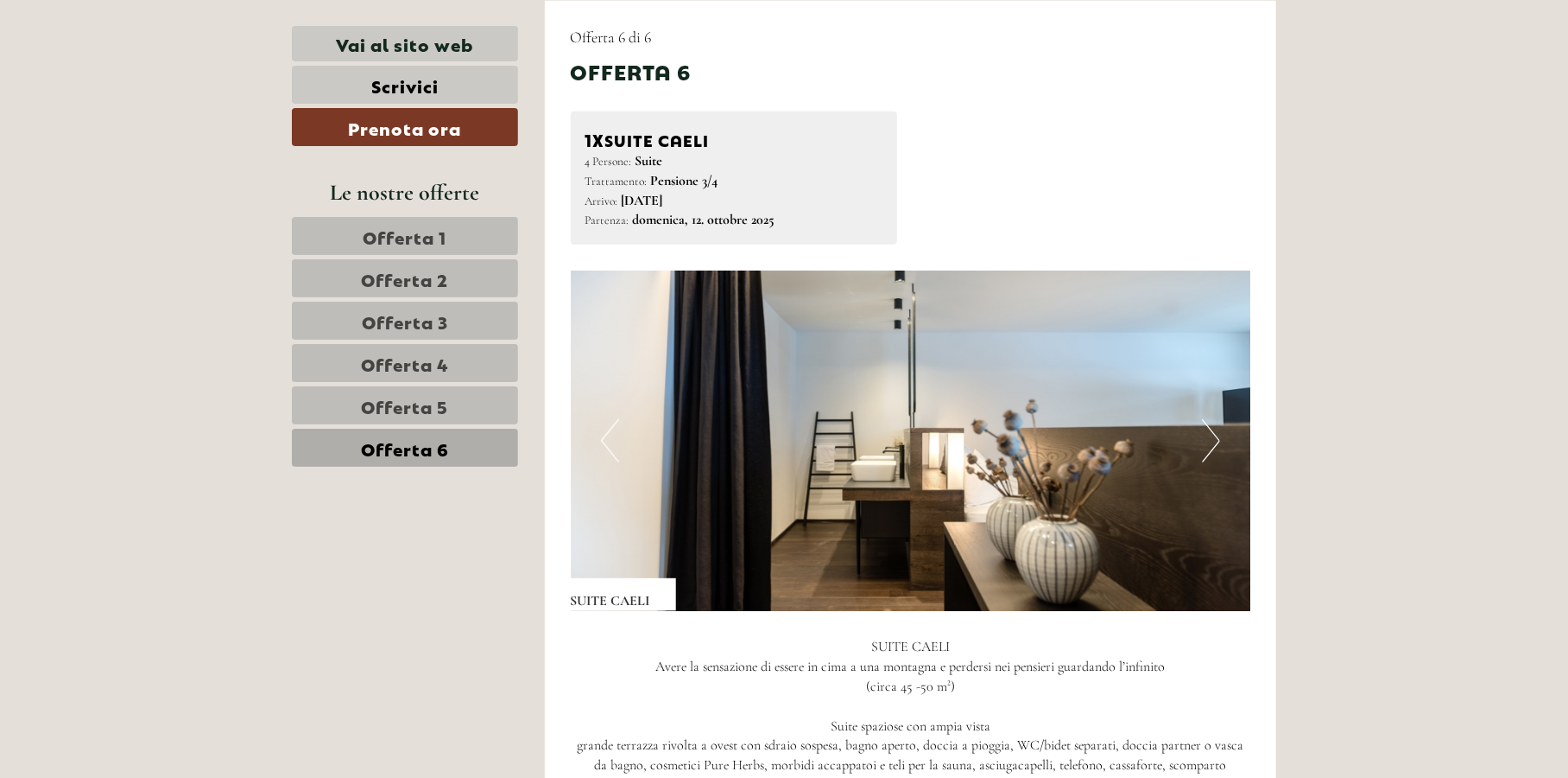
click at [1207, 440] on button "Next" at bounding box center [1210, 441] width 18 height 43
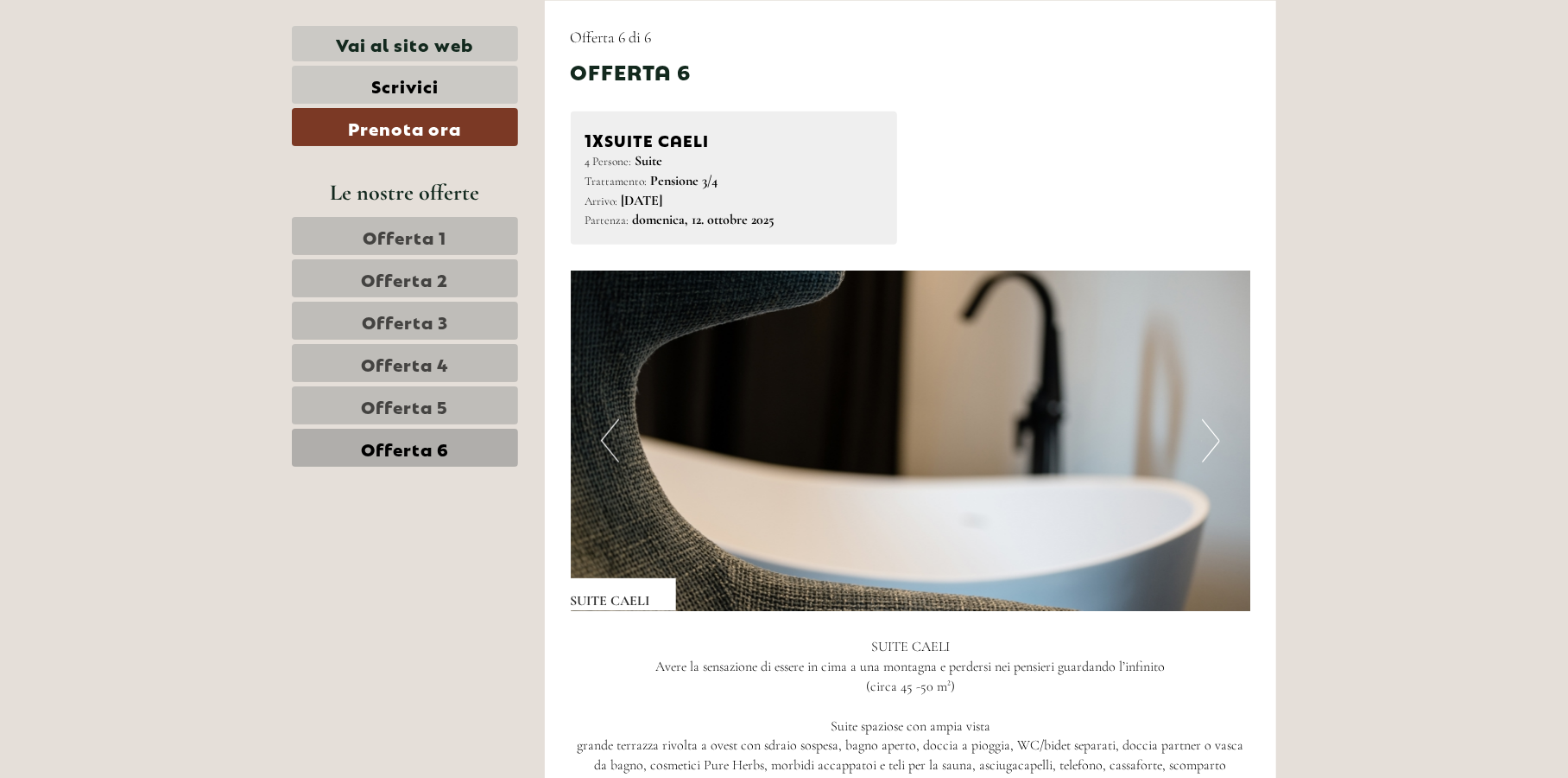
click at [1207, 440] on button "Next" at bounding box center [1210, 441] width 18 height 43
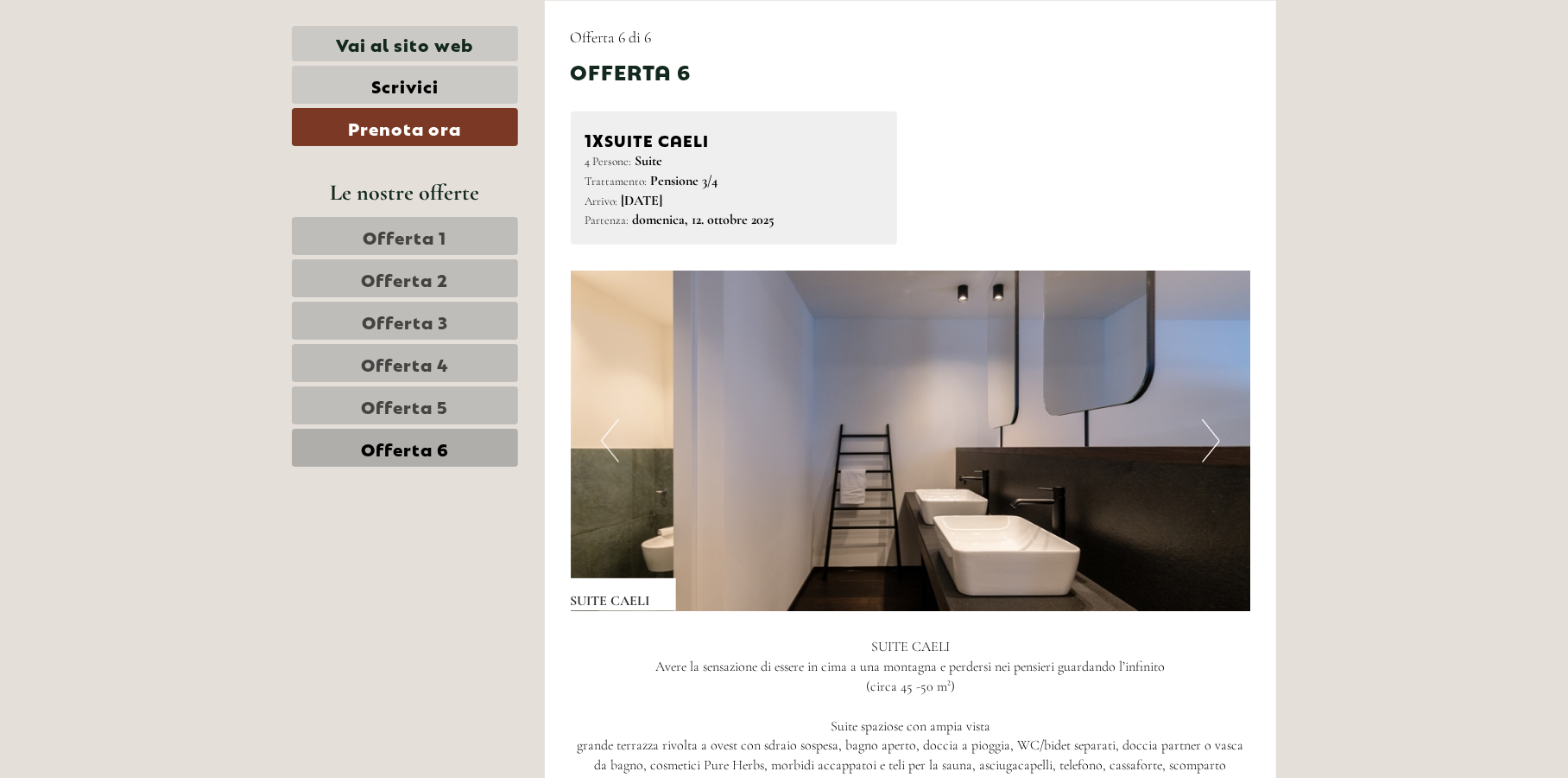
click at [1207, 440] on button "Next" at bounding box center [1210, 441] width 18 height 43
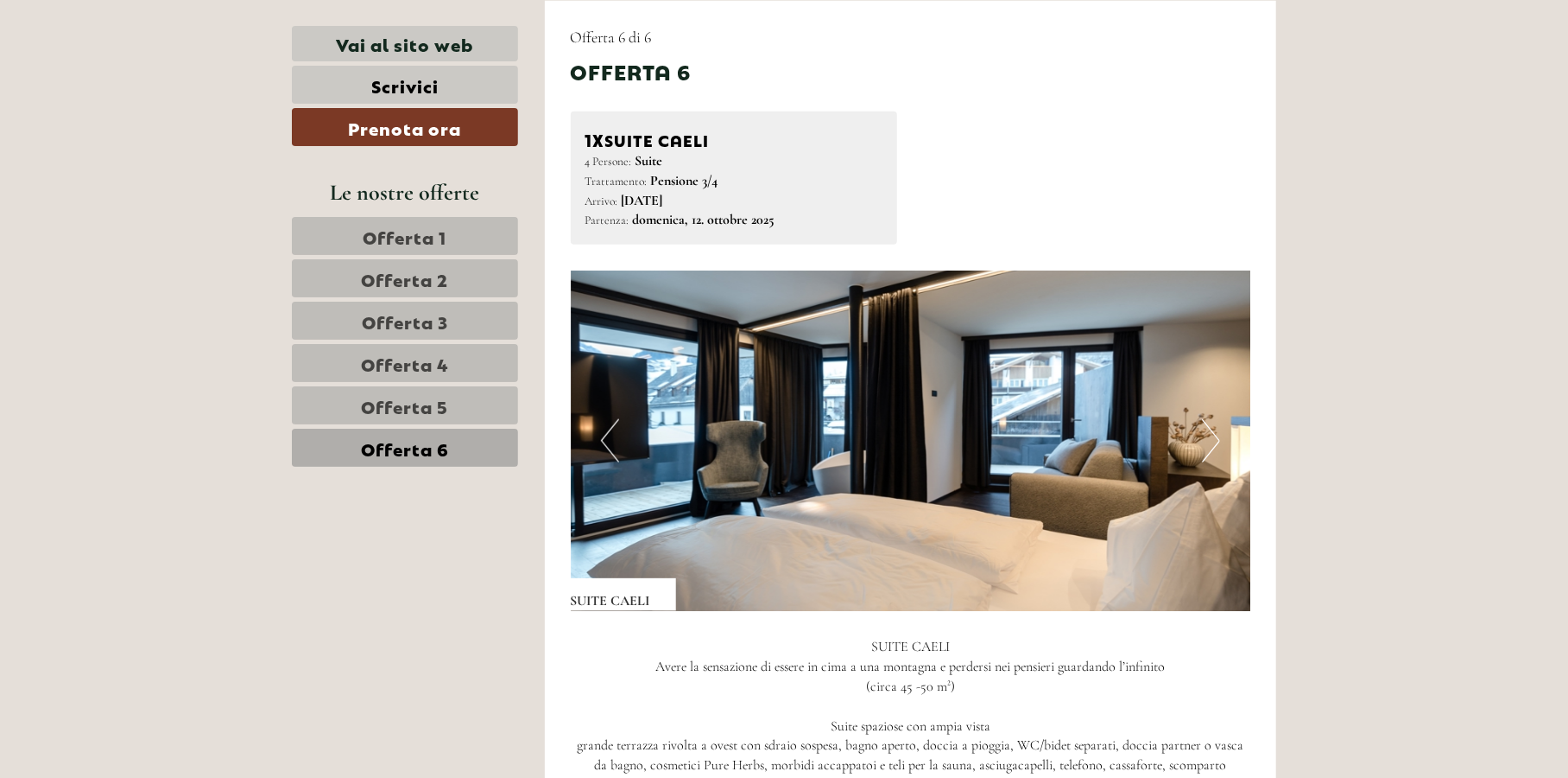
click at [1207, 440] on button "Next" at bounding box center [1210, 441] width 18 height 43
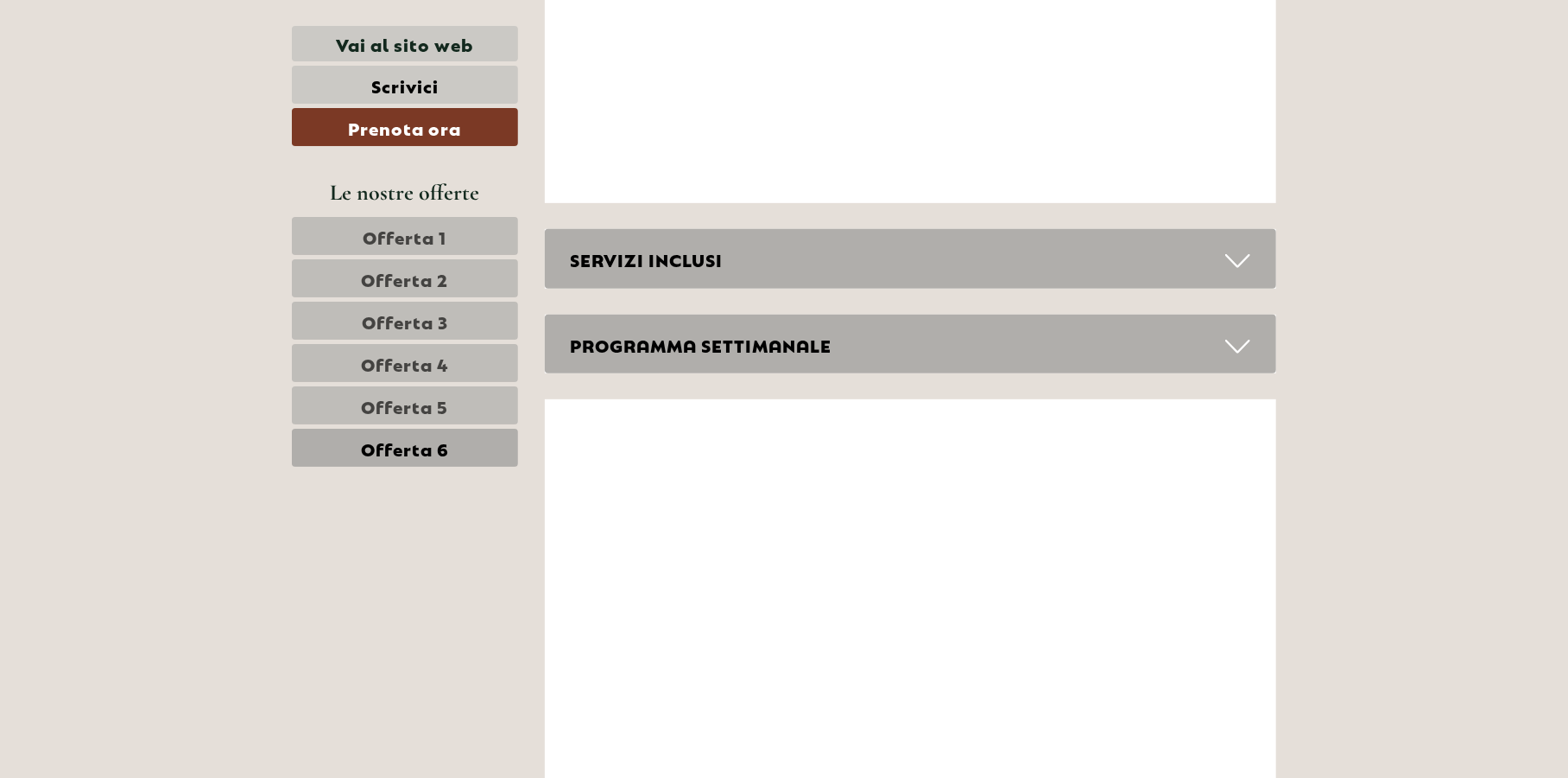
scroll to position [4405, 0]
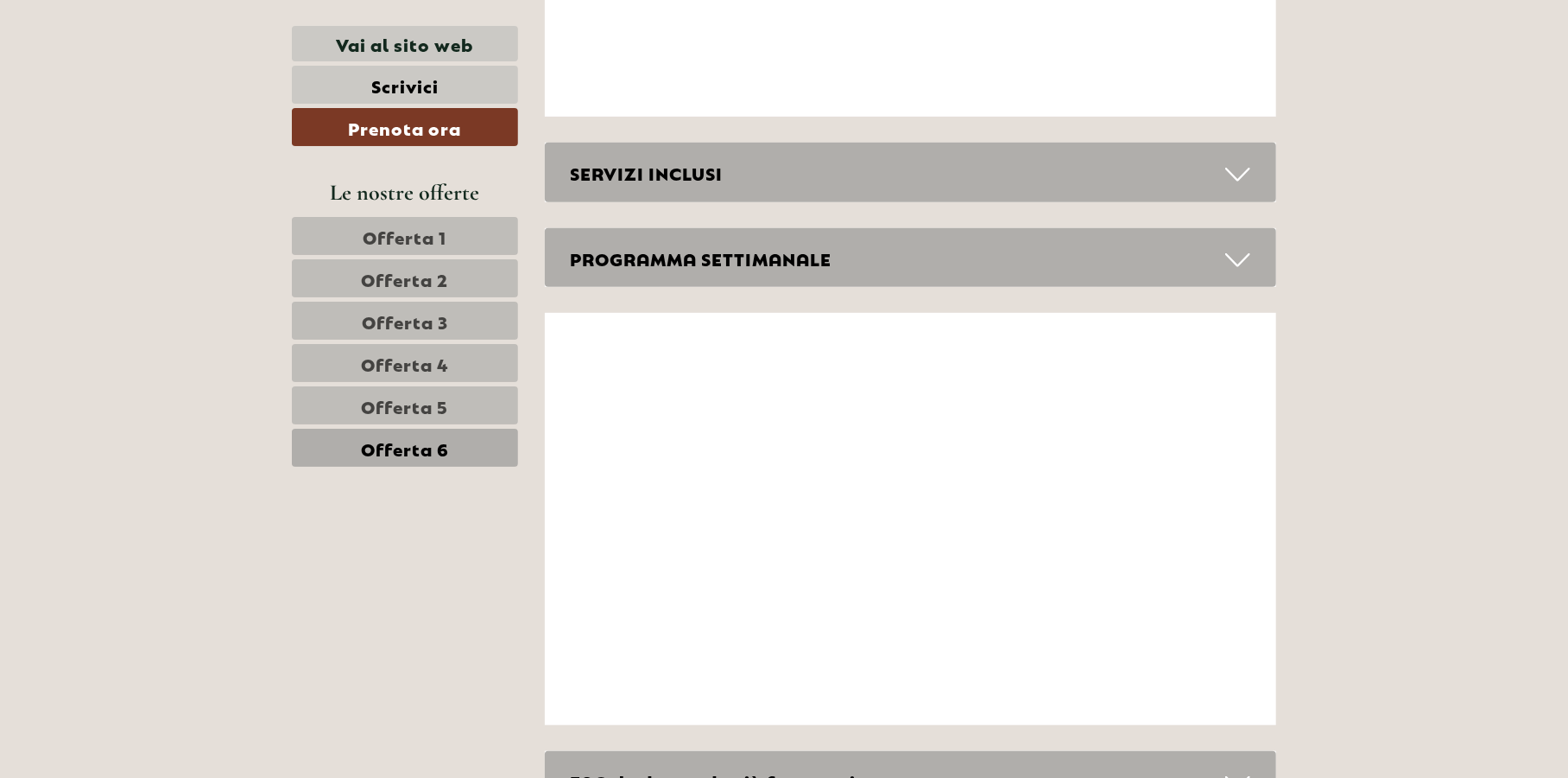
click at [1250, 164] on div "SERVIZI INCLUSI" at bounding box center [911, 172] width 732 height 60
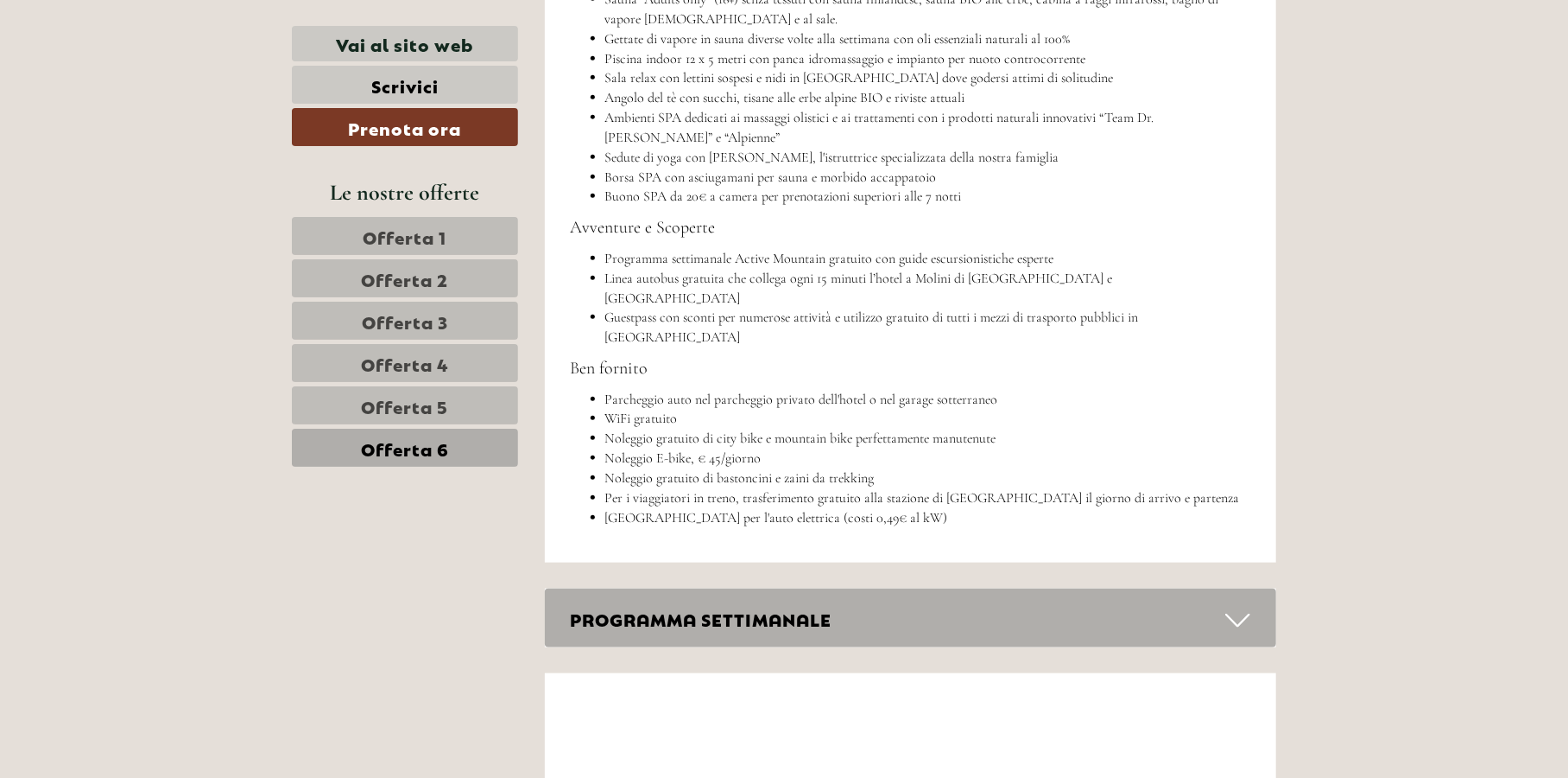
scroll to position [5010, 0]
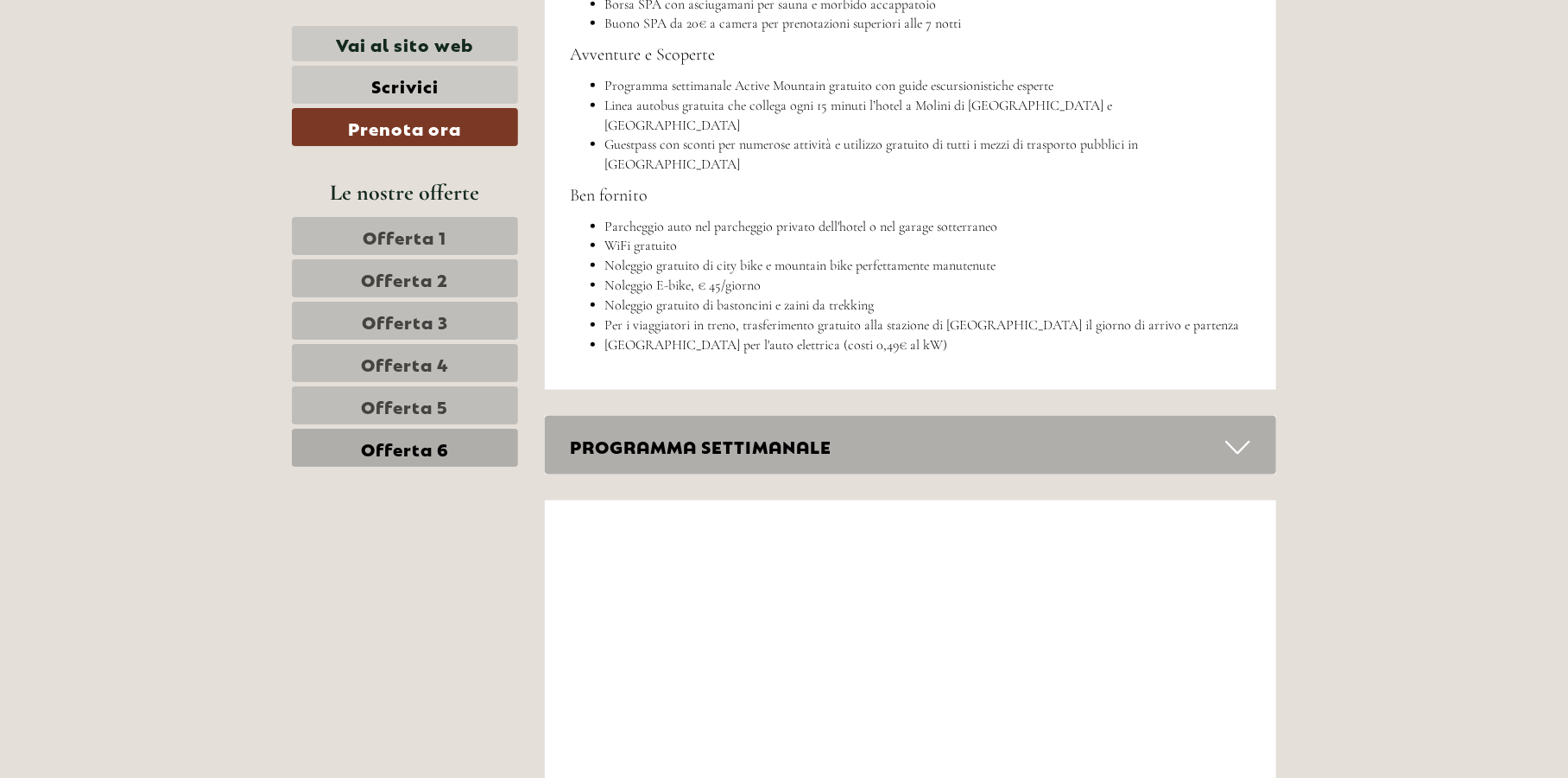
click at [1224, 416] on div "PROGRAMMA SETTIMANALE" at bounding box center [911, 445] width 732 height 60
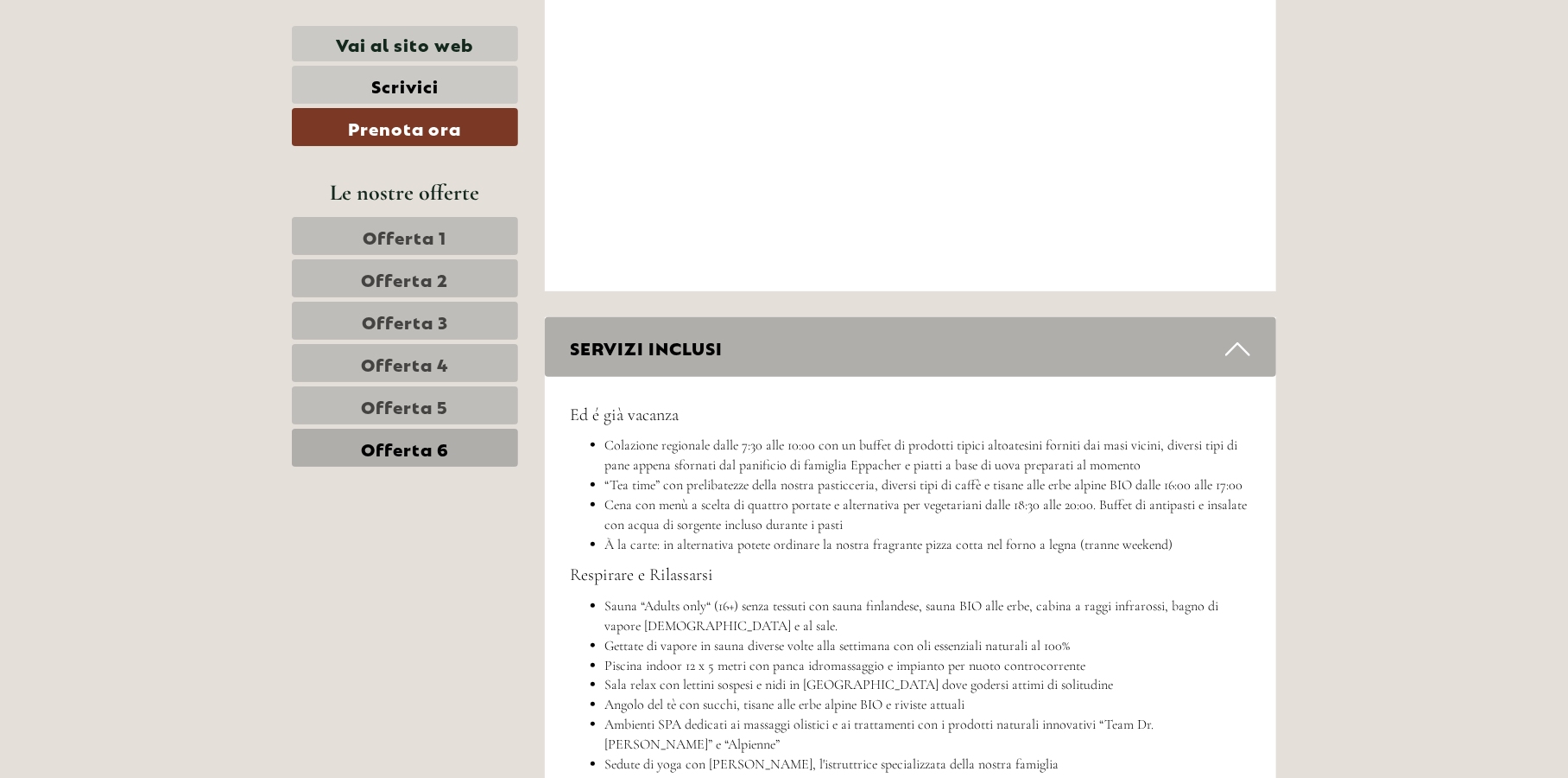
scroll to position [4058, 0]
